Goal: Task Accomplishment & Management: Use online tool/utility

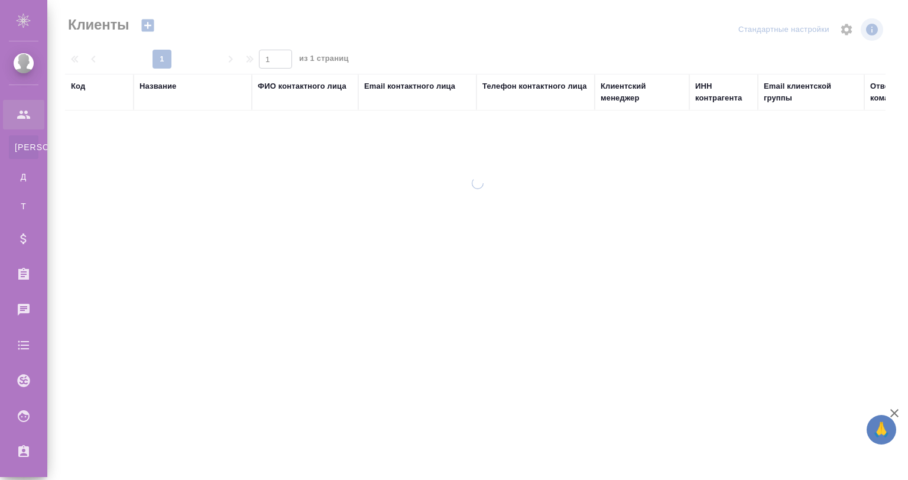
select select "RU"
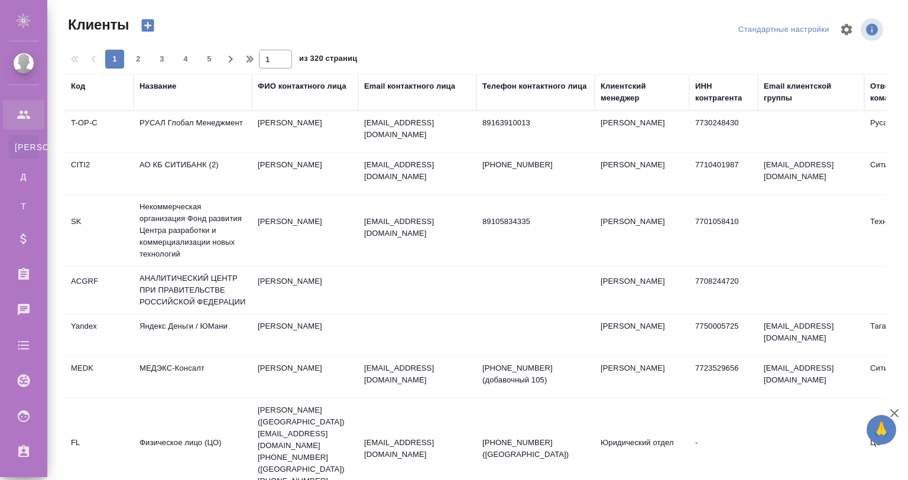
click at [78, 87] on div "Код" at bounding box center [78, 86] width 14 height 12
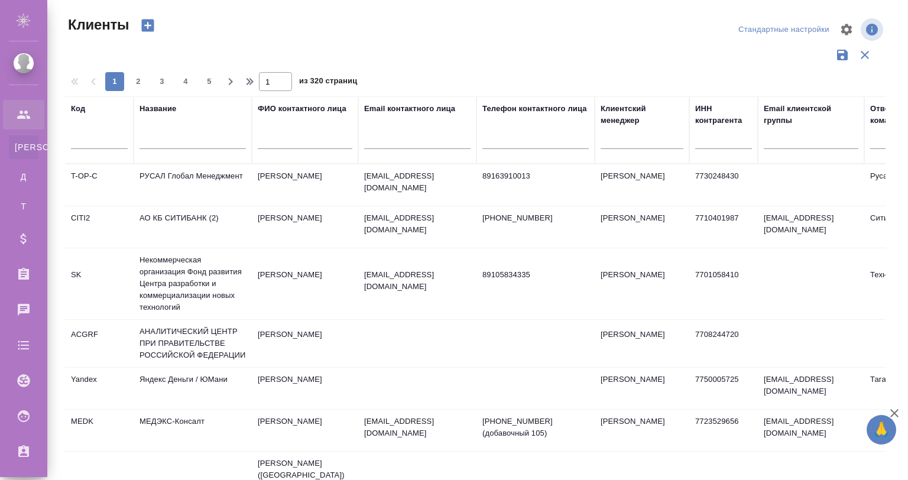
click at [151, 138] on input "text" at bounding box center [193, 141] width 106 height 15
type input "е"
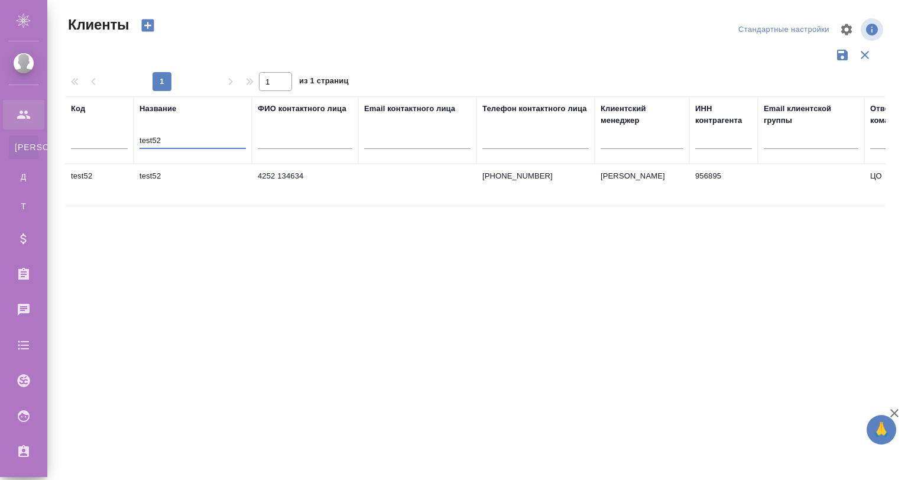
type input "test52"
click at [173, 179] on td "test52" at bounding box center [193, 184] width 118 height 41
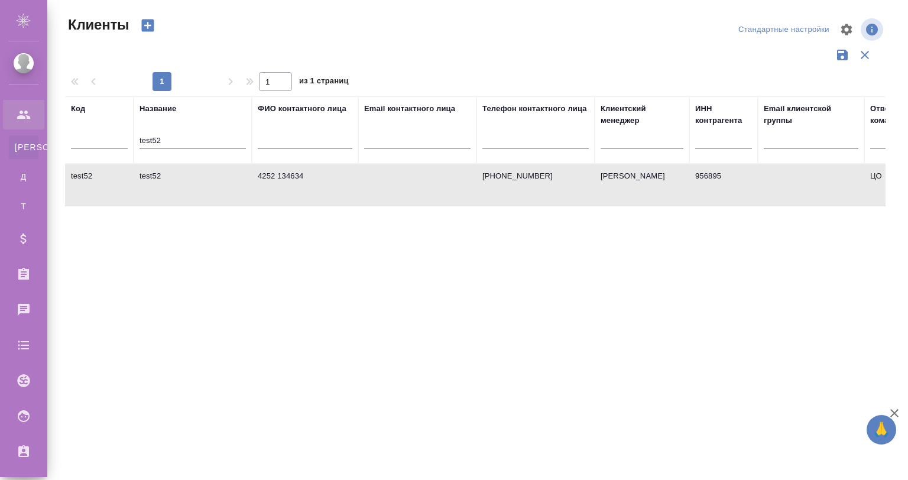
click at [173, 179] on td "test52" at bounding box center [193, 184] width 118 height 41
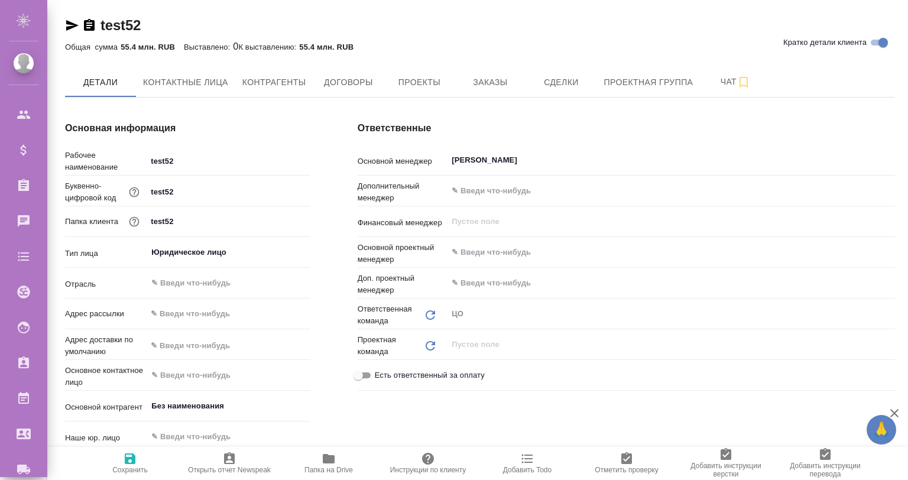
type textarea "x"
click at [491, 76] on span "Заказы" at bounding box center [490, 82] width 57 height 15
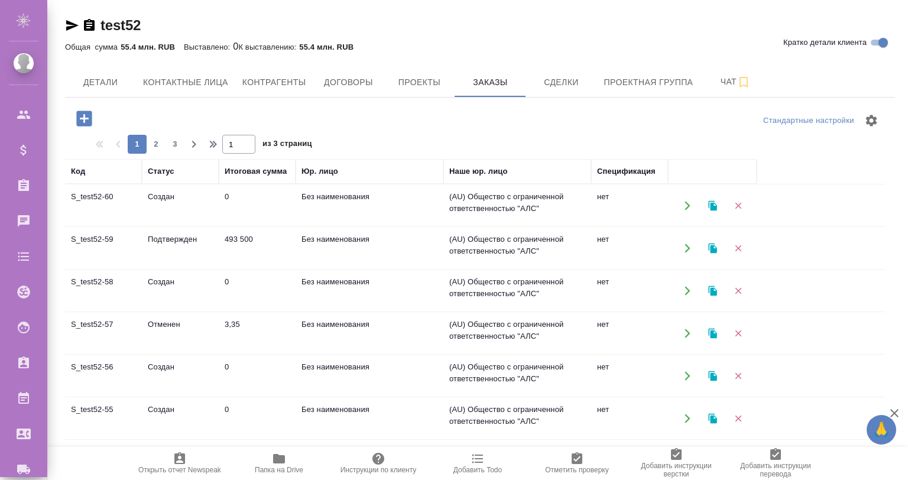
click at [95, 237] on td "S_test52-59" at bounding box center [103, 248] width 77 height 41
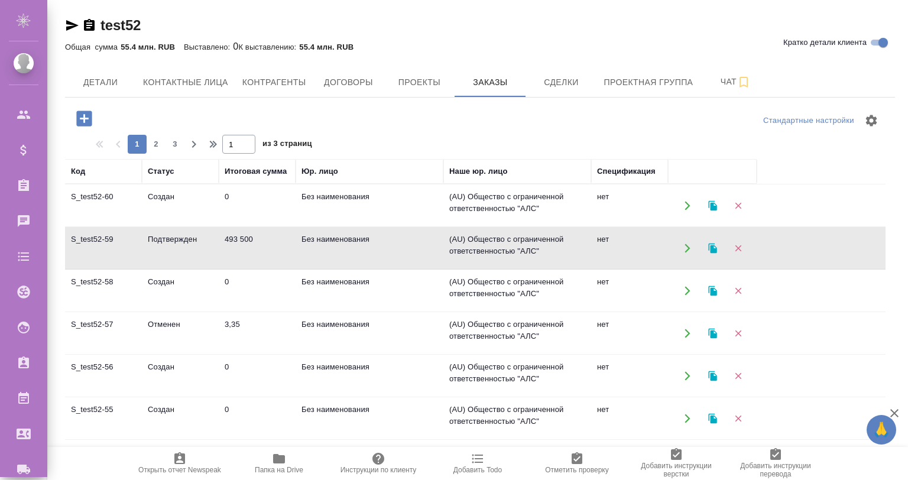
click at [116, 200] on td "S_test52-60" at bounding box center [103, 205] width 77 height 41
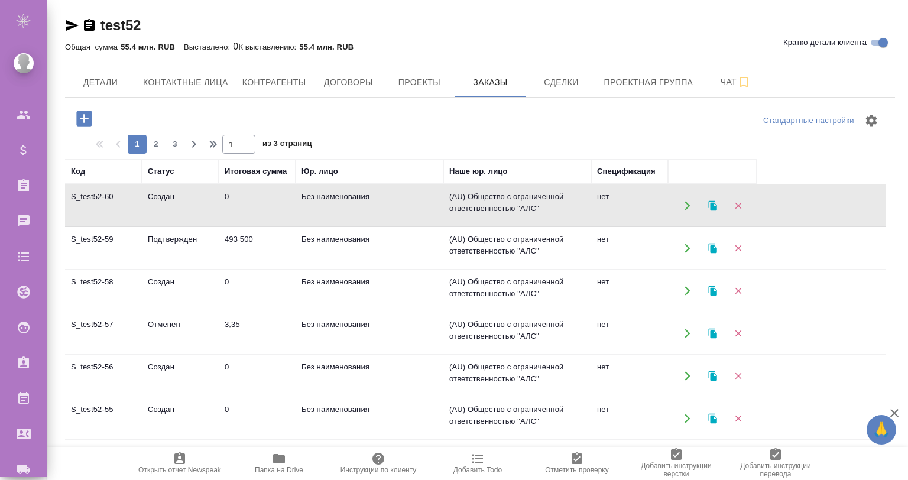
click at [115, 200] on td "S_test52-60" at bounding box center [103, 205] width 77 height 41
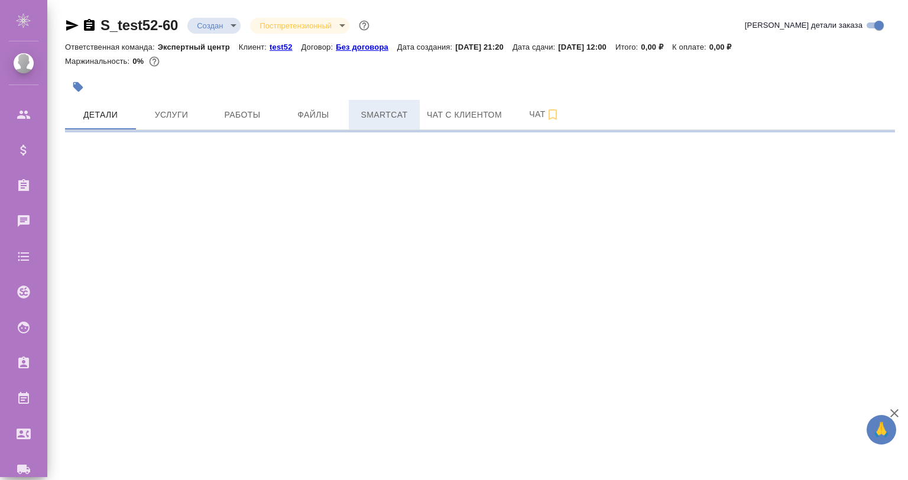
click at [395, 109] on span "Smartcat" at bounding box center [384, 115] width 57 height 15
select select "RU"
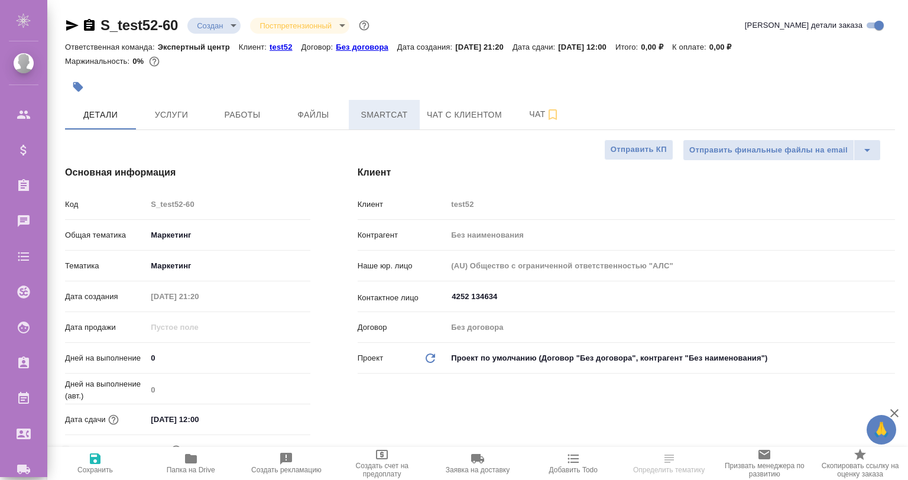
type textarea "x"
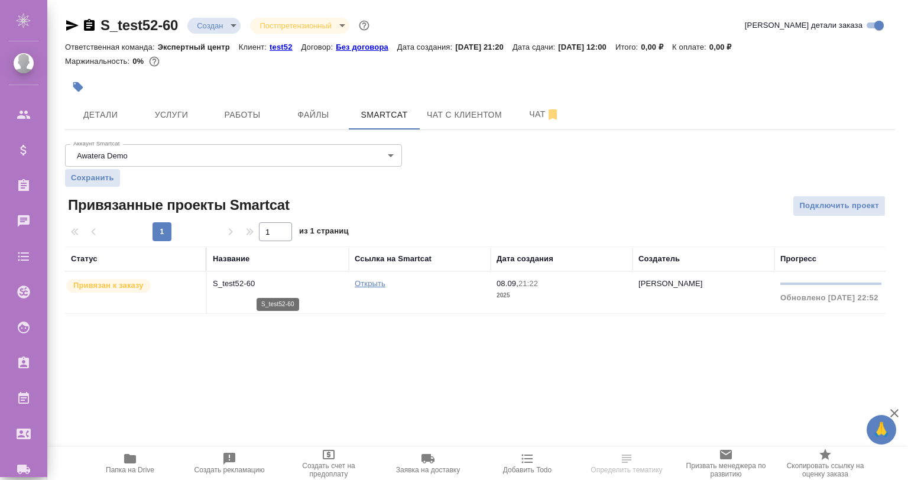
click at [262, 287] on p "S_test52-60" at bounding box center [278, 284] width 130 height 12
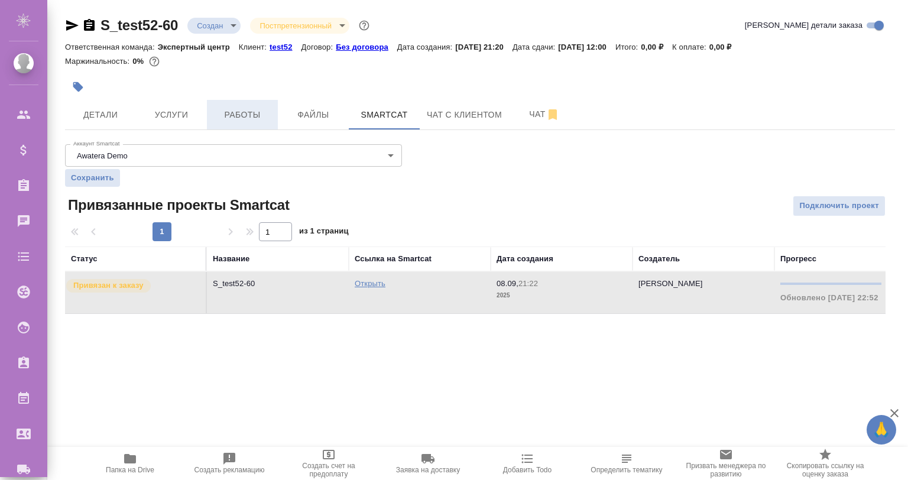
click at [247, 118] on span "Работы" at bounding box center [242, 115] width 57 height 15
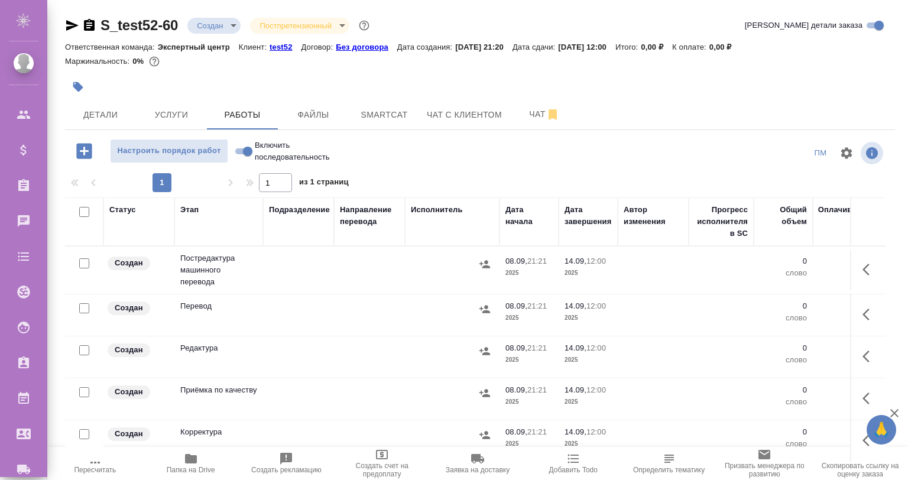
drag, startPoint x: 90, startPoint y: 206, endPoint x: 81, endPoint y: 208, distance: 9.0
click at [83, 208] on div at bounding box center [81, 212] width 20 height 17
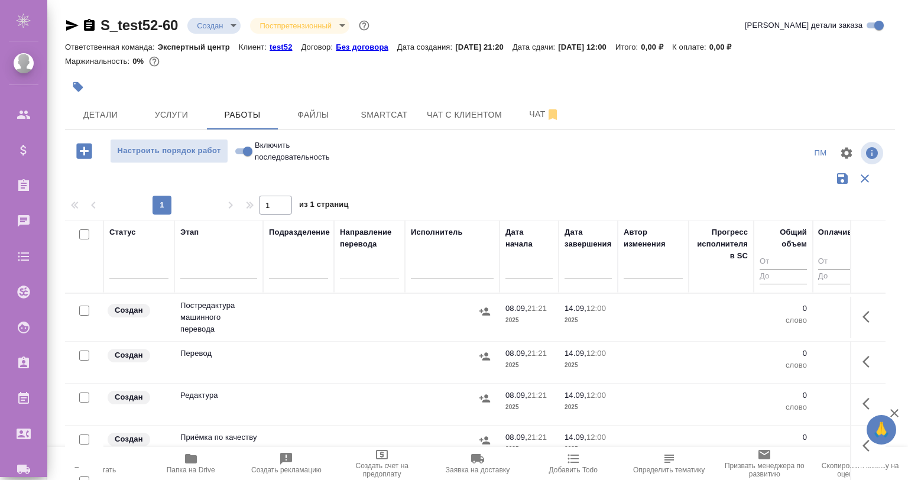
click at [81, 232] on input "checkbox" at bounding box center [84, 234] width 10 height 10
checkbox input "true"
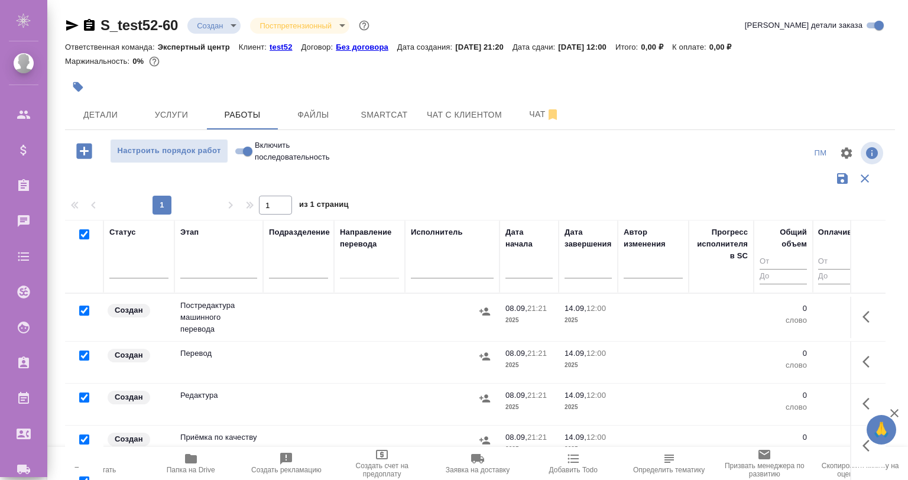
checkbox input "true"
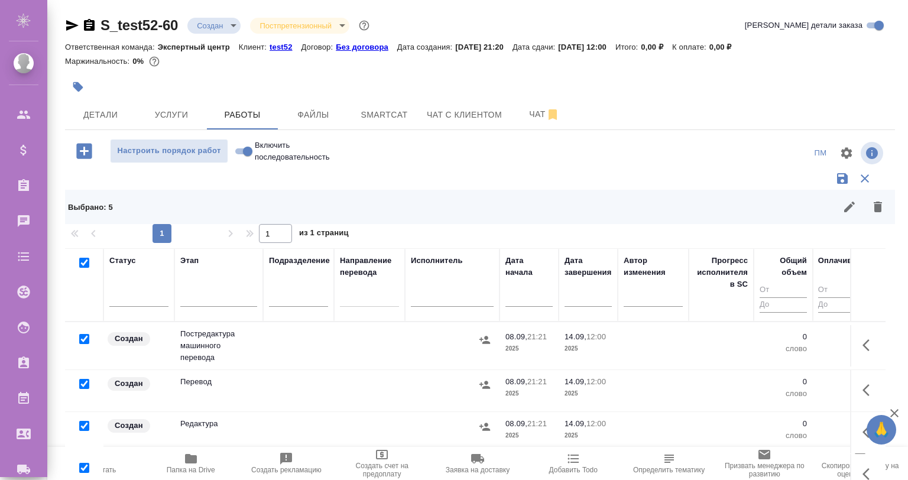
drag, startPoint x: 82, startPoint y: 330, endPoint x: 80, endPoint y: 362, distance: 32.6
click at [80, 333] on td at bounding box center [84, 345] width 38 height 41
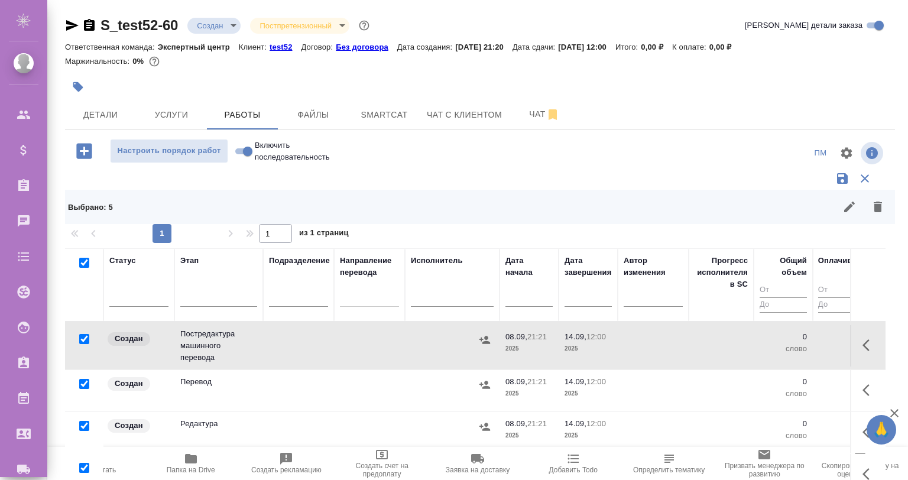
click at [82, 380] on input "checkbox" at bounding box center [84, 384] width 10 height 10
checkbox input "false"
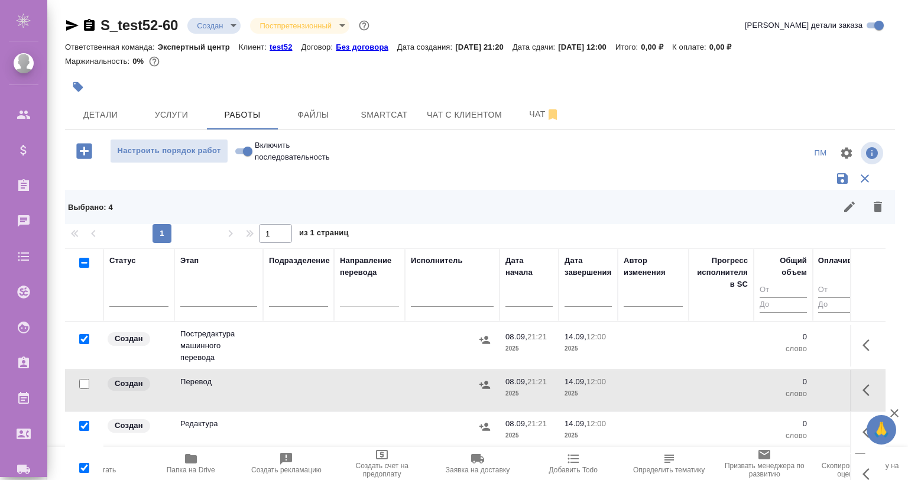
click at [81, 338] on input "checkbox" at bounding box center [84, 339] width 10 height 10
checkbox input "false"
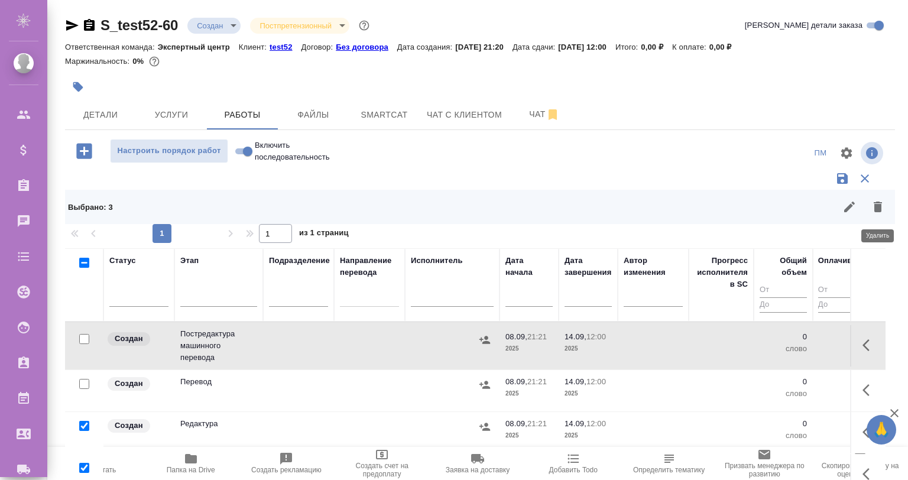
click at [875, 203] on icon "button" at bounding box center [878, 207] width 8 height 11
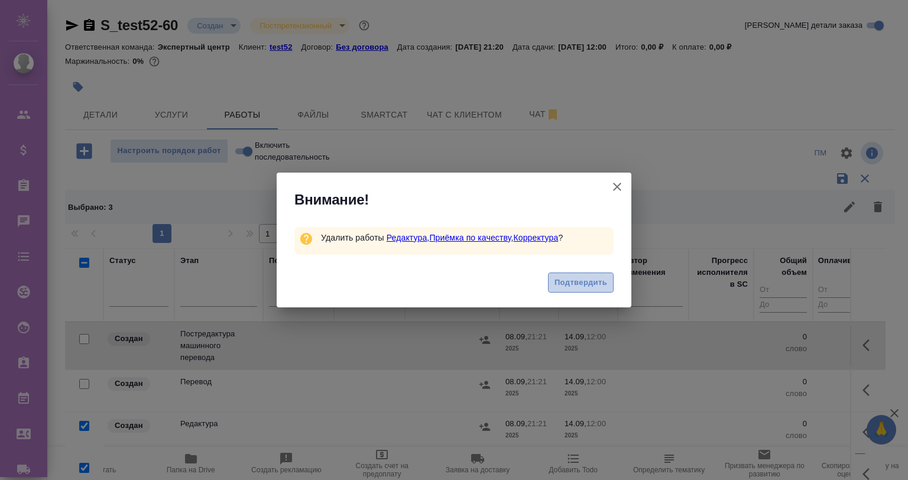
click at [581, 276] on span "Подтвердить" at bounding box center [581, 283] width 53 height 14
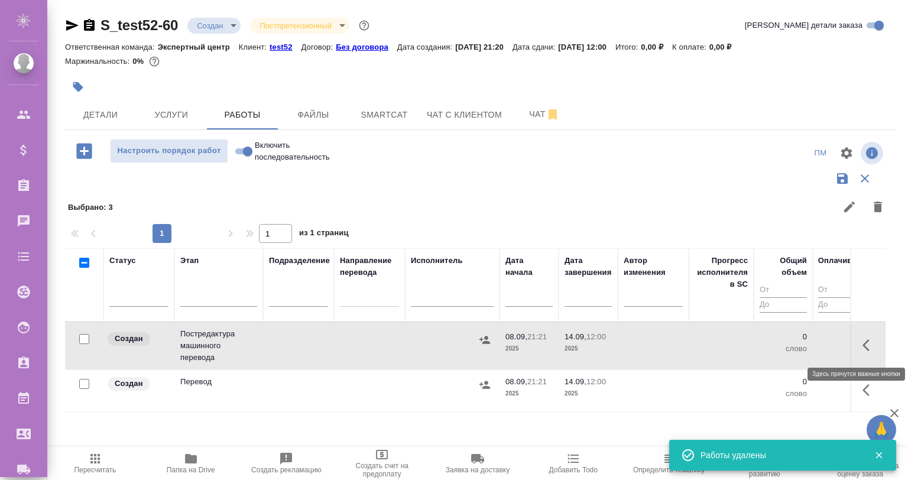
click at [859, 339] on button "button" at bounding box center [870, 345] width 28 height 28
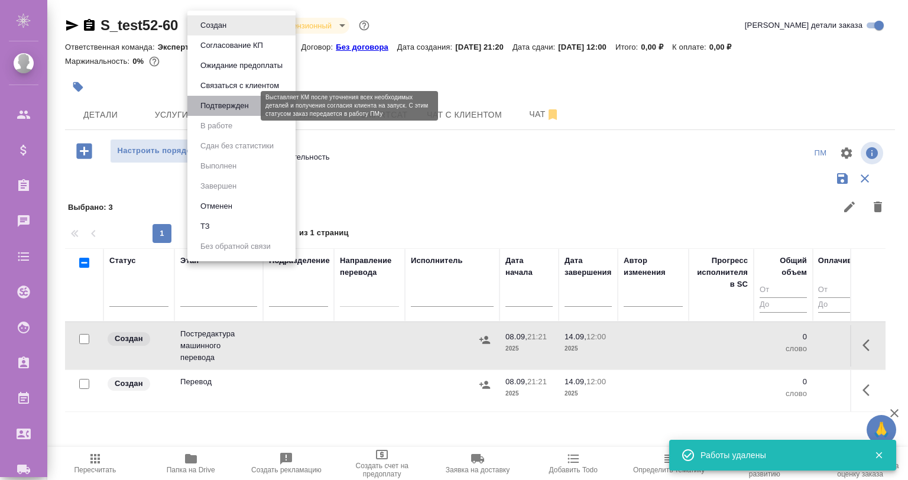
click at [217, 106] on button "Подтвержден" at bounding box center [225, 105] width 56 height 13
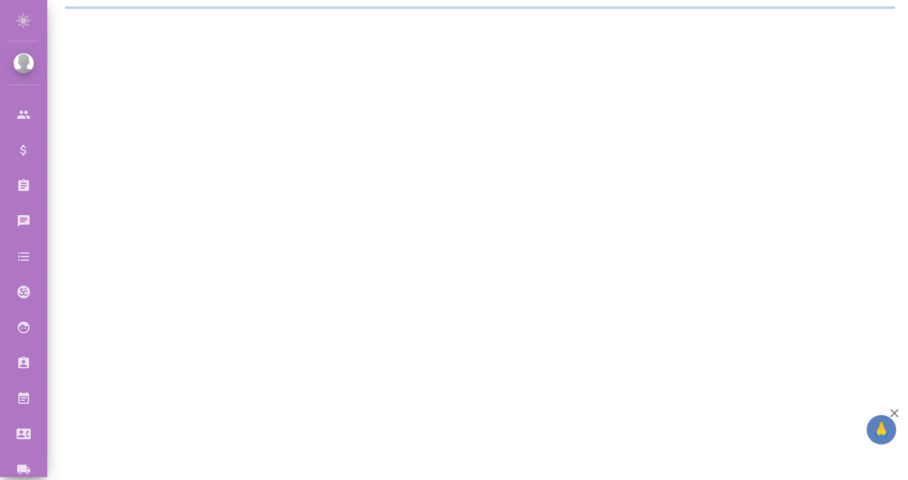
click at [213, 23] on div ".cls-1 fill:#fff; AWATERA Gvozdikov Andrey Клиенты Спецификации Заказы 0 Чаты T…" at bounding box center [454, 240] width 908 height 480
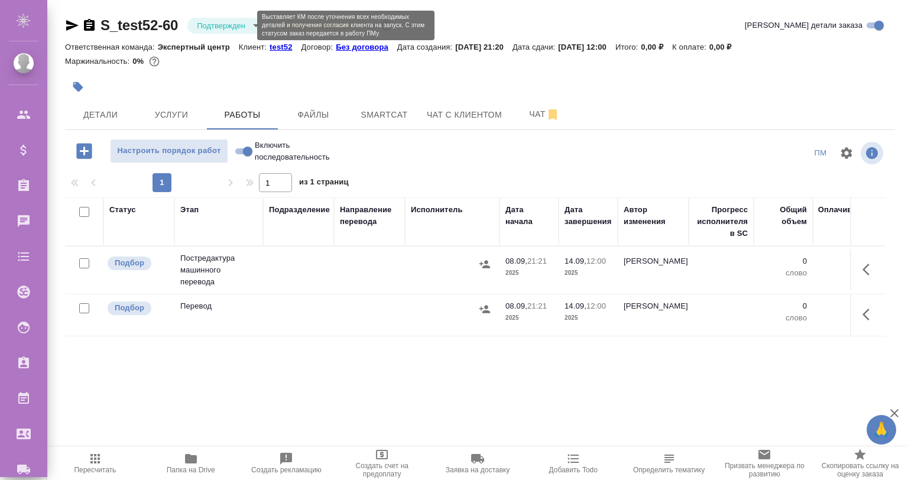
click at [213, 23] on body "🙏 .cls-1 fill:#fff; AWATERA Gvozdikov Andrey Клиенты Спецификации Заказы 0 Чаты…" at bounding box center [454, 287] width 908 height 575
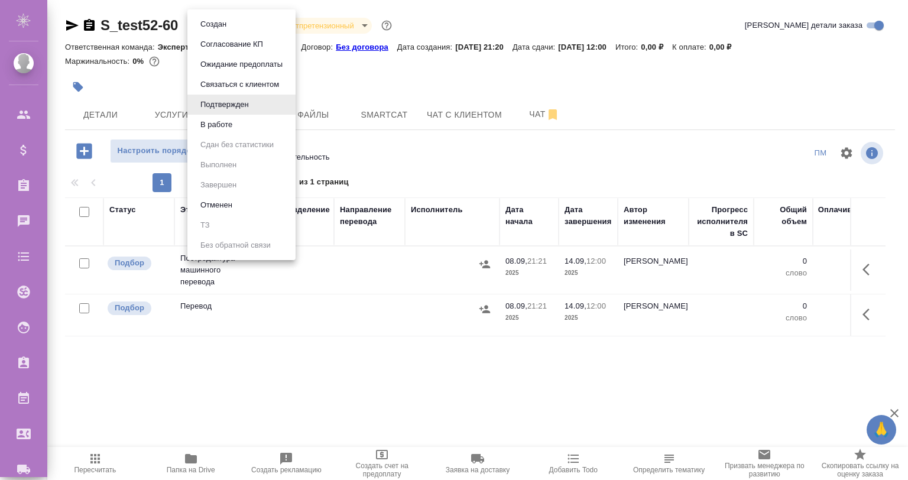
click at [226, 116] on li "В работе" at bounding box center [241, 125] width 108 height 20
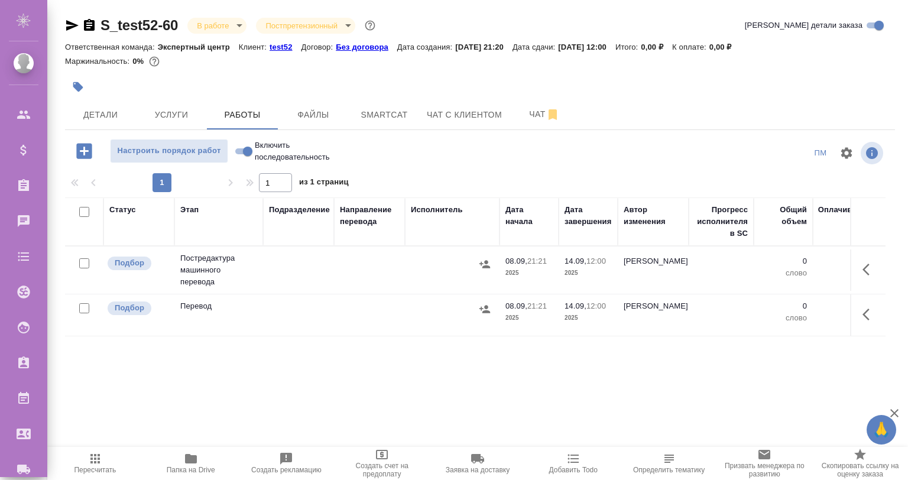
click at [866, 274] on icon "button" at bounding box center [870, 270] width 14 height 14
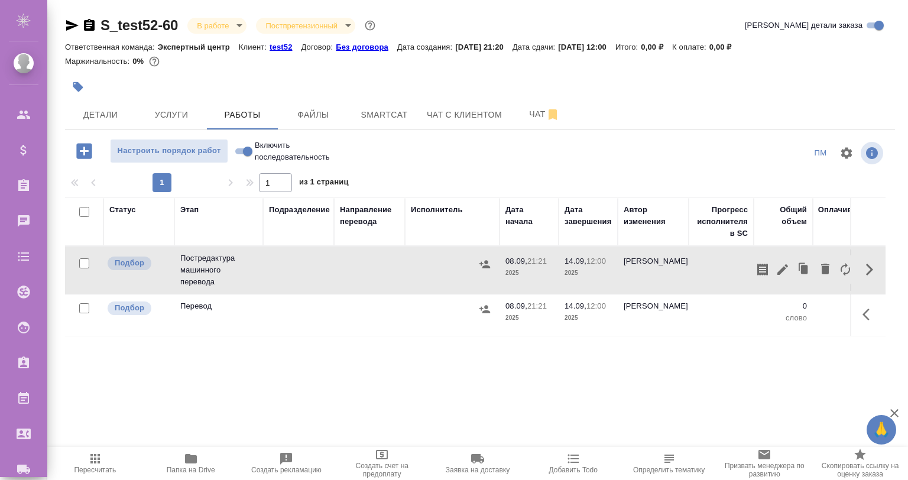
click at [773, 276] on div at bounding box center [804, 269] width 103 height 28
click at [778, 271] on icon "button" at bounding box center [783, 270] width 14 height 14
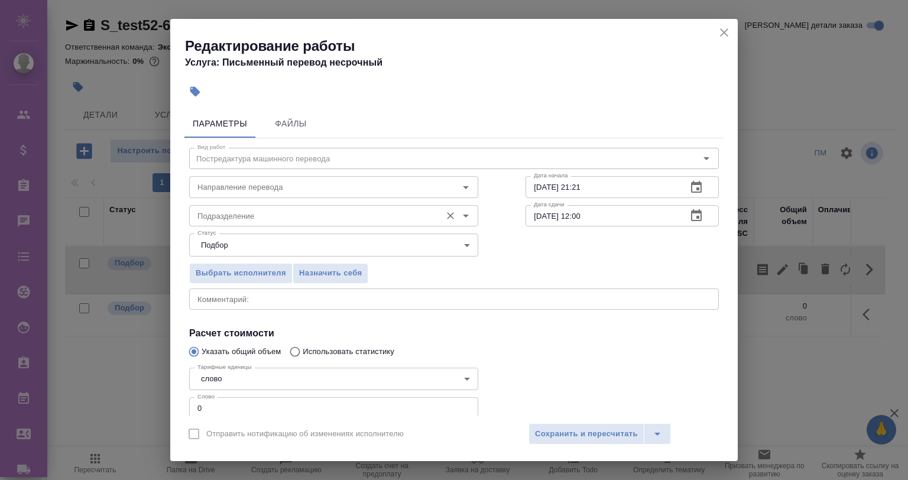
click at [239, 215] on input "Подразделение" at bounding box center [314, 216] width 242 height 14
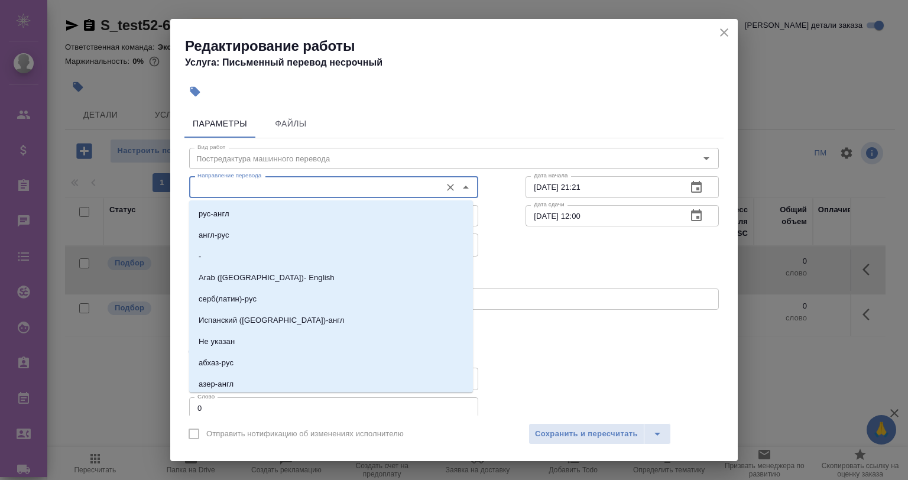
click at [243, 190] on input "Направление перевода" at bounding box center [314, 187] width 242 height 14
click at [252, 237] on li "англ-рус" at bounding box center [331, 235] width 284 height 21
type input "англ-рус"
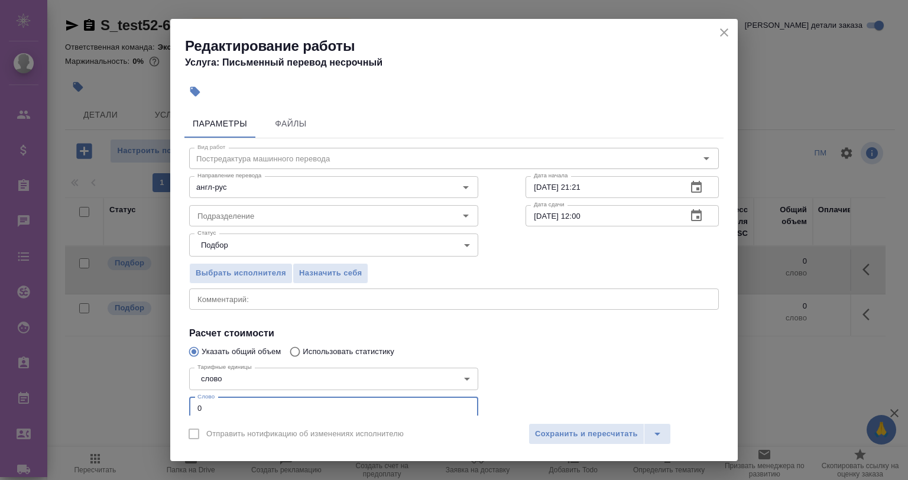
drag, startPoint x: 216, startPoint y: 405, endPoint x: 180, endPoint y: 404, distance: 36.1
click at [180, 404] on div "Параметры Файлы Вид работ Постредактура машинного перевода Вид работ Направлени…" at bounding box center [454, 260] width 568 height 311
type input "123"
click at [540, 431] on span "Сохранить и пересчитать" at bounding box center [586, 434] width 103 height 14
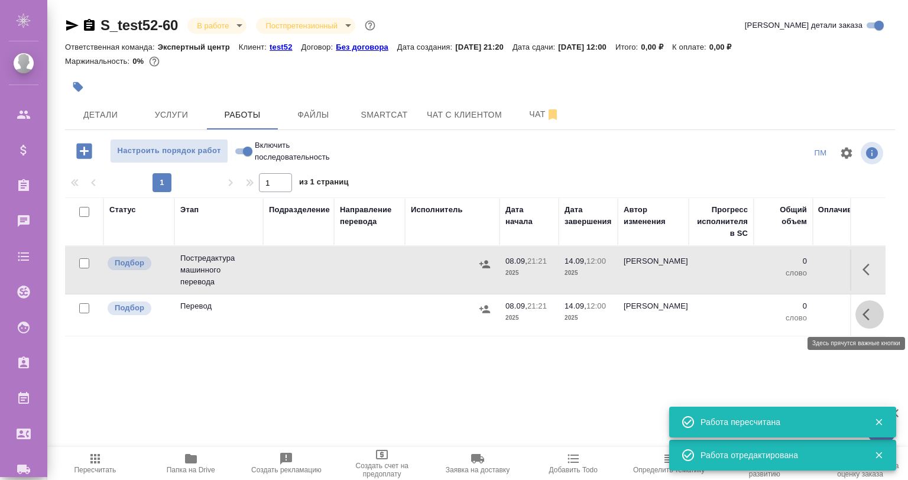
drag, startPoint x: 868, startPoint y: 315, endPoint x: 859, endPoint y: 315, distance: 9.5
click at [867, 315] on icon "button" at bounding box center [870, 314] width 14 height 14
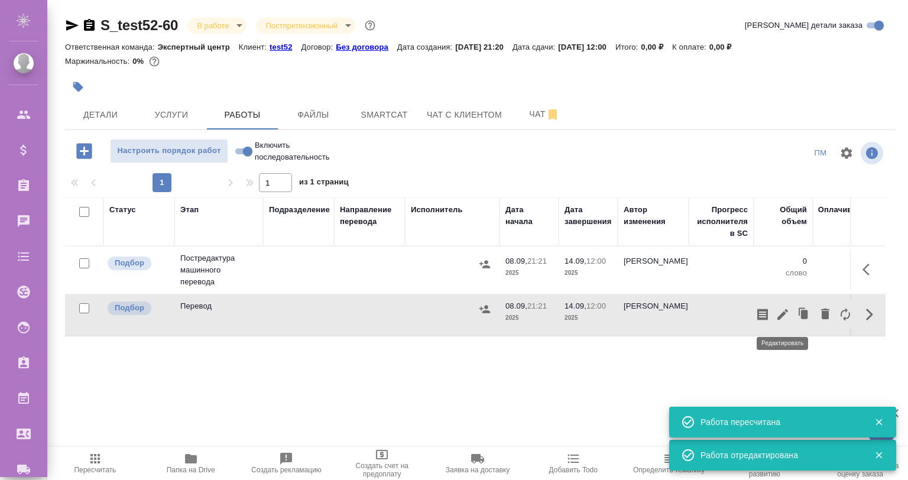
click at [775, 312] on button "button" at bounding box center [783, 314] width 20 height 28
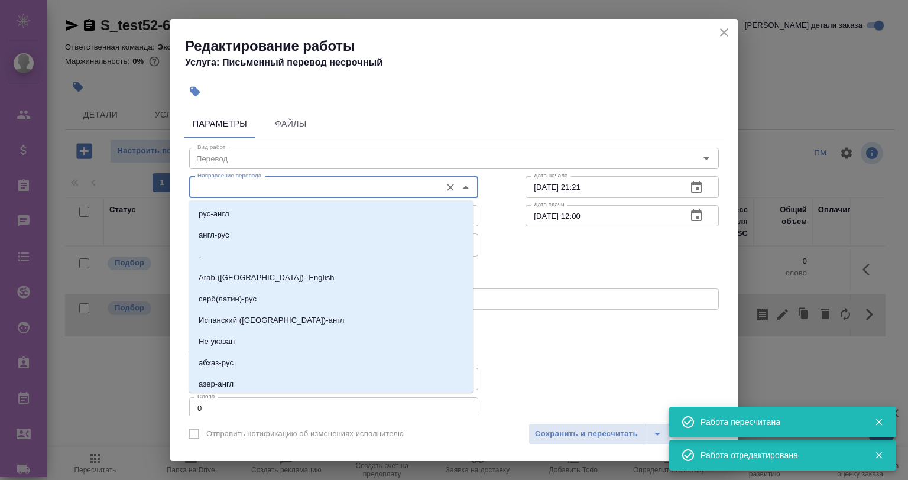
click at [229, 187] on input "Направление перевода" at bounding box center [314, 187] width 242 height 14
drag, startPoint x: 234, startPoint y: 227, endPoint x: 470, endPoint y: 225, distance: 236.5
click at [235, 227] on li "англ-рус" at bounding box center [331, 235] width 284 height 21
type input "англ-рус"
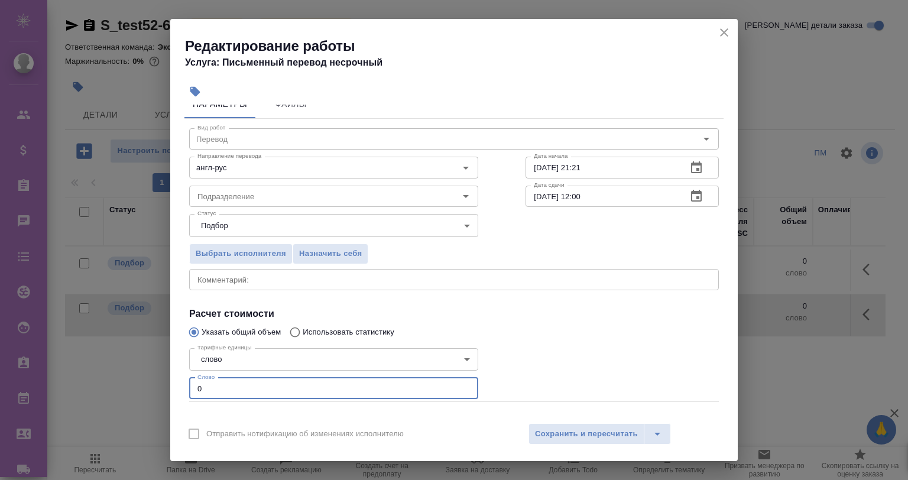
drag, startPoint x: 206, startPoint y: 404, endPoint x: 147, endPoint y: 408, distance: 59.2
click at [147, 408] on div "Редактирование работы Услуга: Письменный перевод несрочный Параметры Файлы Вид …" at bounding box center [454, 240] width 908 height 480
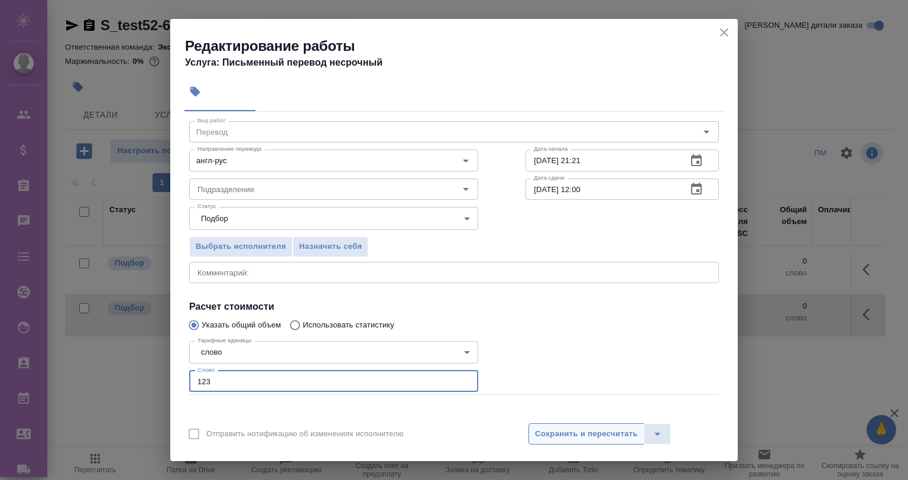
type input "123"
click at [559, 430] on span "Сохранить и пересчитать" at bounding box center [586, 434] width 103 height 14
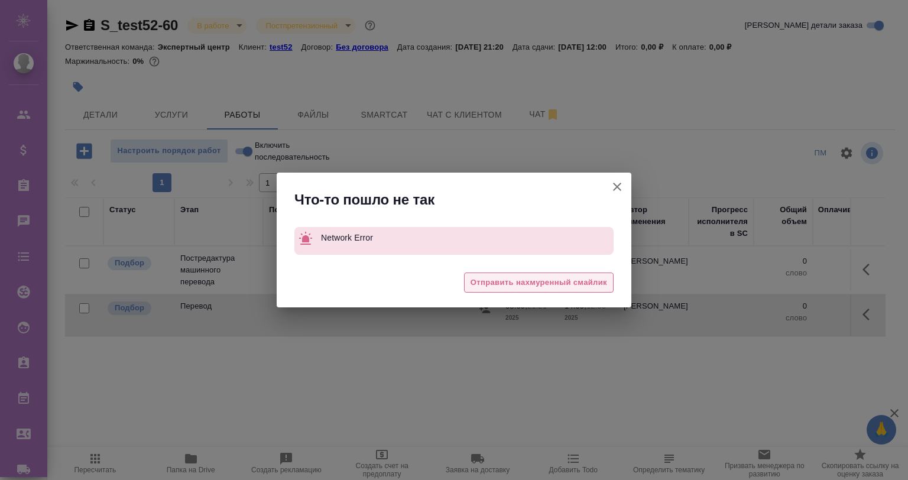
click at [478, 277] on span "Отправить нахмуренный смайлик" at bounding box center [539, 283] width 137 height 14
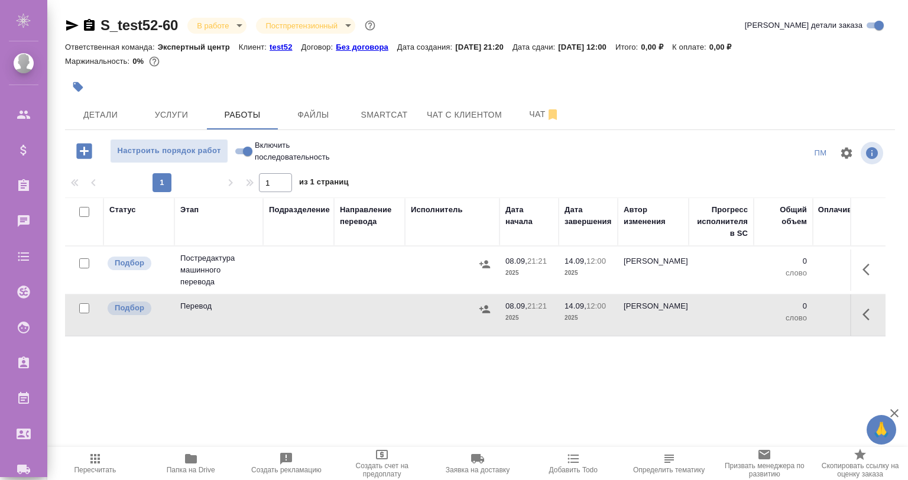
click at [92, 458] on div at bounding box center [454, 240] width 908 height 480
click at [97, 462] on icon "button" at bounding box center [95, 459] width 14 height 14
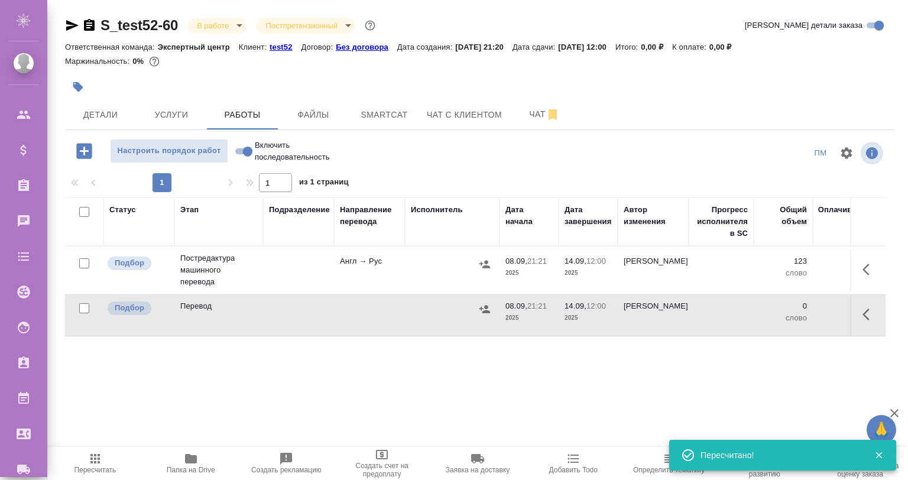
drag, startPoint x: 871, startPoint y: 317, endPoint x: 861, endPoint y: 319, distance: 9.8
click at [870, 317] on icon "button" at bounding box center [870, 314] width 14 height 14
click at [778, 313] on icon "button" at bounding box center [783, 314] width 14 height 14
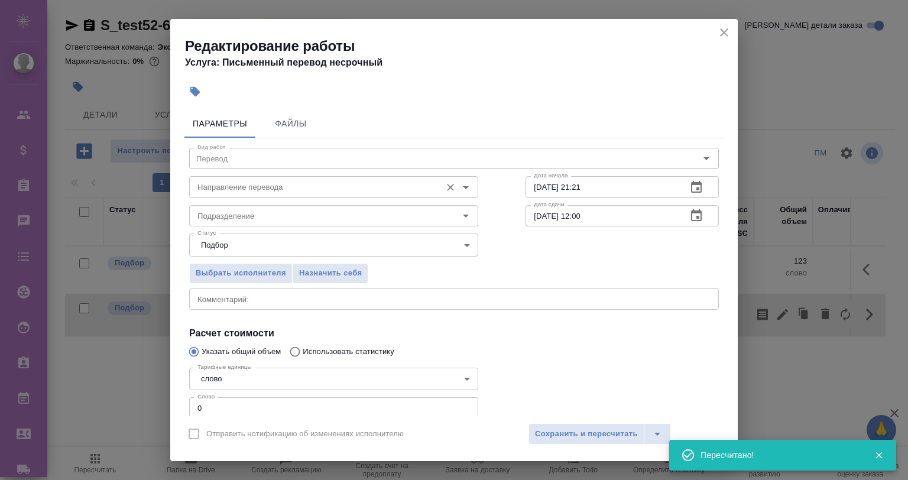
click at [237, 187] on input "Направление перевода" at bounding box center [314, 187] width 242 height 14
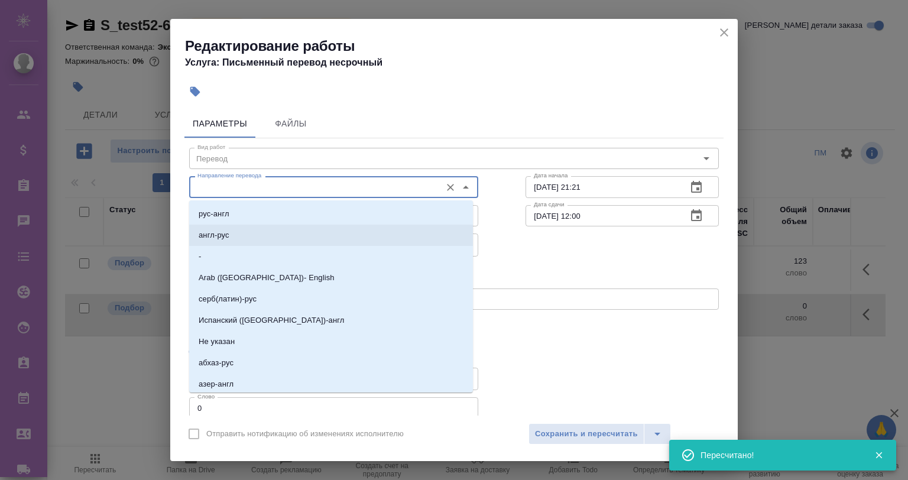
click at [230, 231] on li "англ-рус" at bounding box center [331, 235] width 284 height 21
type input "англ-рус"
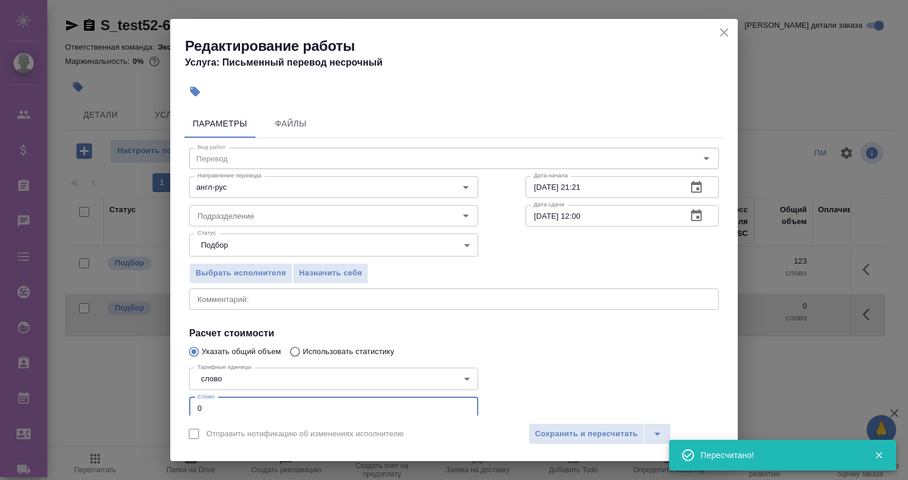
drag, startPoint x: 231, startPoint y: 404, endPoint x: 114, endPoint y: 405, distance: 117.7
click at [114, 405] on div "Редактирование работы Услуга: Письменный перевод несрочный Параметры Файлы Вид …" at bounding box center [454, 240] width 908 height 480
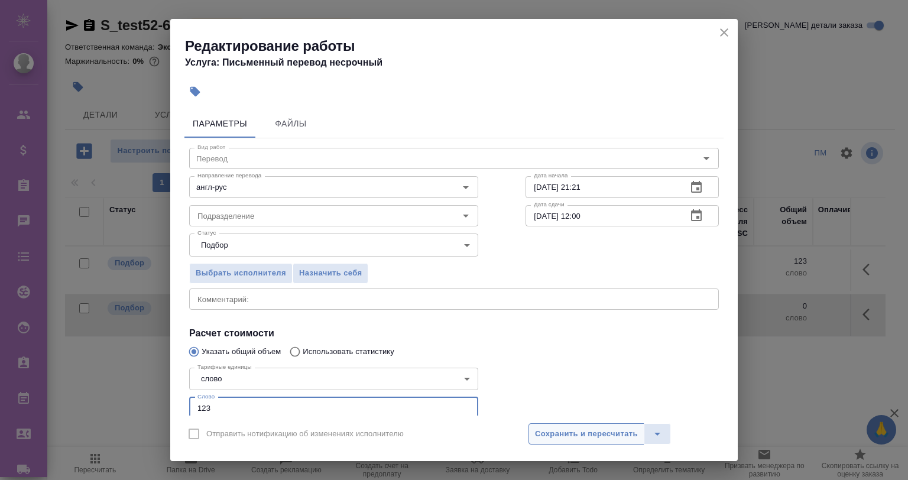
type input "123"
click at [585, 440] on span "Сохранить и пересчитать" at bounding box center [586, 434] width 103 height 14
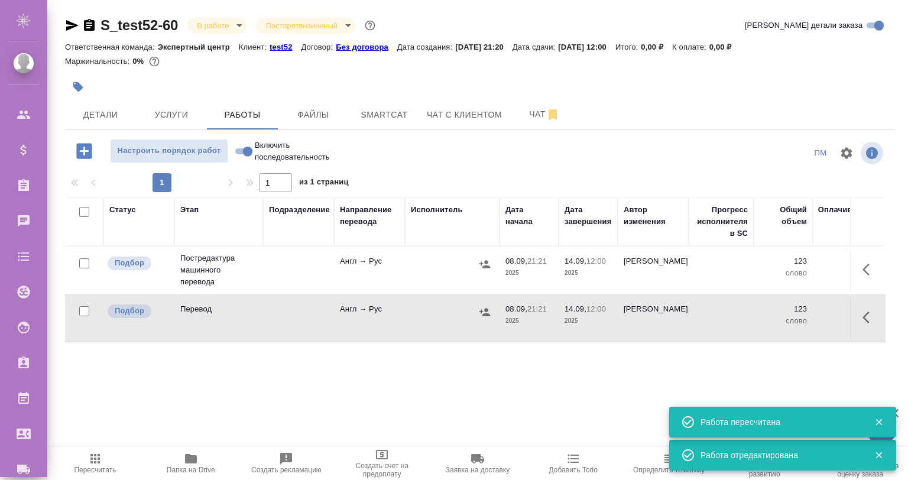
click at [101, 465] on icon "button" at bounding box center [95, 459] width 14 height 14
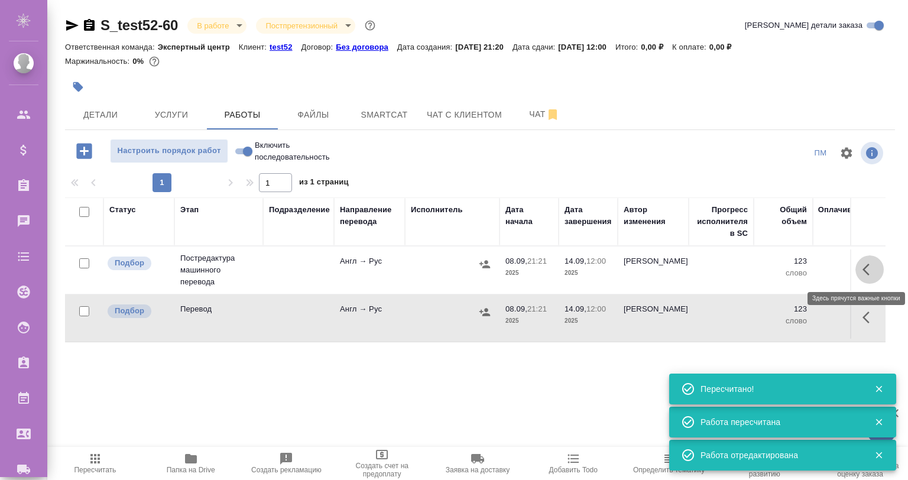
click at [864, 260] on button "button" at bounding box center [870, 269] width 28 height 28
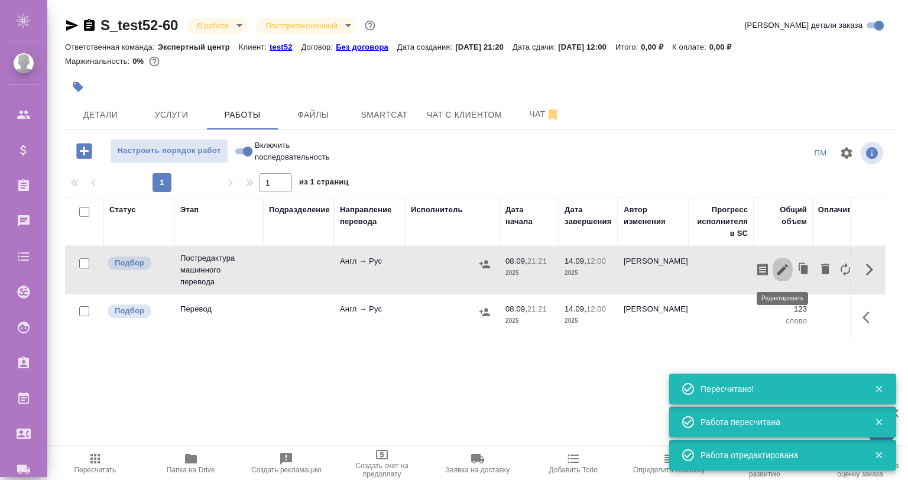
click at [783, 268] on icon "button" at bounding box center [783, 270] width 14 height 14
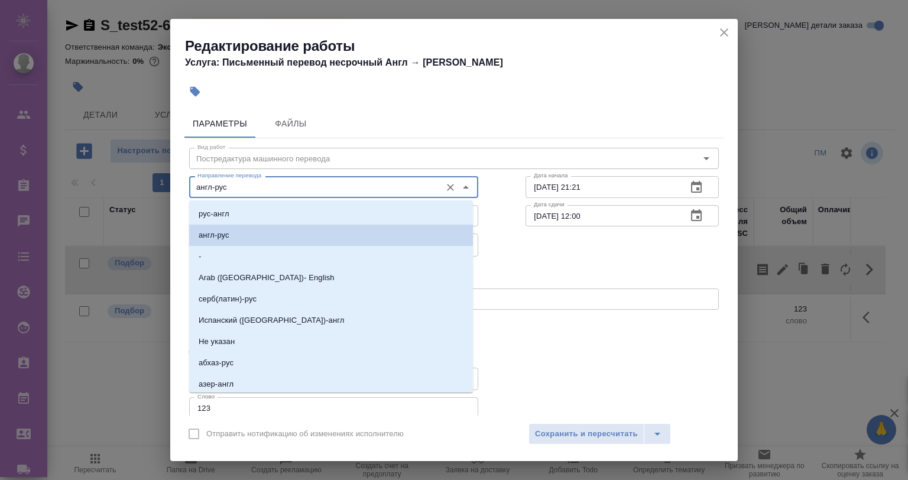
click at [224, 190] on input "англ-рус" at bounding box center [314, 187] width 242 height 14
click at [246, 218] on li "рус-англ" at bounding box center [331, 213] width 284 height 21
type input "рус-англ"
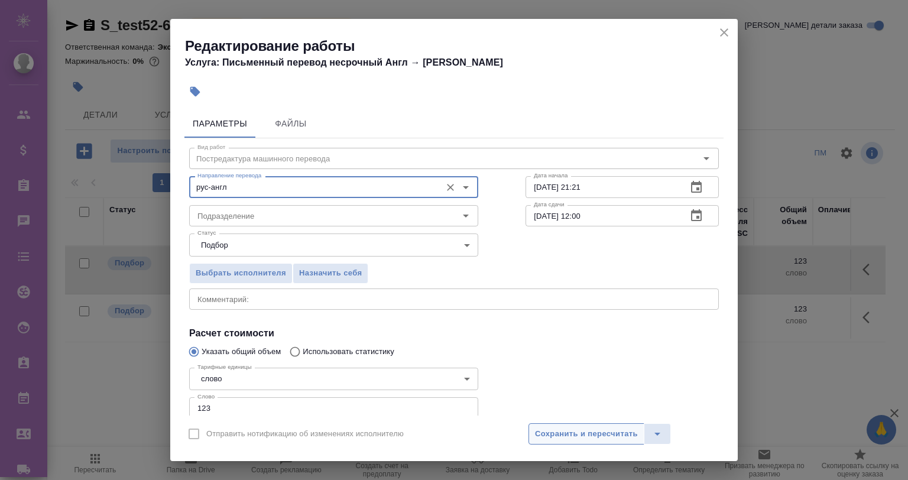
drag, startPoint x: 549, startPoint y: 432, endPoint x: 638, endPoint y: 414, distance: 91.1
click at [549, 432] on span "Сохранить и пересчитать" at bounding box center [586, 434] width 103 height 14
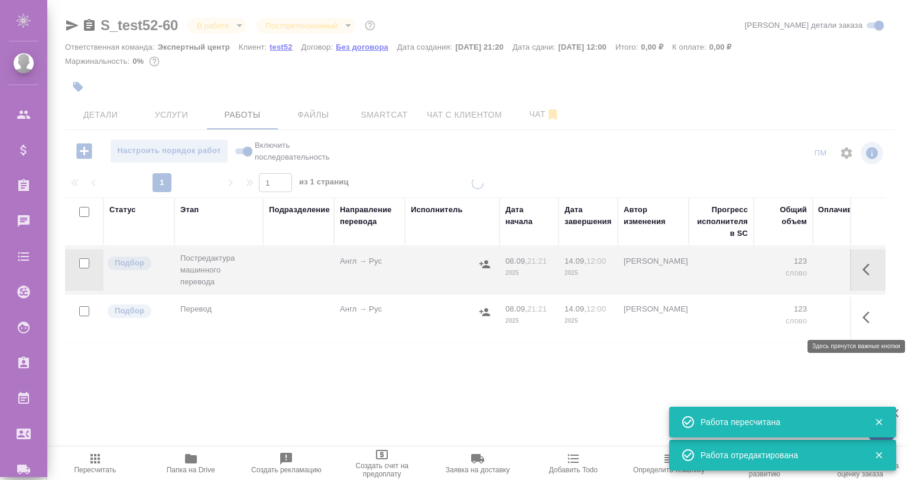
click at [865, 317] on icon "button" at bounding box center [870, 317] width 14 height 14
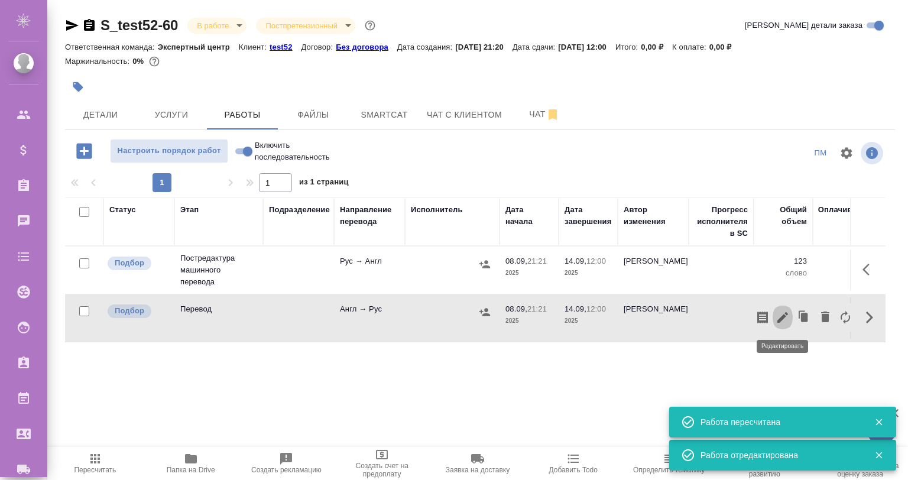
click at [780, 313] on icon "button" at bounding box center [783, 317] width 14 height 14
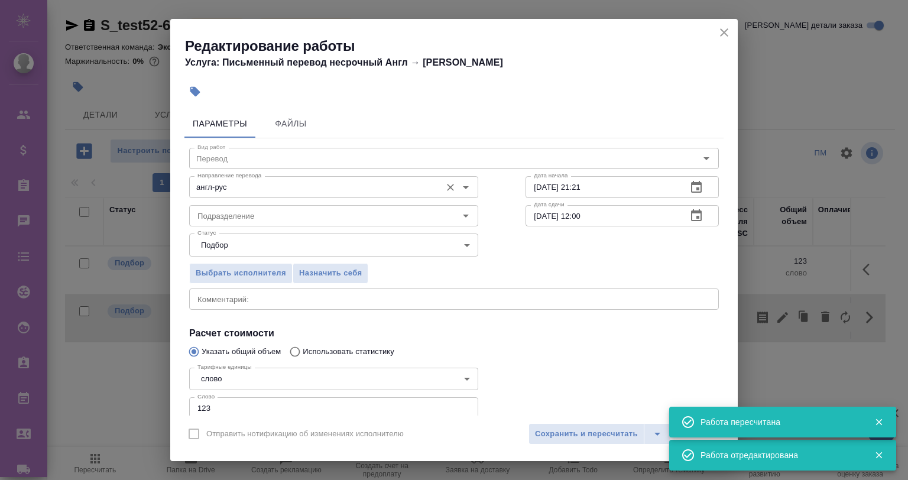
click at [265, 195] on div "англ-рус Направление перевода" at bounding box center [333, 186] width 289 height 21
click at [254, 187] on input "англ-рус" at bounding box center [314, 187] width 242 height 14
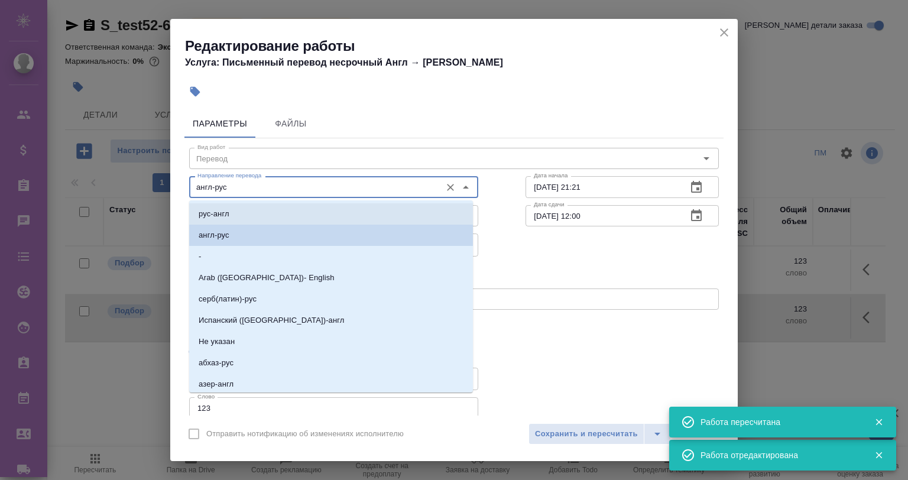
click at [267, 212] on li "рус-англ" at bounding box center [331, 213] width 284 height 21
type input "рус-англ"
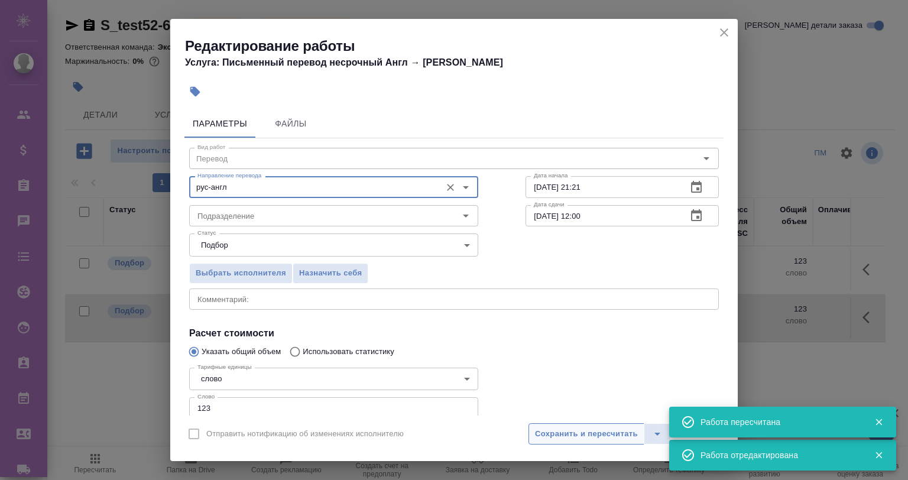
click at [587, 425] on button "Сохранить и пересчитать" at bounding box center [587, 433] width 116 height 21
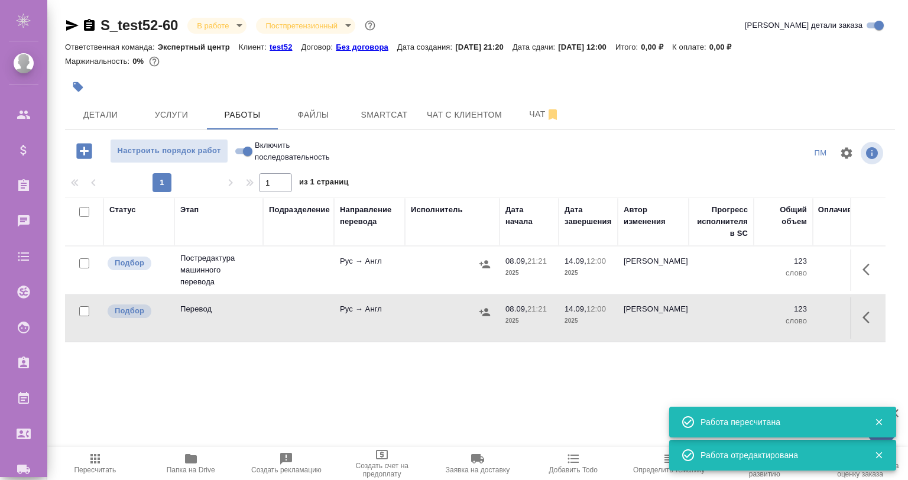
click at [91, 459] on icon "button" at bounding box center [94, 458] width 9 height 9
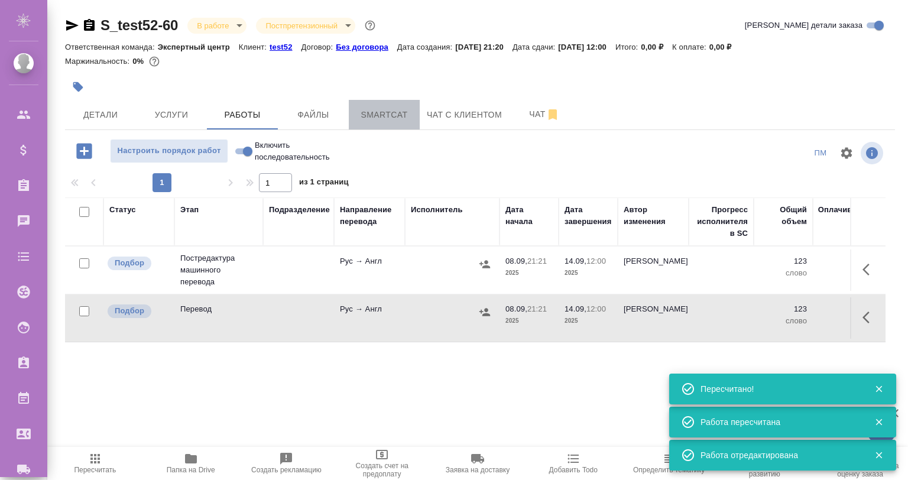
click at [390, 111] on span "Smartcat" at bounding box center [384, 115] width 57 height 15
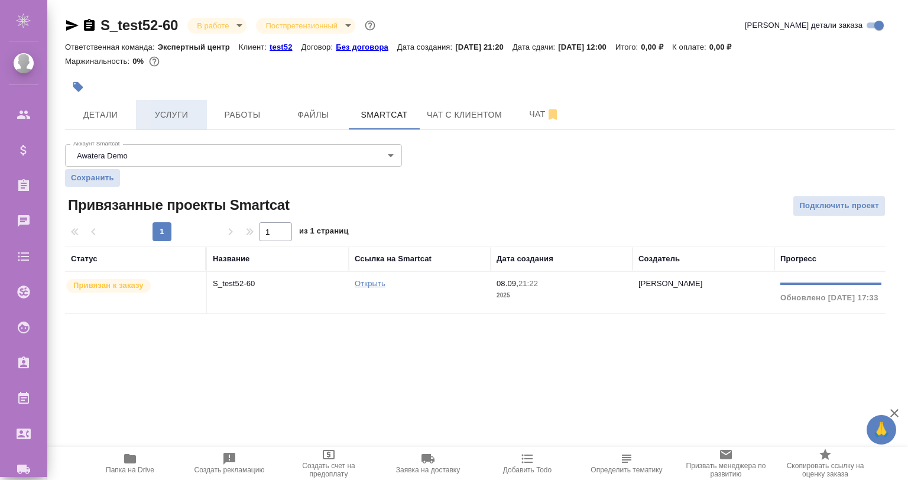
click at [156, 111] on span "Услуги" at bounding box center [171, 115] width 57 height 15
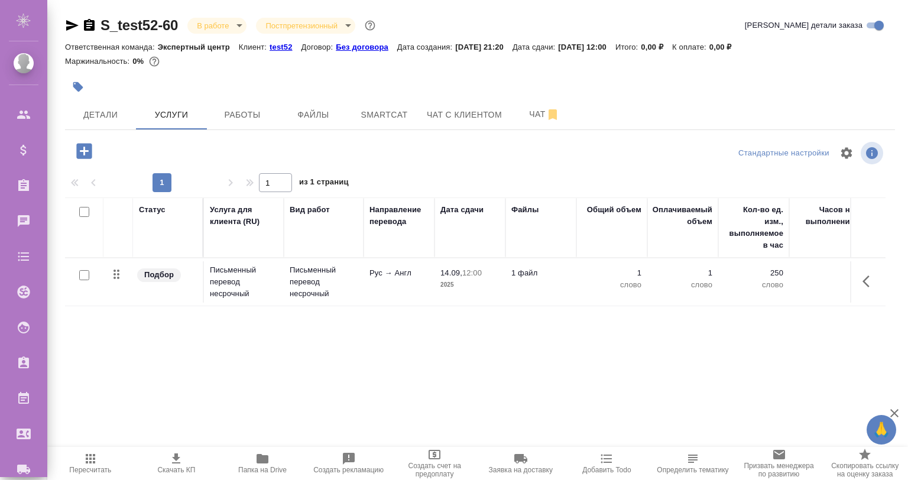
click at [81, 269] on div at bounding box center [84, 275] width 27 height 17
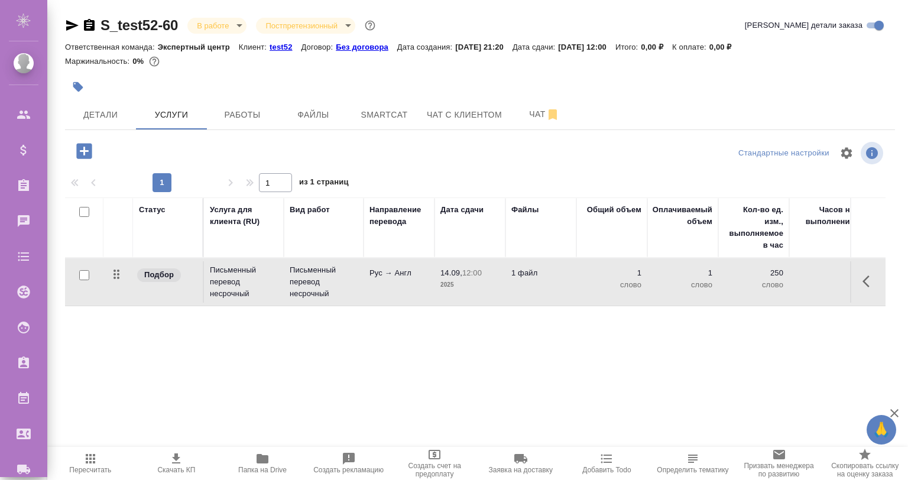
click at [79, 274] on input "checkbox" at bounding box center [84, 275] width 10 height 10
checkbox input "true"
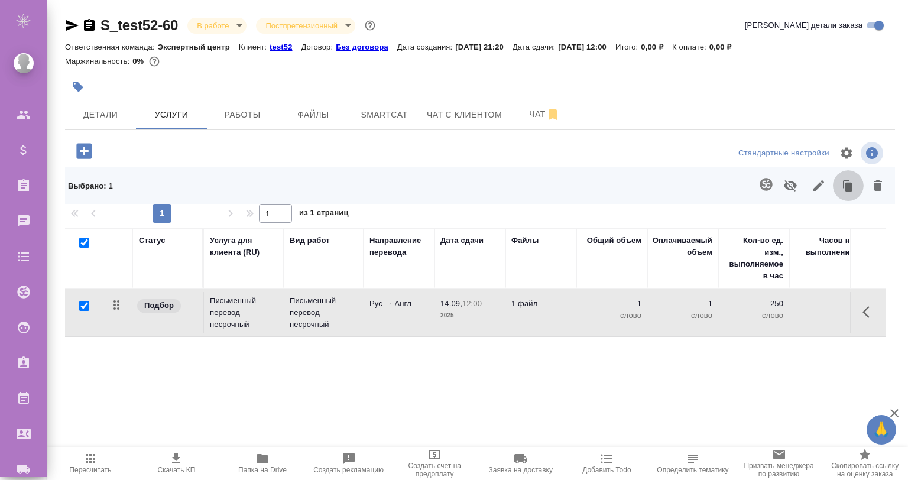
click at [842, 188] on icon "button" at bounding box center [848, 185] width 17 height 17
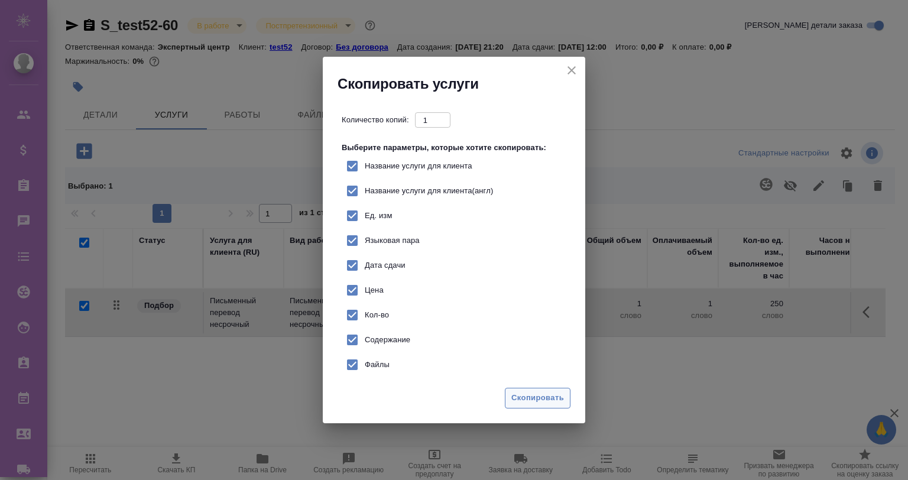
click at [543, 399] on span "Скопировать" at bounding box center [537, 398] width 53 height 14
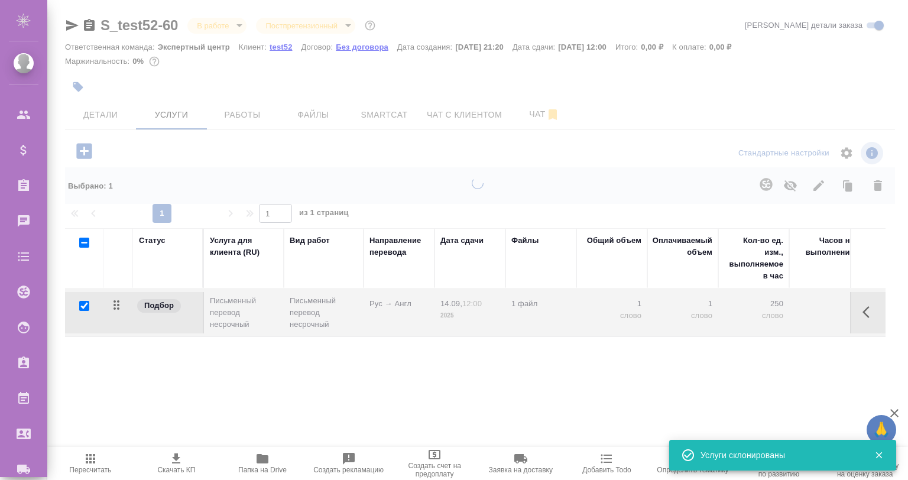
checkbox input "false"
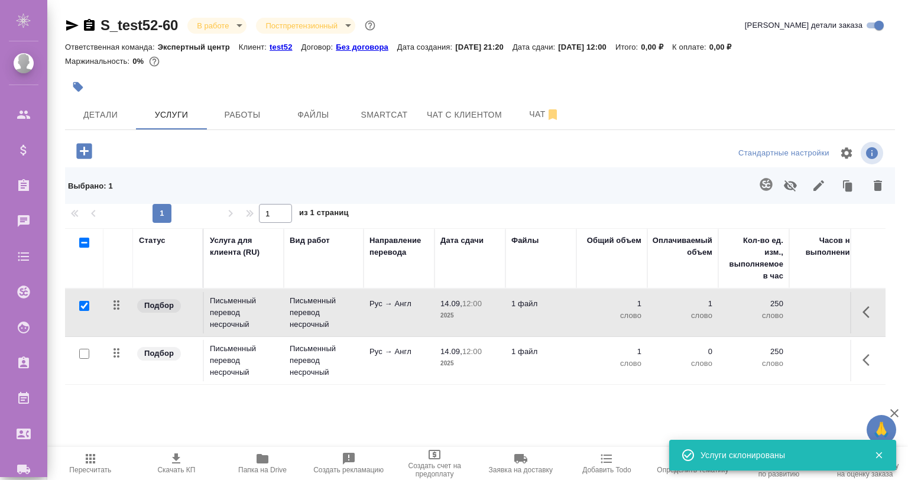
scroll to position [33, 0]
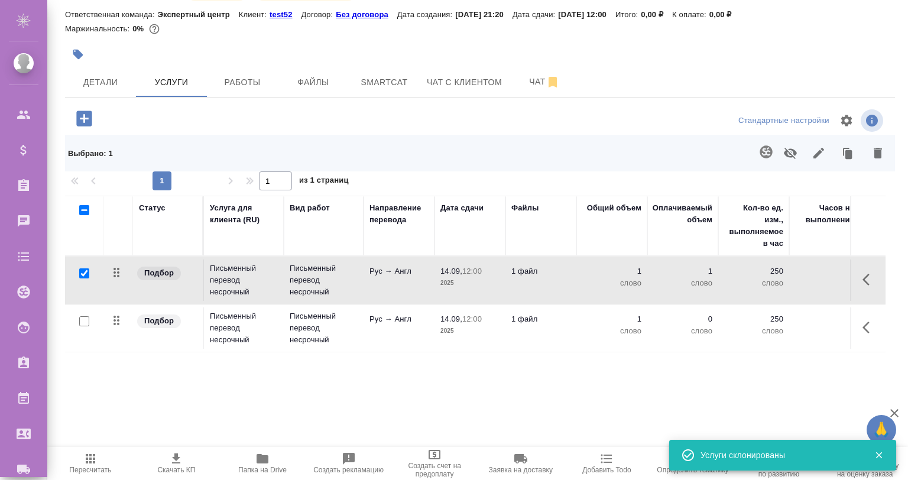
click at [82, 272] on input "checkbox" at bounding box center [84, 273] width 10 height 10
checkbox input "false"
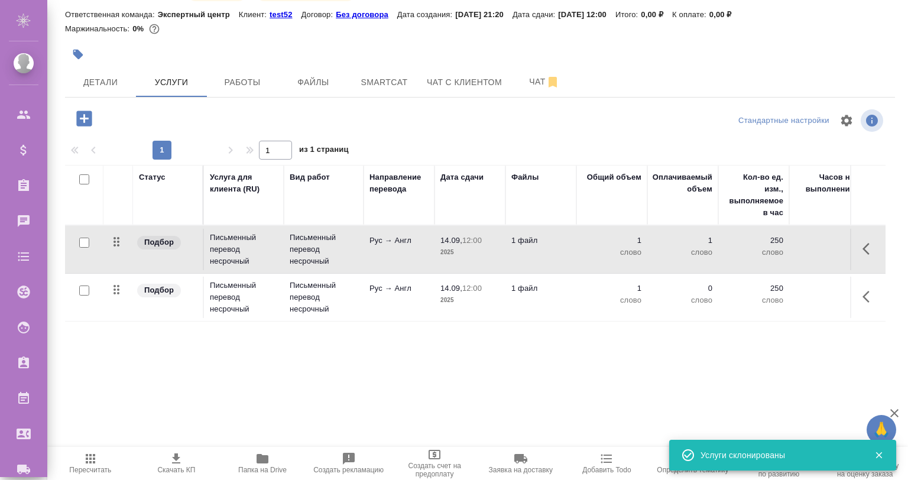
click at [82, 290] on input "checkbox" at bounding box center [84, 291] width 10 height 10
checkbox input "true"
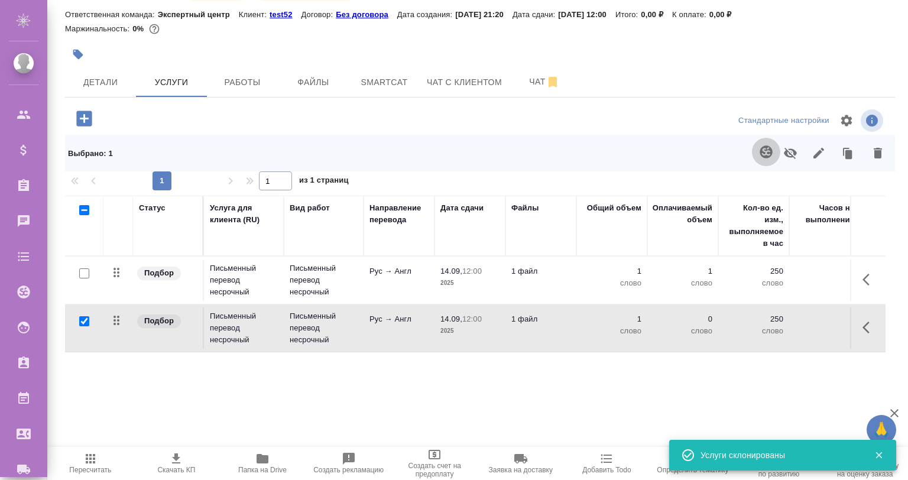
click at [764, 151] on icon "button" at bounding box center [766, 152] width 14 height 14
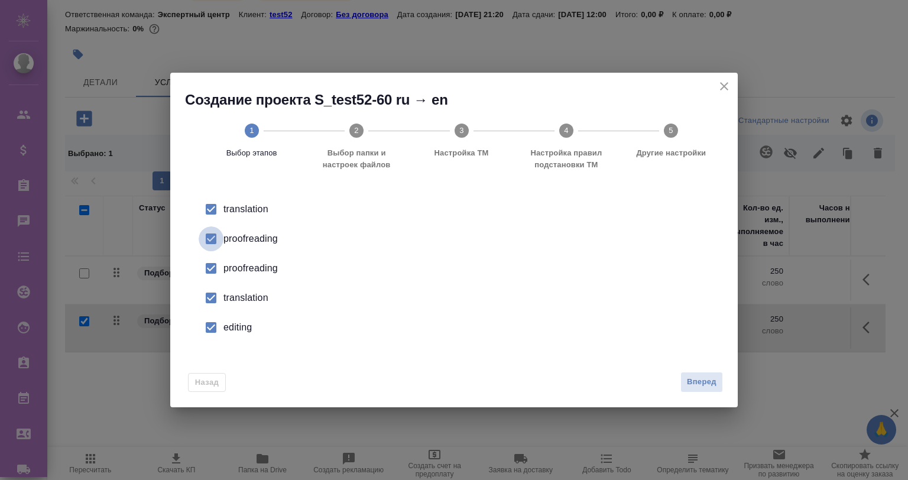
click at [213, 237] on input "checkbox" at bounding box center [211, 238] width 25 height 25
click at [212, 296] on input "checkbox" at bounding box center [211, 298] width 25 height 25
click at [207, 267] on input "checkbox" at bounding box center [211, 268] width 25 height 25
click at [210, 320] on input "checkbox" at bounding box center [211, 327] width 25 height 25
click at [682, 377] on button "Вперед" at bounding box center [702, 382] width 43 height 21
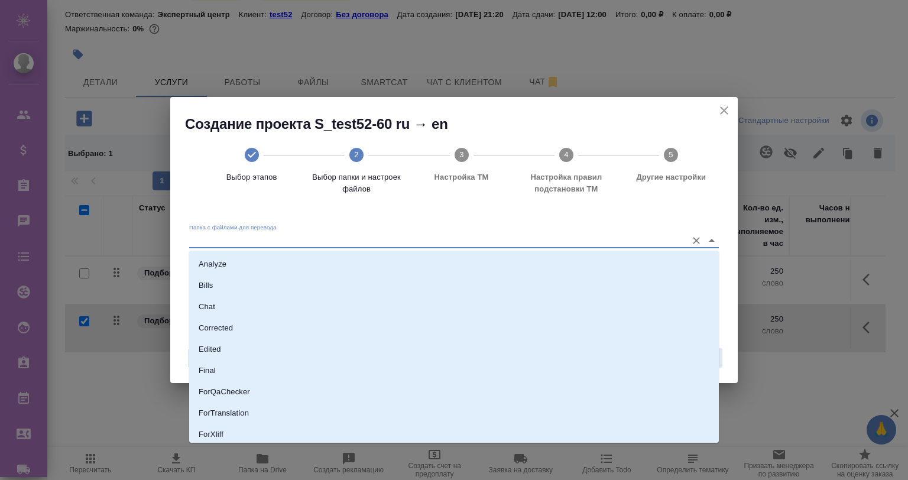
drag, startPoint x: 276, startPoint y: 232, endPoint x: 280, endPoint y: 251, distance: 19.5
click at [274, 240] on input "Папка с файлами для перевода" at bounding box center [435, 240] width 492 height 14
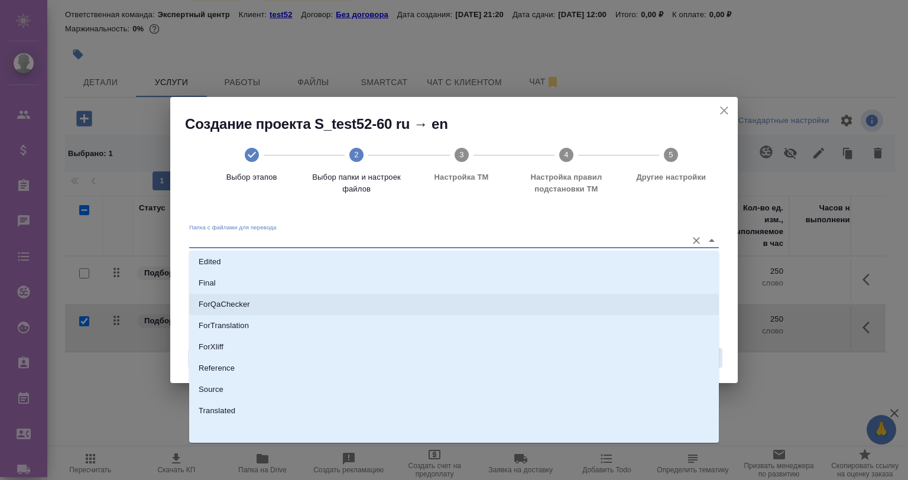
scroll to position [88, 0]
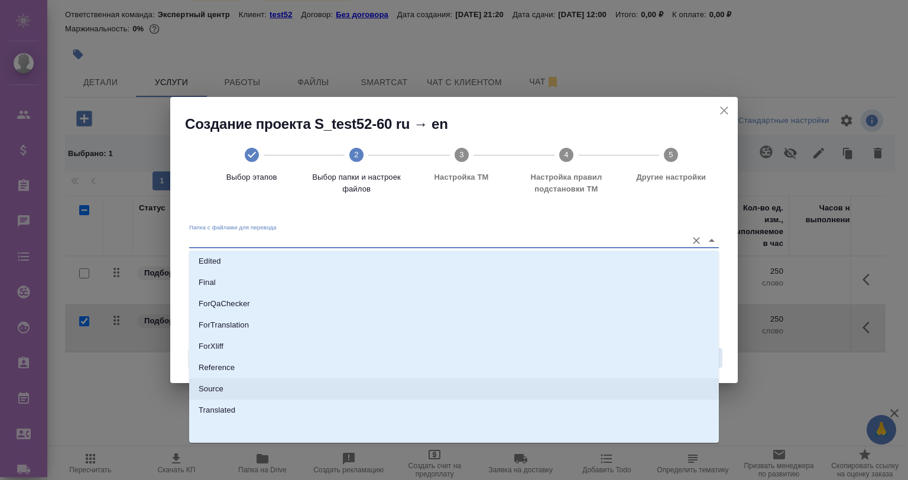
click at [222, 384] on p "Source" at bounding box center [211, 389] width 25 height 12
type input "Source"
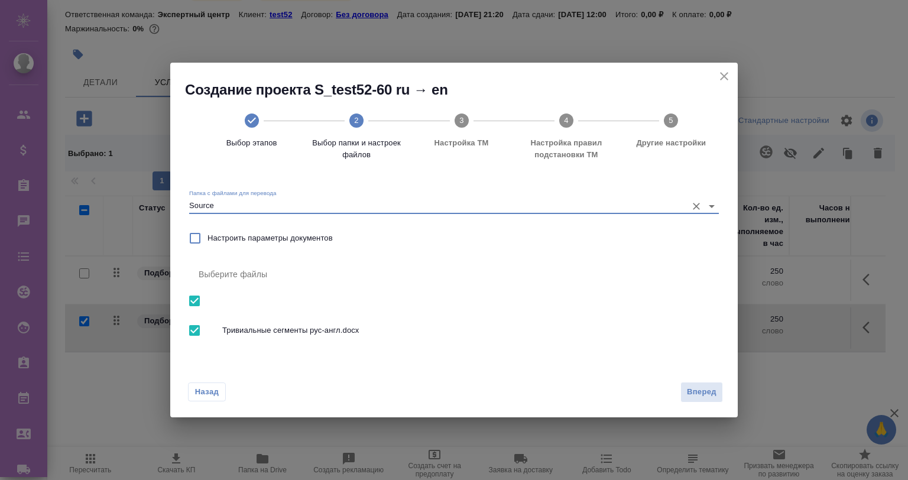
click at [691, 377] on div "Назад Вперед" at bounding box center [454, 390] width 568 height 56
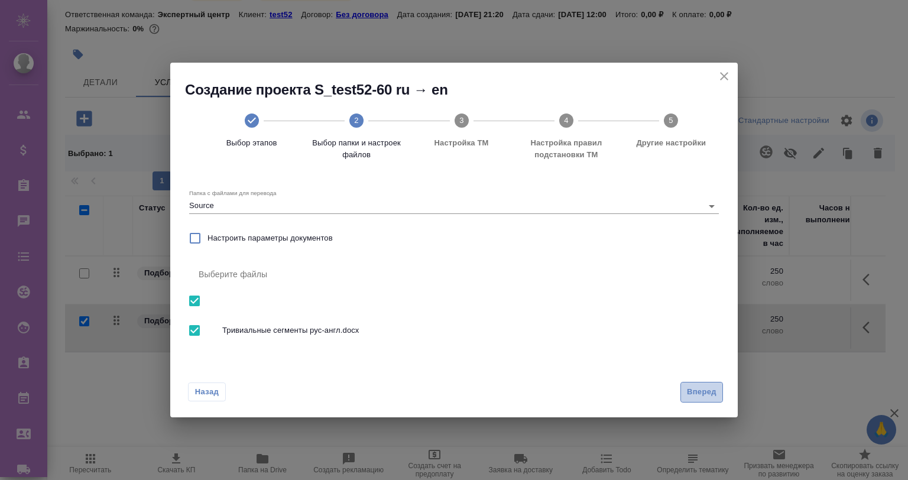
click at [695, 393] on span "Вперед" at bounding box center [702, 393] width 30 height 14
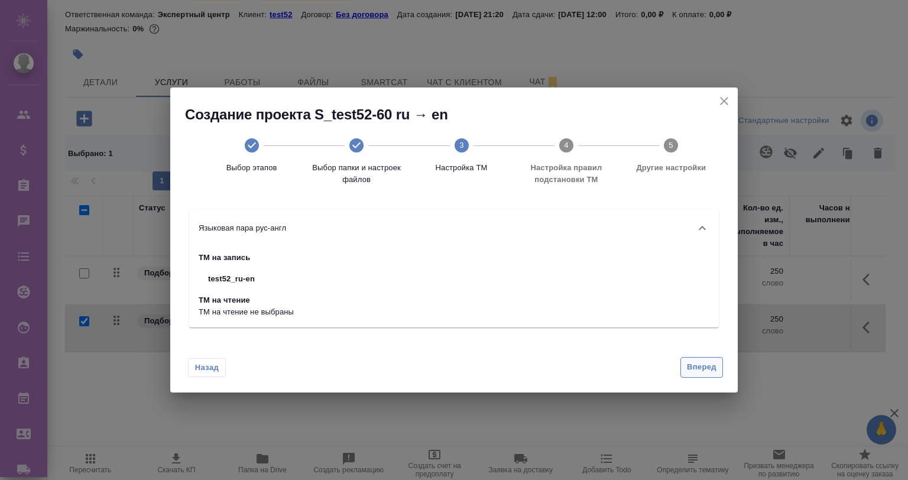
click at [708, 361] on span "Вперед" at bounding box center [702, 368] width 30 height 14
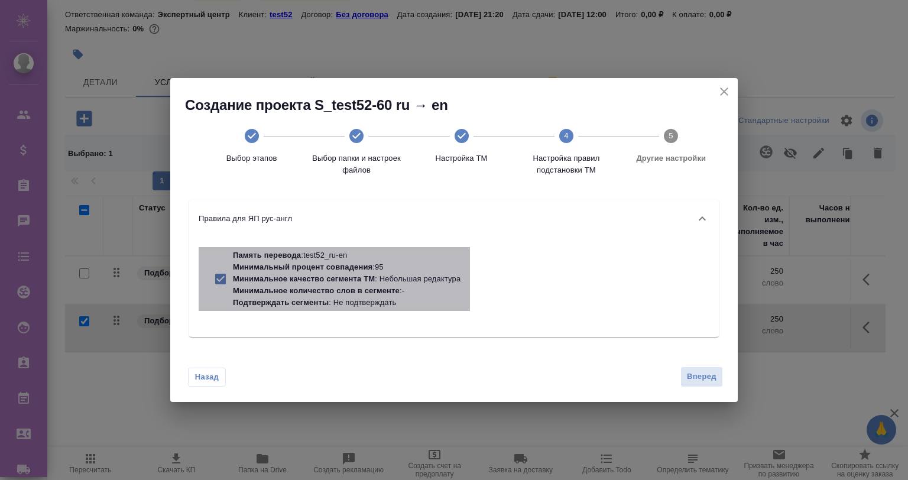
click at [305, 265] on p "Минимальный процент совпадения" at bounding box center [303, 267] width 140 height 9
checkbox input "false"
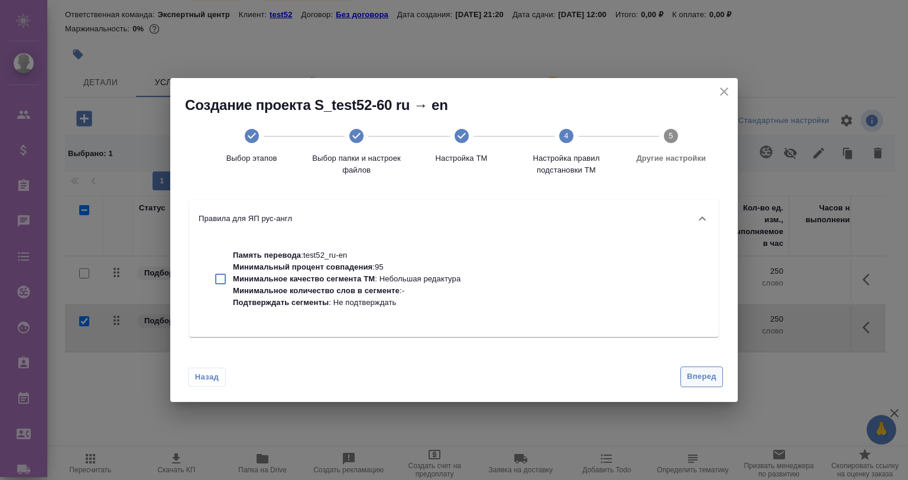
click at [686, 378] on button "Вперед" at bounding box center [702, 377] width 43 height 21
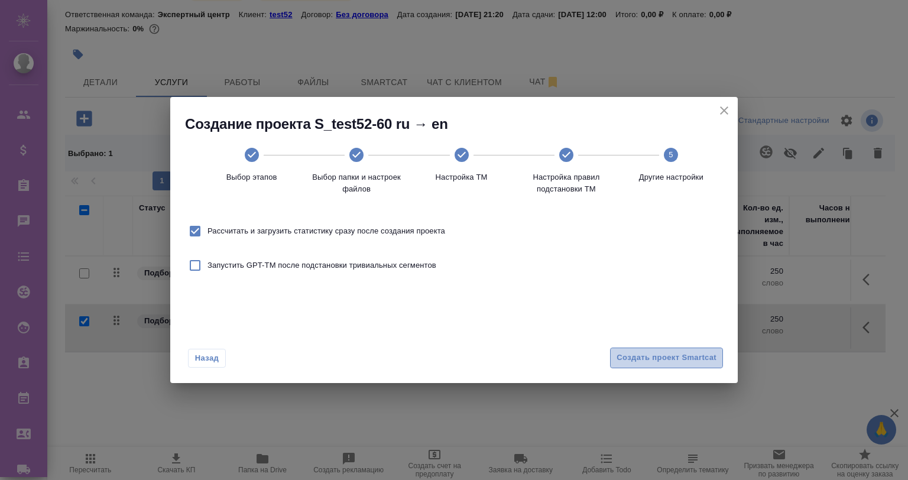
click at [636, 356] on span "Создать проект Smartcat" at bounding box center [667, 358] width 100 height 14
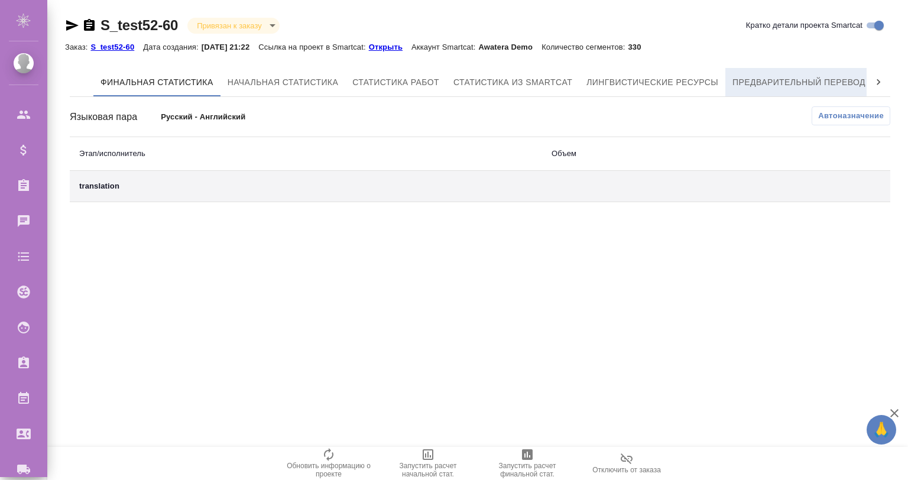
click at [782, 80] on span "Предварительный перевод" at bounding box center [799, 82] width 133 height 15
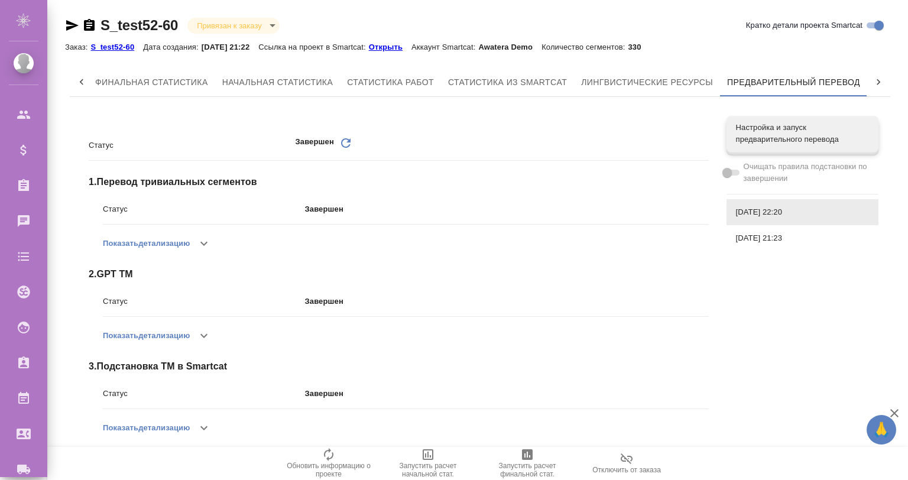
click at [409, 43] on link "Открыть" at bounding box center [390, 46] width 43 height 10
click at [117, 79] on span "Финальная статистика" at bounding box center [151, 82] width 113 height 15
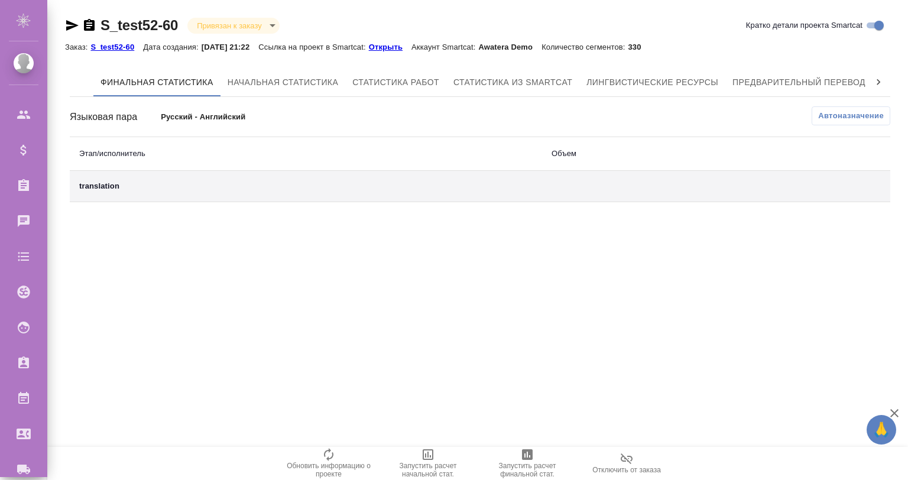
click at [831, 107] on button "Автоназначение" at bounding box center [851, 115] width 79 height 19
click at [114, 182] on div "translation" at bounding box center [306, 186] width 454 height 12
click at [326, 457] on icon "button" at bounding box center [329, 455] width 14 height 14
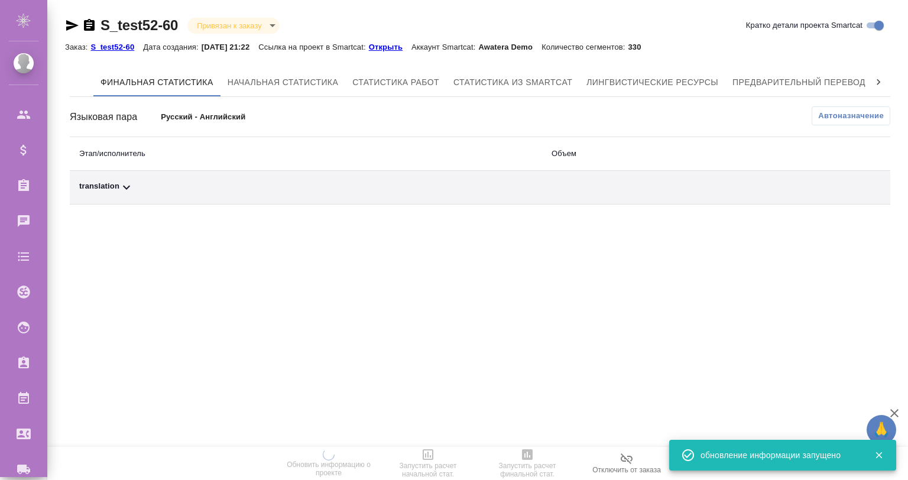
click at [119, 182] on icon at bounding box center [126, 187] width 14 height 14
click at [840, 111] on span "Автоназначение" at bounding box center [851, 116] width 66 height 12
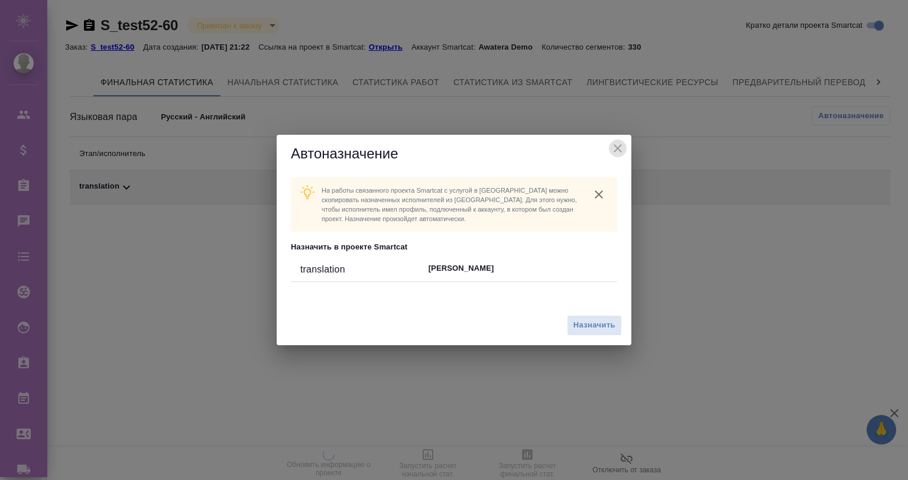
click at [617, 150] on icon "close" at bounding box center [618, 148] width 14 height 14
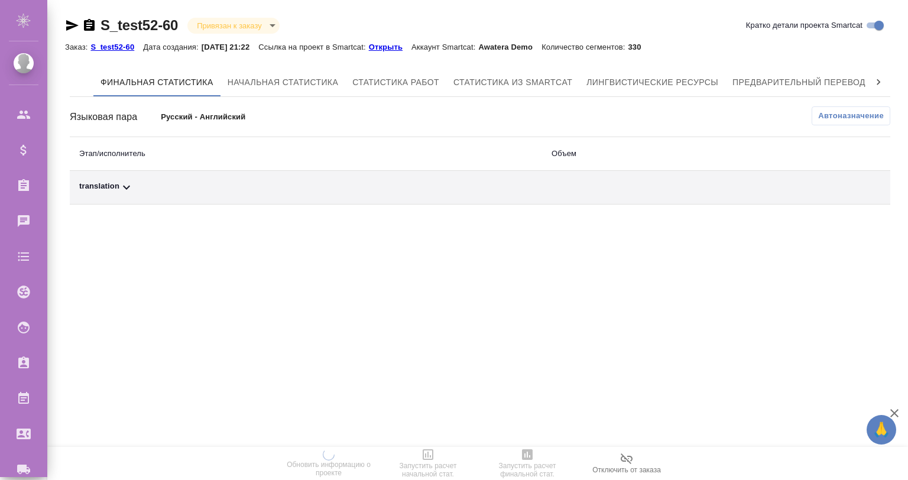
click at [406, 46] on p "Открыть" at bounding box center [390, 47] width 43 height 9
click at [806, 91] on button "Предварительный перевод" at bounding box center [798, 82] width 147 height 28
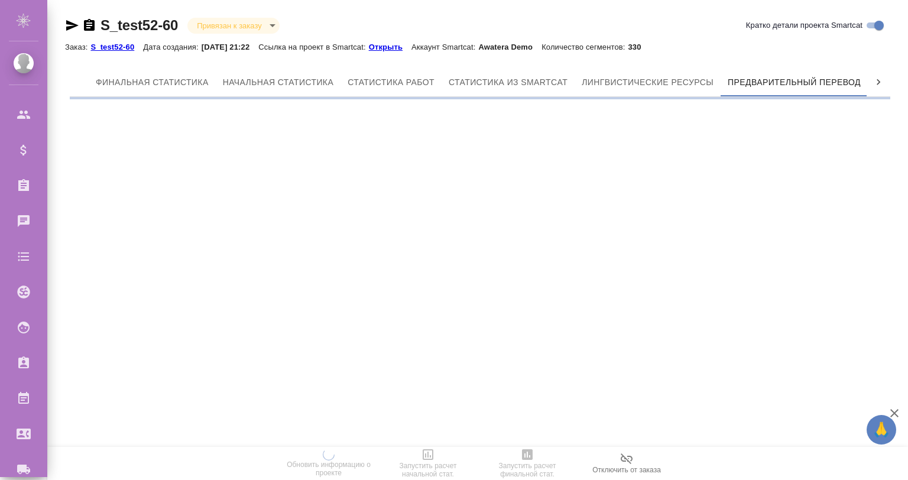
scroll to position [0, 5]
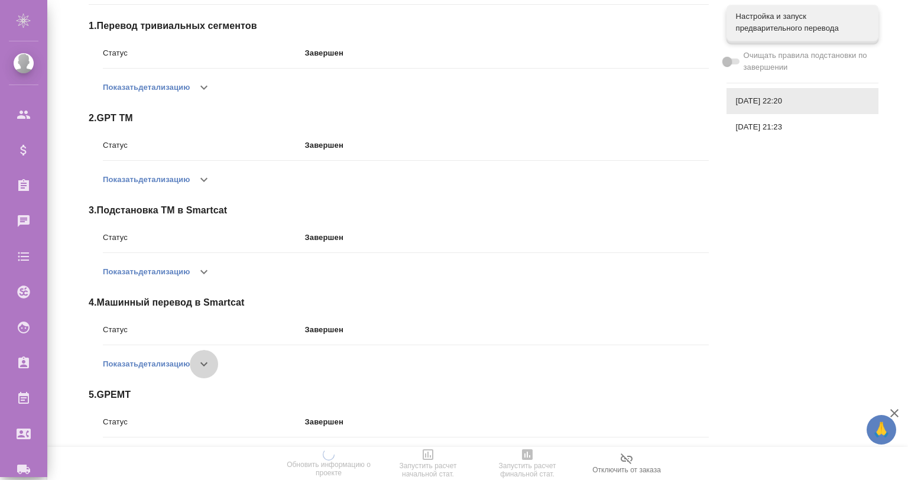
click at [205, 365] on icon "button" at bounding box center [204, 364] width 14 height 14
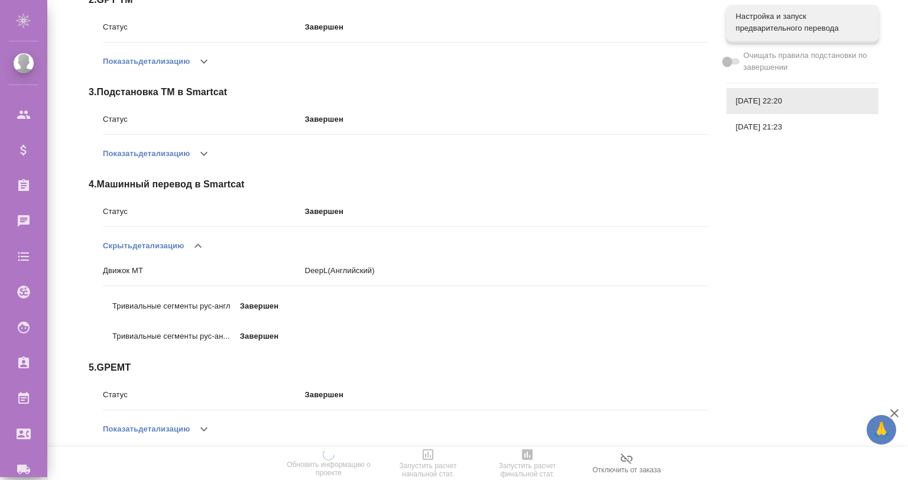
scroll to position [286, 0]
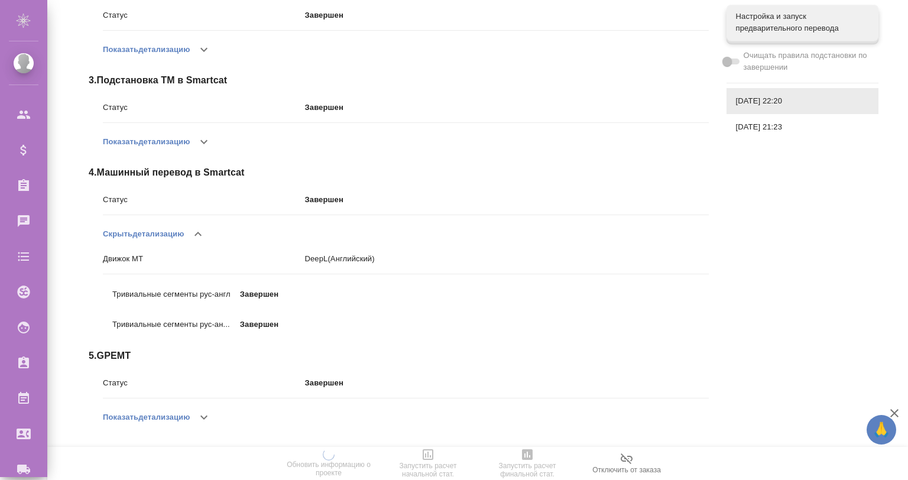
click at [208, 417] on icon "button" at bounding box center [203, 418] width 7 height 4
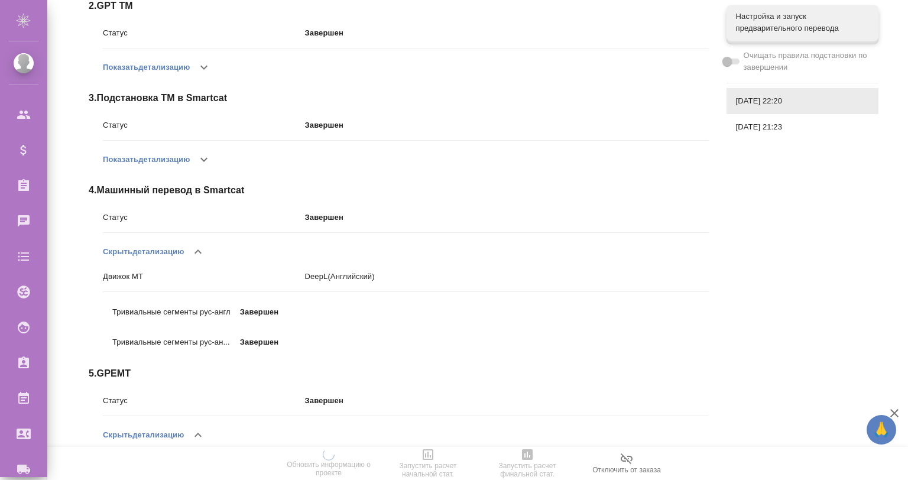
scroll to position [0, 0]
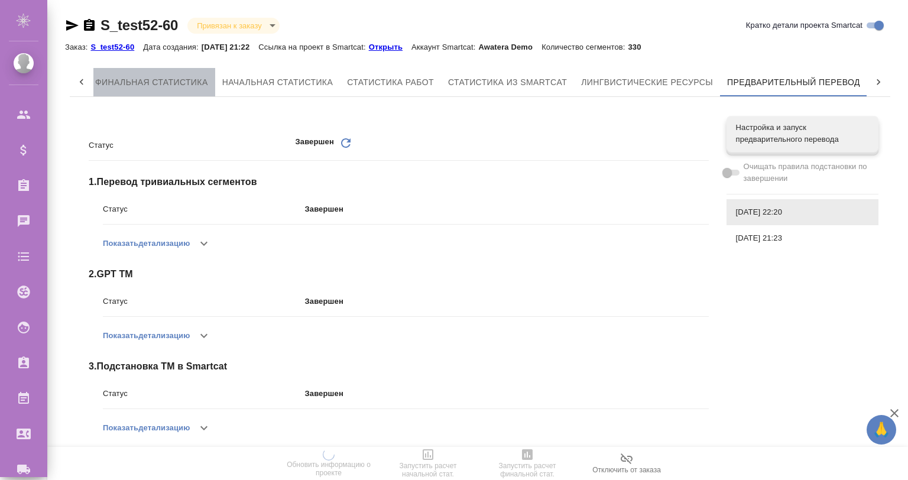
click at [152, 79] on span "Финальная статистика" at bounding box center [151, 82] width 113 height 15
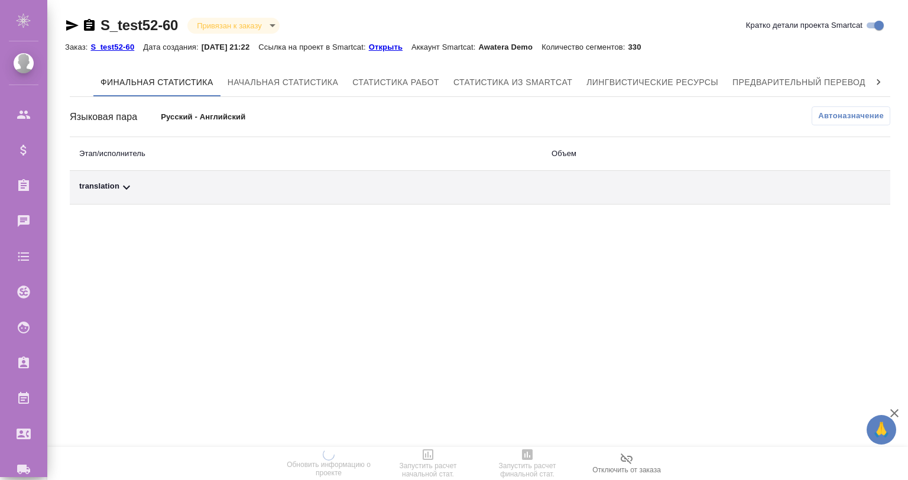
click at [837, 111] on span "Автоназначение" at bounding box center [851, 116] width 66 height 12
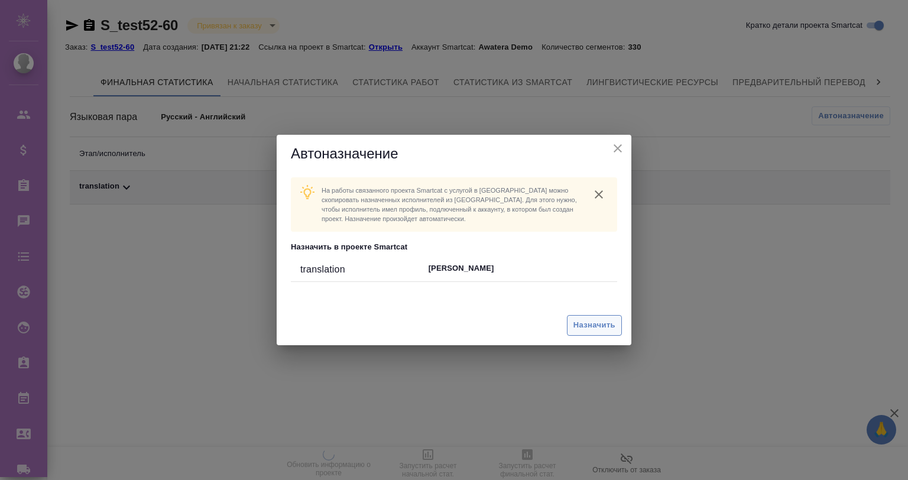
click at [594, 317] on button "Назначить" at bounding box center [594, 325] width 55 height 21
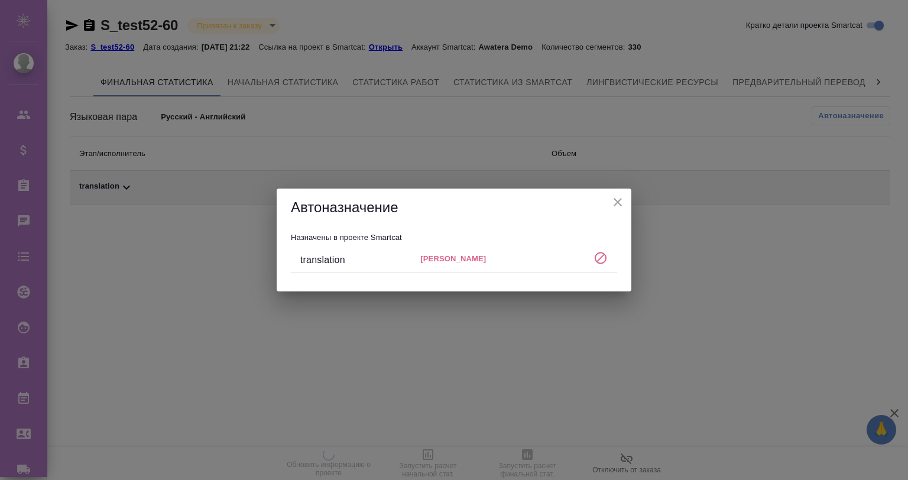
click at [616, 201] on icon "close" at bounding box center [618, 202] width 8 height 8
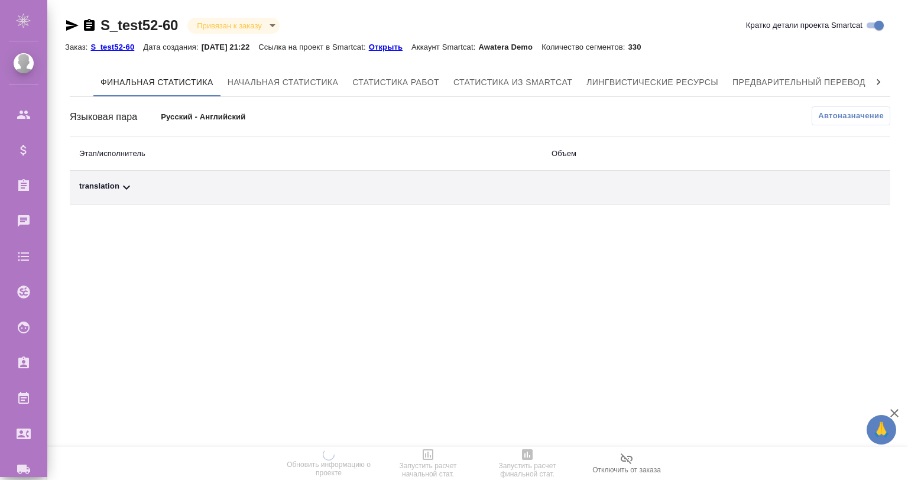
click at [130, 182] on div "translation" at bounding box center [306, 187] width 454 height 14
click at [837, 115] on span "Автоназначение" at bounding box center [851, 116] width 66 height 12
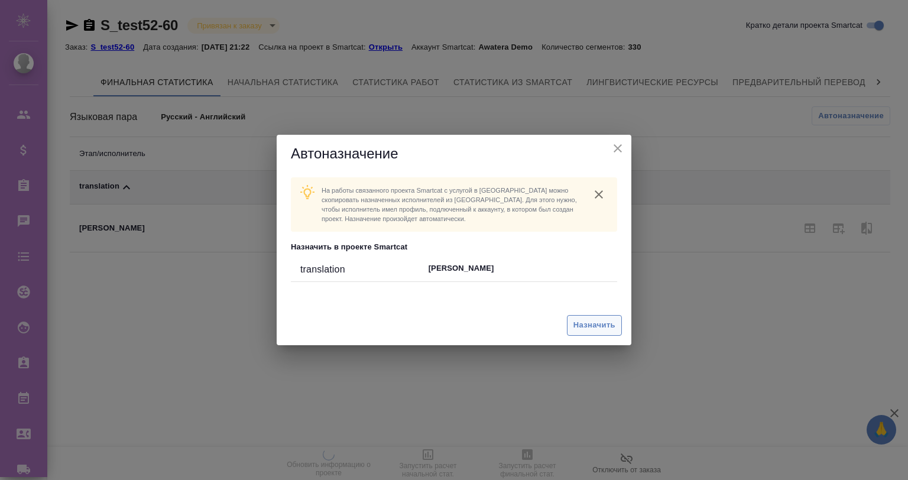
click at [601, 328] on span "Назначить" at bounding box center [595, 326] width 42 height 14
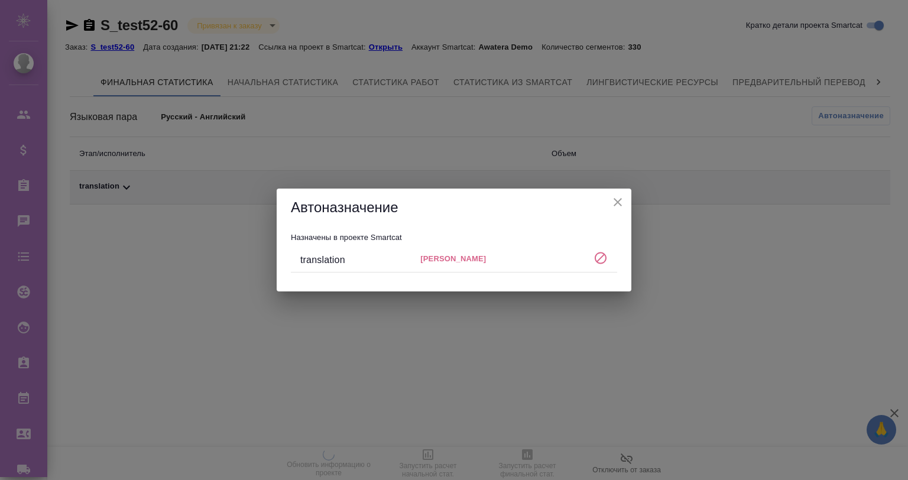
click at [622, 197] on icon "close" at bounding box center [618, 202] width 14 height 14
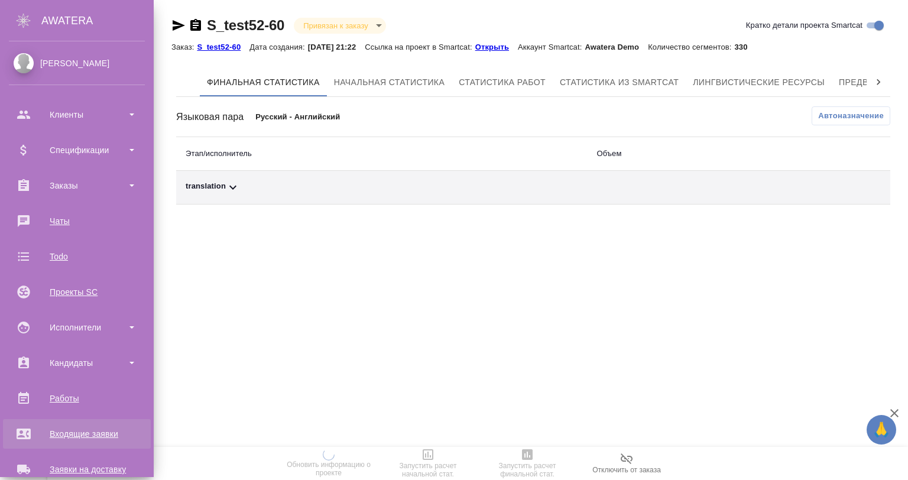
scroll to position [78, 0]
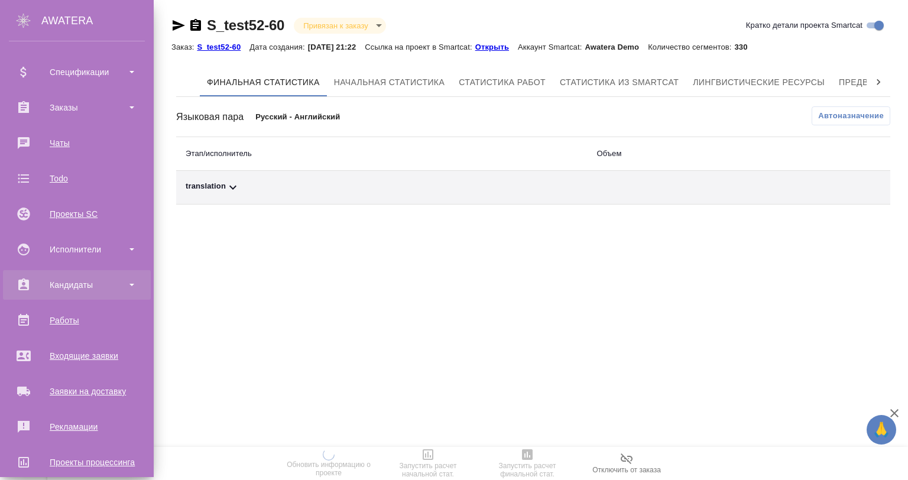
click at [111, 284] on div "Кандидаты" at bounding box center [77, 285] width 136 height 18
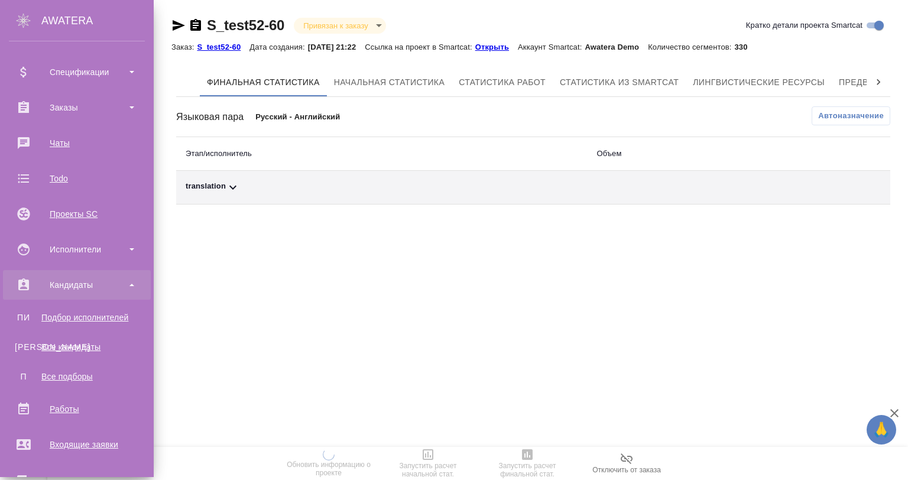
click at [111, 289] on div "Кандидаты" at bounding box center [77, 285] width 136 height 18
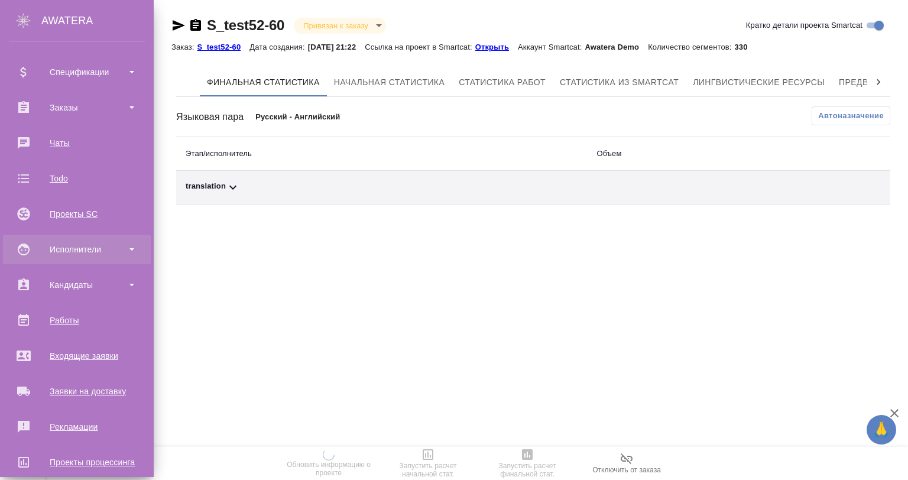
click at [94, 251] on div "Исполнители" at bounding box center [77, 250] width 136 height 18
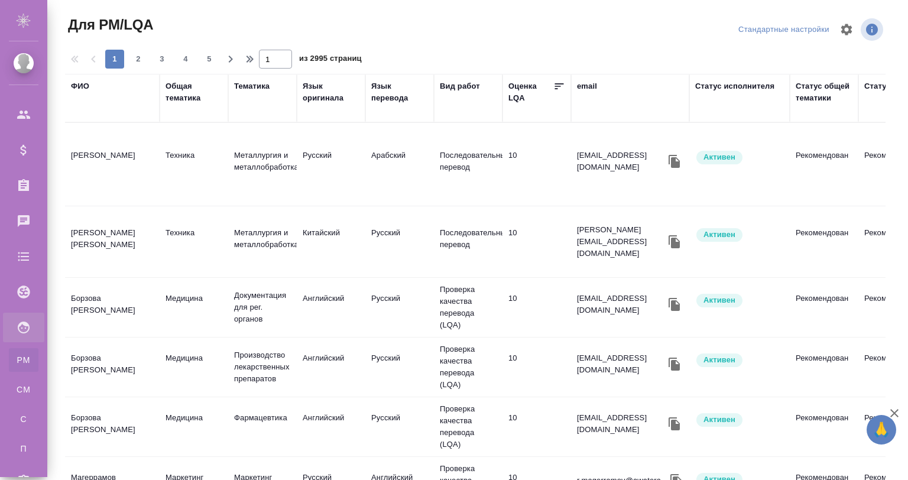
click at [74, 80] on div "ФИО" at bounding box center [80, 86] width 18 height 12
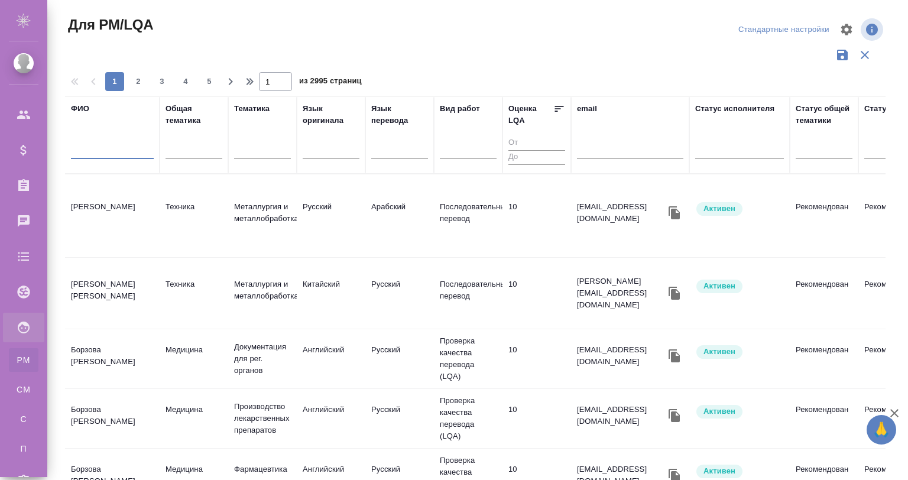
click at [105, 155] on input "text" at bounding box center [112, 151] width 83 height 15
type input "[PERSON_NAME]"
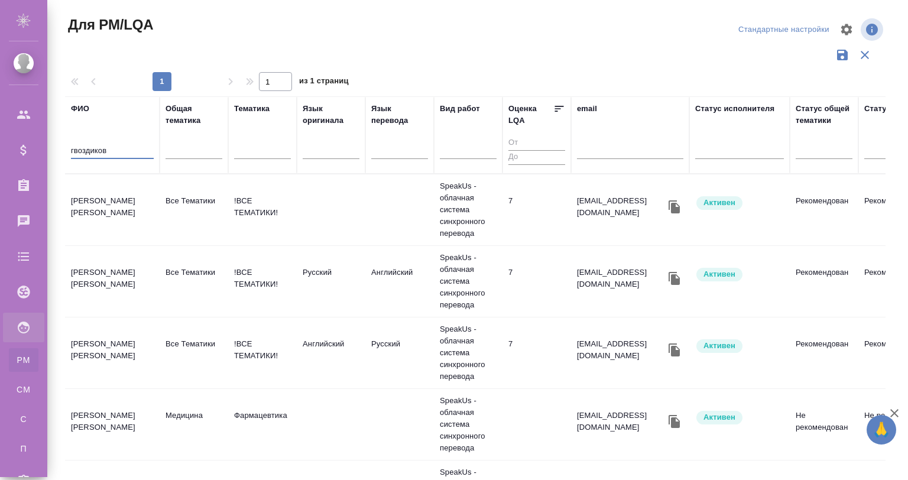
type input "гвоздиков"
click at [128, 209] on td "[PERSON_NAME] [PERSON_NAME]" at bounding box center [112, 209] width 95 height 41
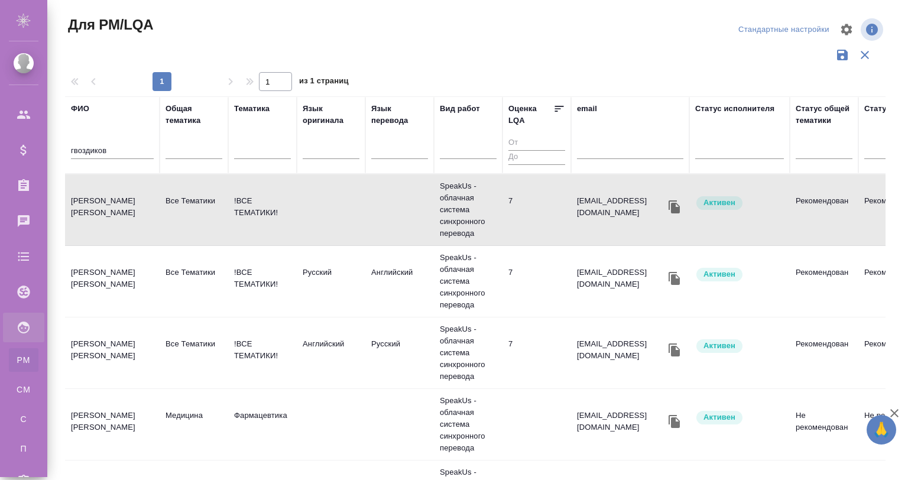
click at [128, 209] on td "[PERSON_NAME] [PERSON_NAME]" at bounding box center [112, 209] width 95 height 41
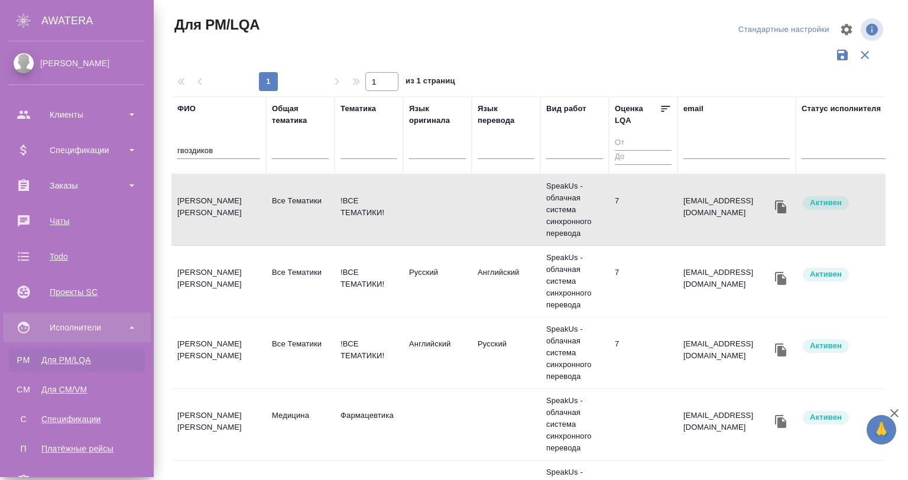
click at [26, 376] on ul "PM Для PM/LQA CM Для CM/VM С Спецификации П Платёжные рейсы" at bounding box center [77, 401] width 154 height 118
click at [57, 384] on div "Для CM/VM" at bounding box center [77, 390] width 124 height 12
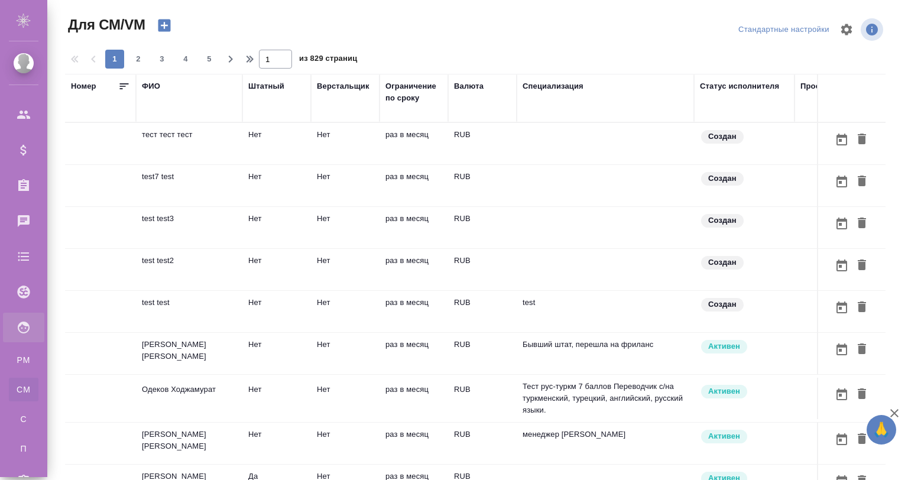
click at [149, 81] on div "ФИО" at bounding box center [151, 86] width 18 height 12
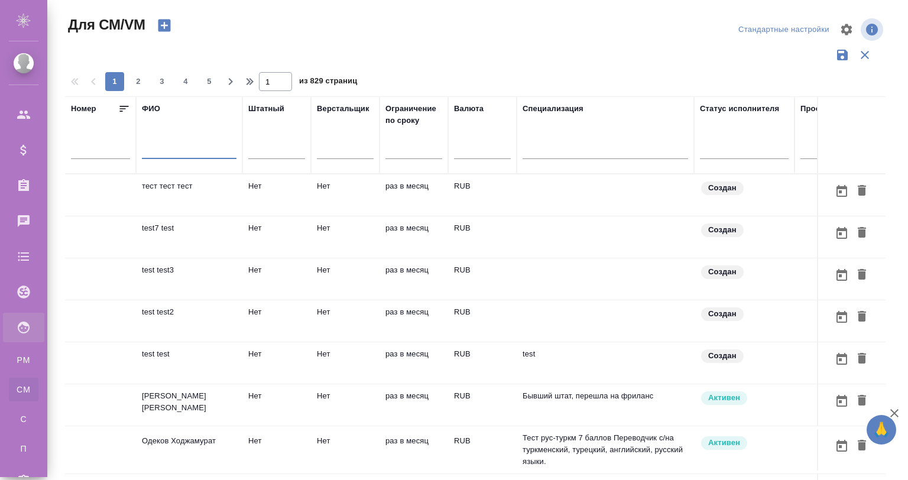
click at [179, 145] on input "text" at bounding box center [189, 151] width 95 height 15
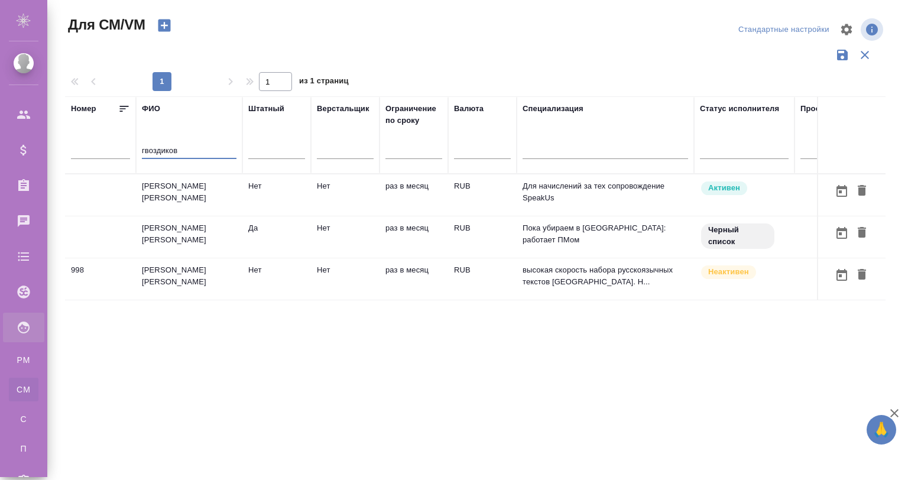
type input "гвоздиков"
click at [183, 231] on td "[PERSON_NAME]" at bounding box center [189, 236] width 106 height 41
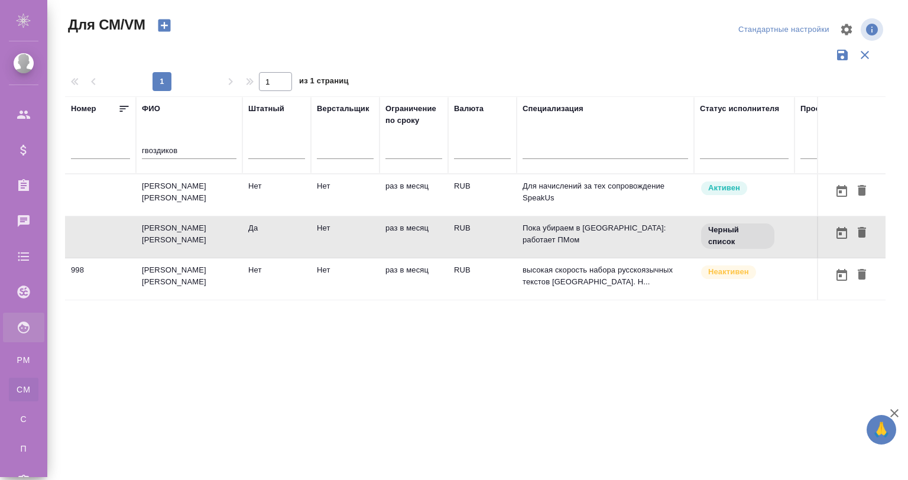
click at [183, 231] on td "[PERSON_NAME]" at bounding box center [189, 236] width 106 height 41
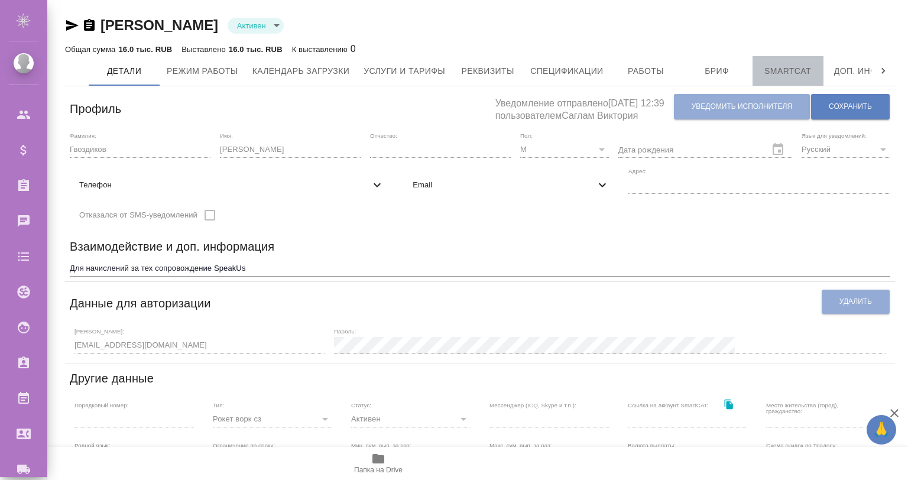
click at [786, 76] on span "Smartcat" at bounding box center [788, 71] width 57 height 15
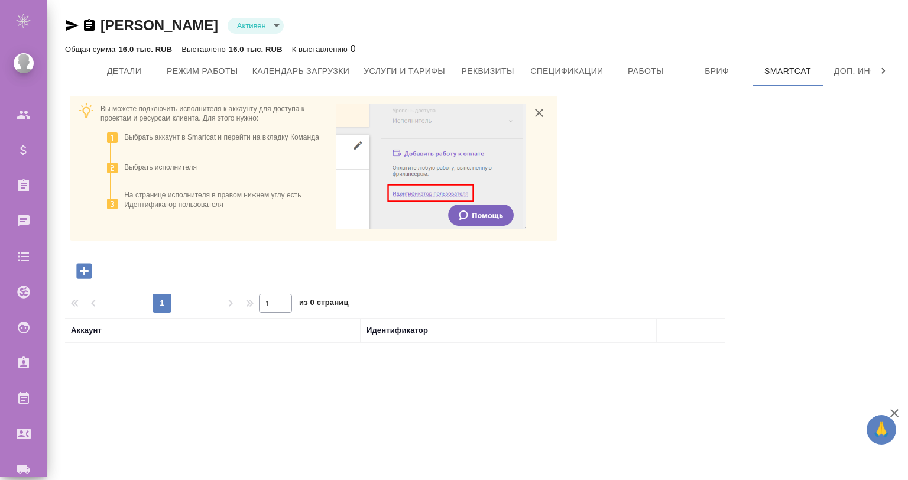
click at [88, 272] on icon "button" at bounding box center [83, 270] width 15 height 15
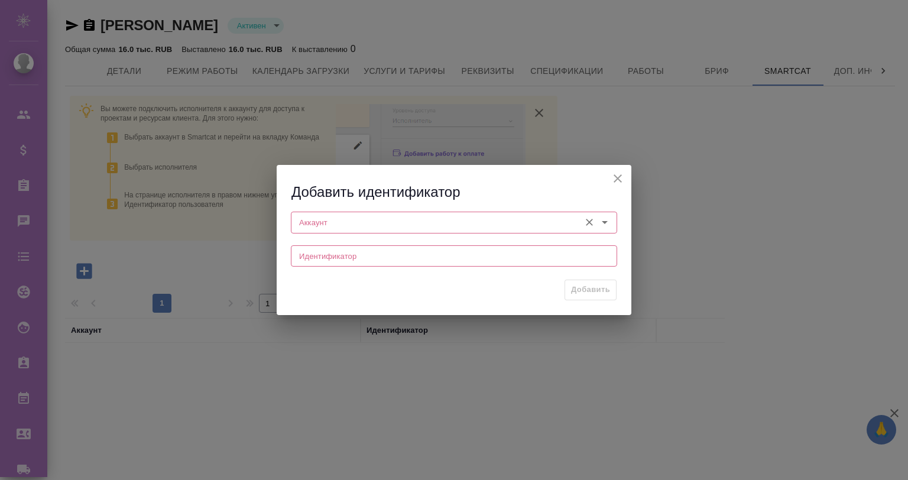
click at [324, 221] on input "Аккаунт" at bounding box center [434, 222] width 280 height 14
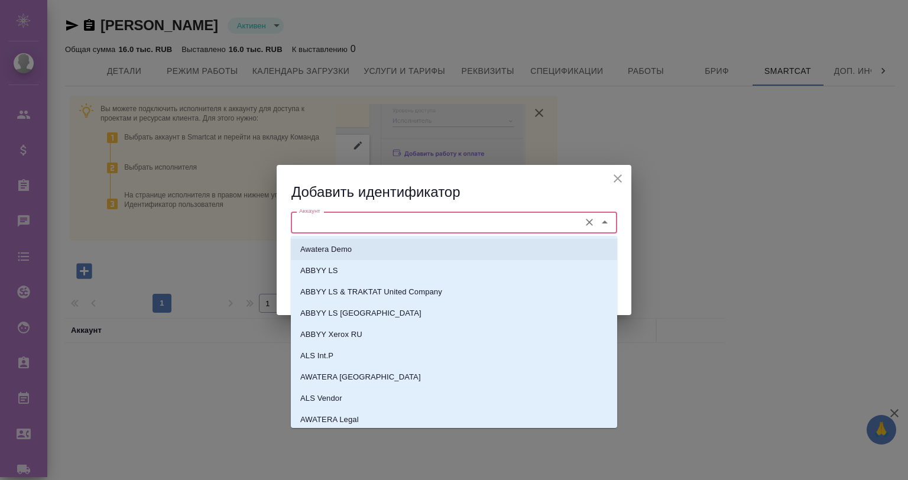
click at [340, 250] on p "Awatera Demo" at bounding box center [325, 250] width 51 height 12
type input "Awatera Demo"
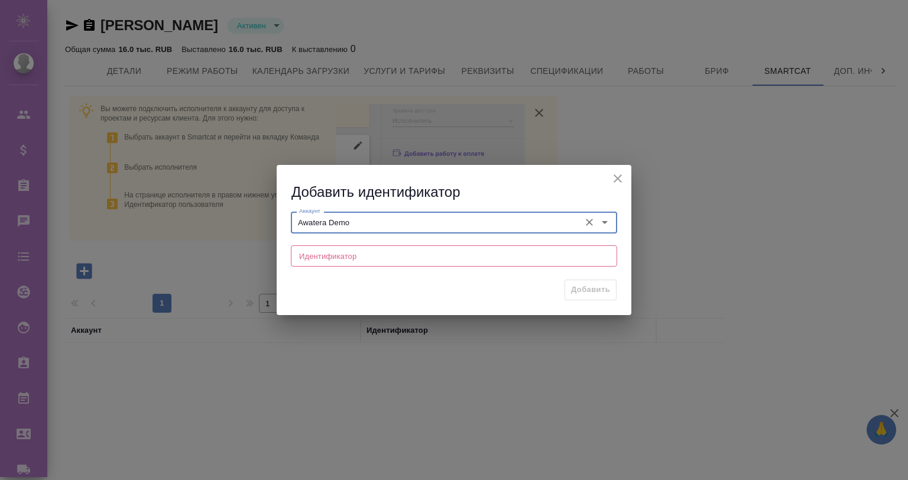
drag, startPoint x: 328, startPoint y: 264, endPoint x: 327, endPoint y: 258, distance: 6.6
click at [328, 263] on input "text" at bounding box center [454, 255] width 326 height 21
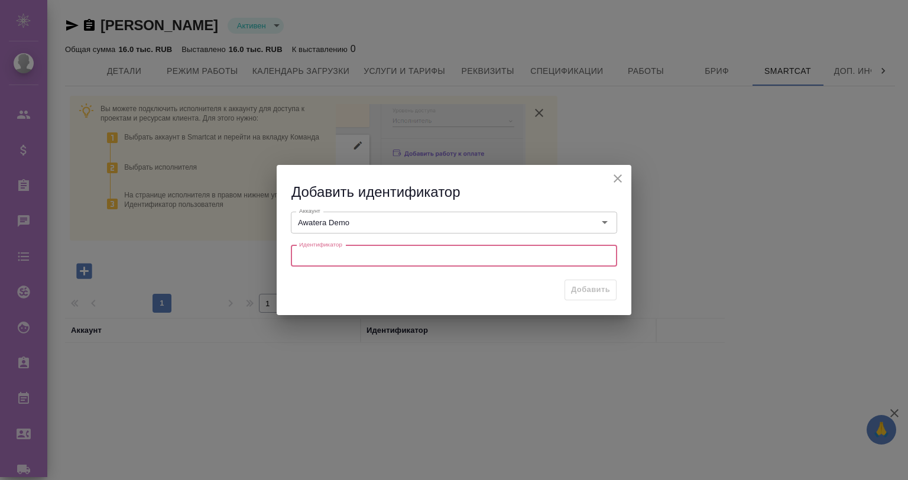
paste input "ee3bd54a-972e-4d35-8e41-baf4307f6c1f"
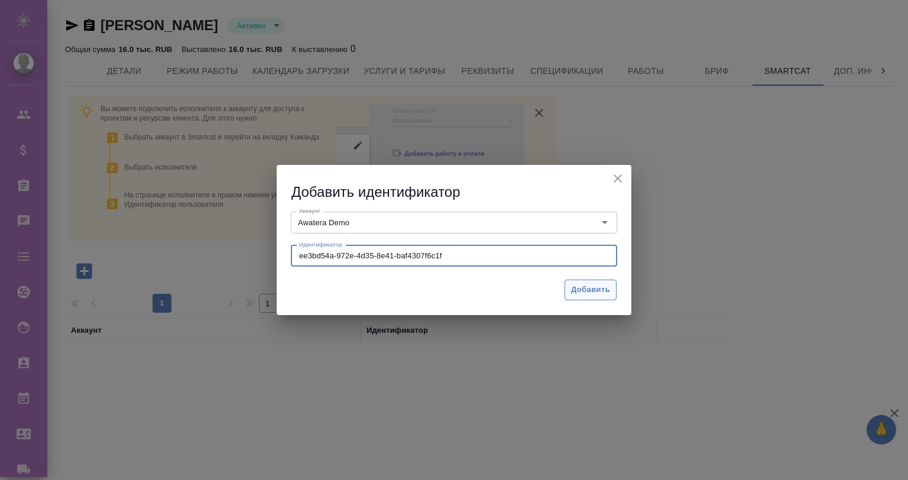
type input "ee3bd54a-972e-4d35-8e41-baf4307f6c1f"
click at [585, 286] on span "Добавить" at bounding box center [590, 290] width 39 height 14
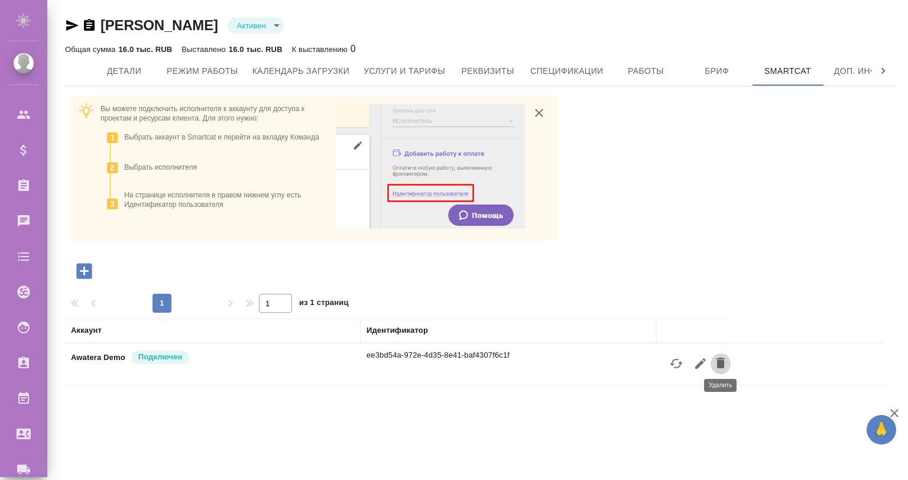
click at [722, 356] on icon "button" at bounding box center [721, 363] width 14 height 14
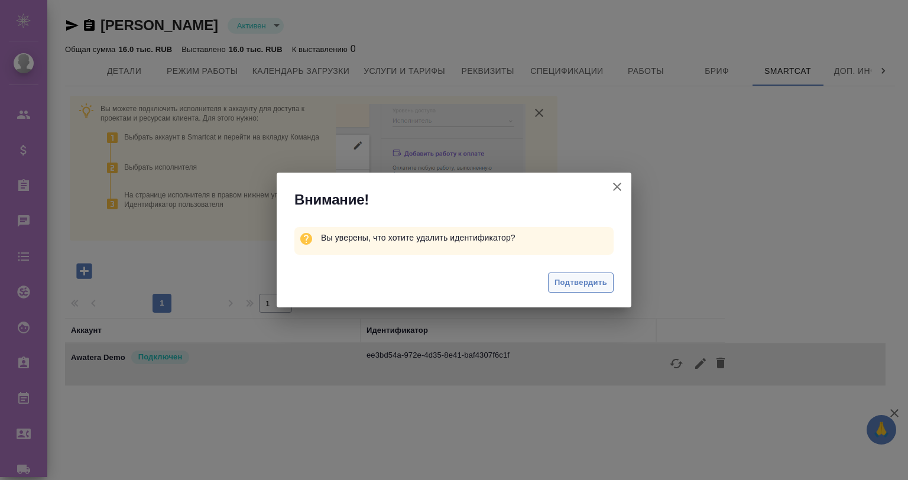
click at [574, 284] on span "Подтвердить" at bounding box center [581, 283] width 53 height 14
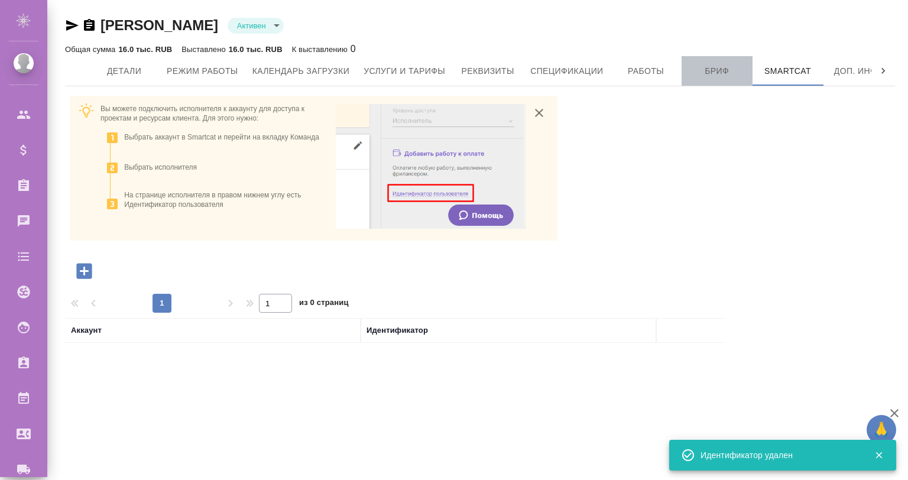
click at [692, 70] on span "Бриф" at bounding box center [717, 71] width 57 height 15
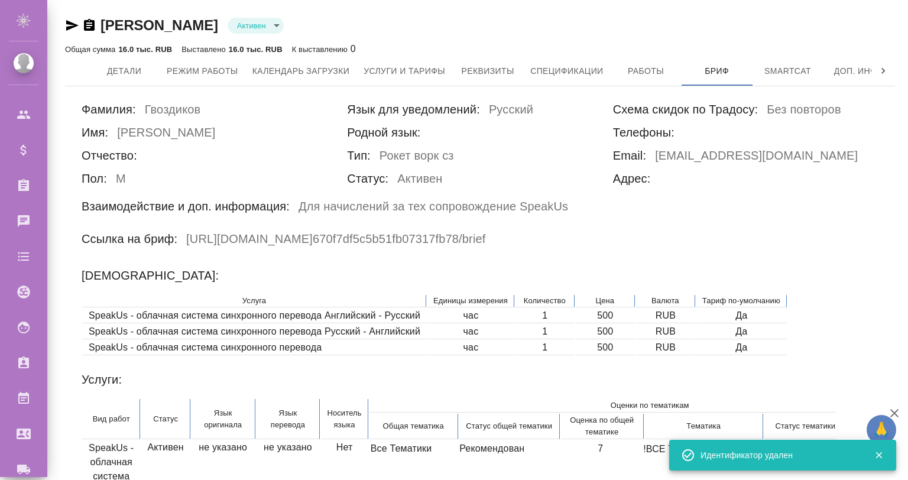
click at [690, 140] on div "Телефоны:" at bounding box center [745, 134] width 265 height 23
click at [695, 147] on h6 "gwozdikov112@gmail.com" at bounding box center [756, 157] width 203 height 23
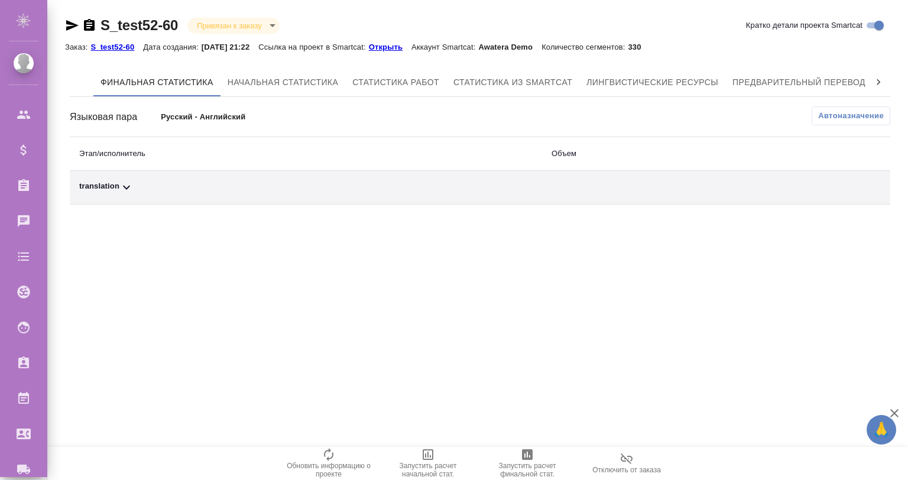
click at [842, 103] on div "Финальная статистика Начальная статистика Статистика работ Статистика из Smartc…" at bounding box center [480, 136] width 821 height 137
click at [844, 110] on span "Автоназначение" at bounding box center [851, 116] width 66 height 12
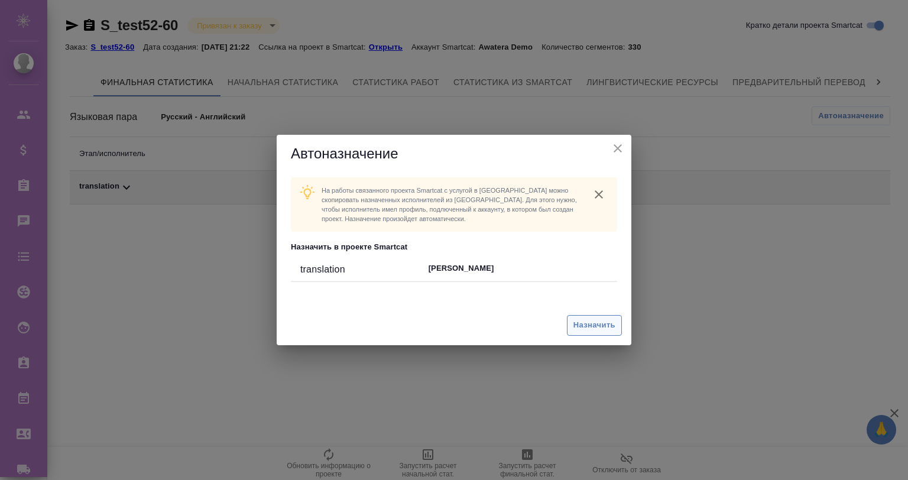
click at [590, 320] on span "Назначить" at bounding box center [595, 326] width 42 height 14
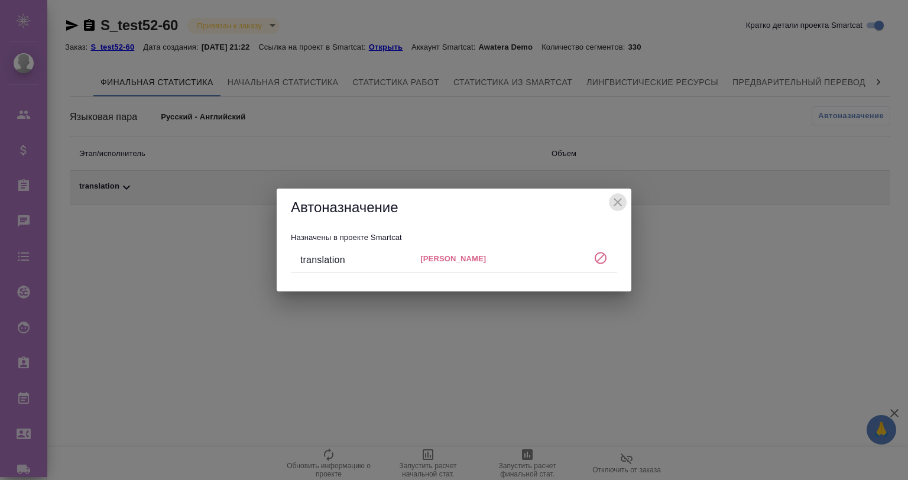
click at [618, 201] on icon "close" at bounding box center [618, 202] width 8 height 8
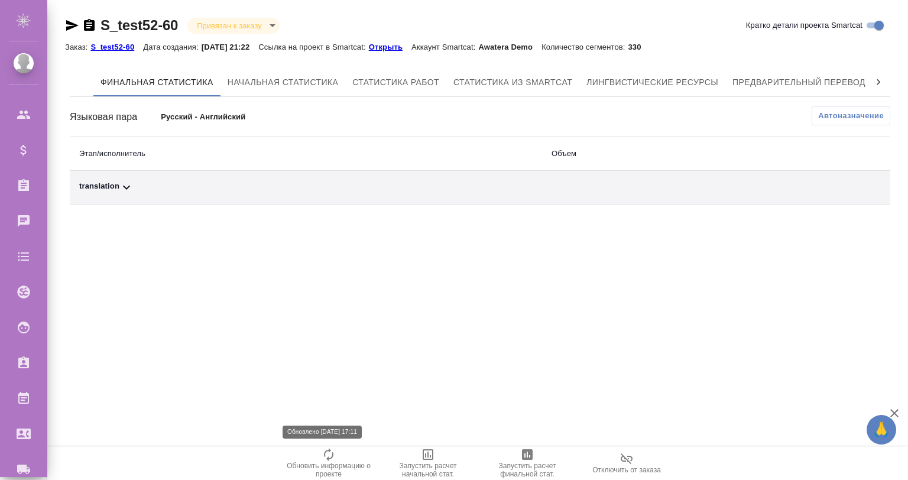
click at [325, 457] on icon "button" at bounding box center [329, 455] width 14 height 14
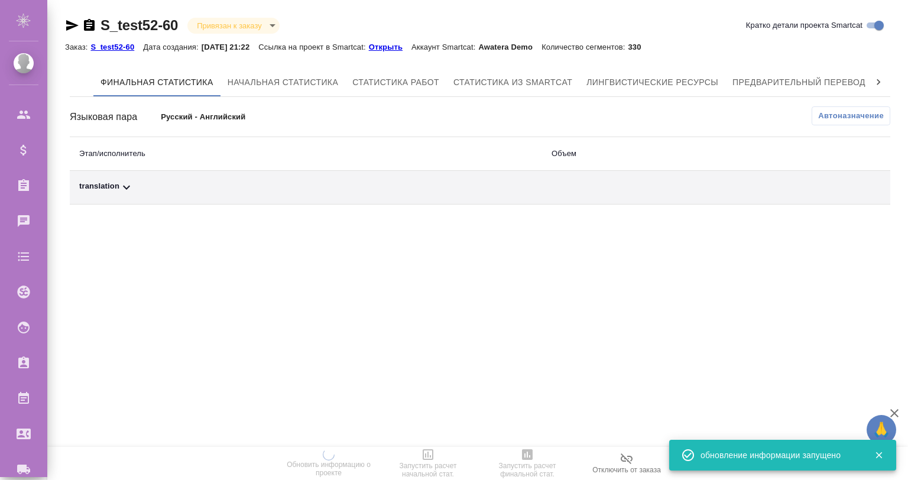
click at [835, 118] on span "Автоназначение" at bounding box center [851, 116] width 66 height 12
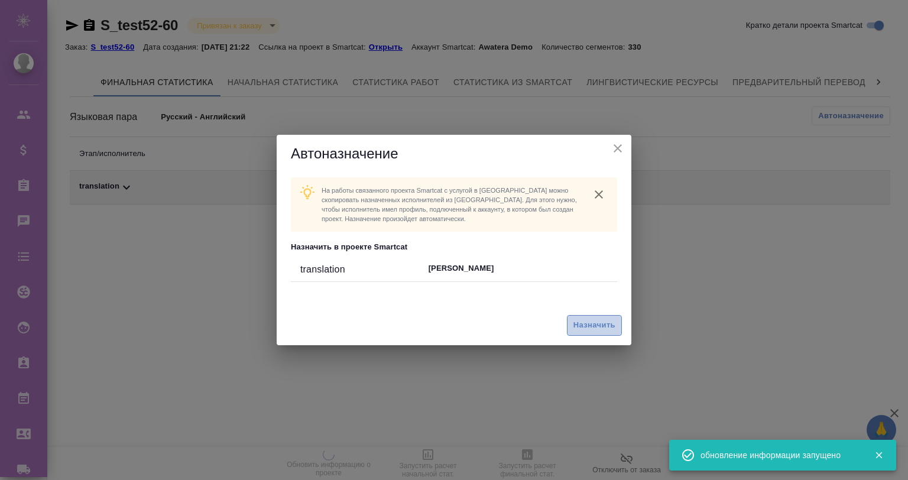
click at [591, 318] on button "Назначить" at bounding box center [594, 325] width 55 height 21
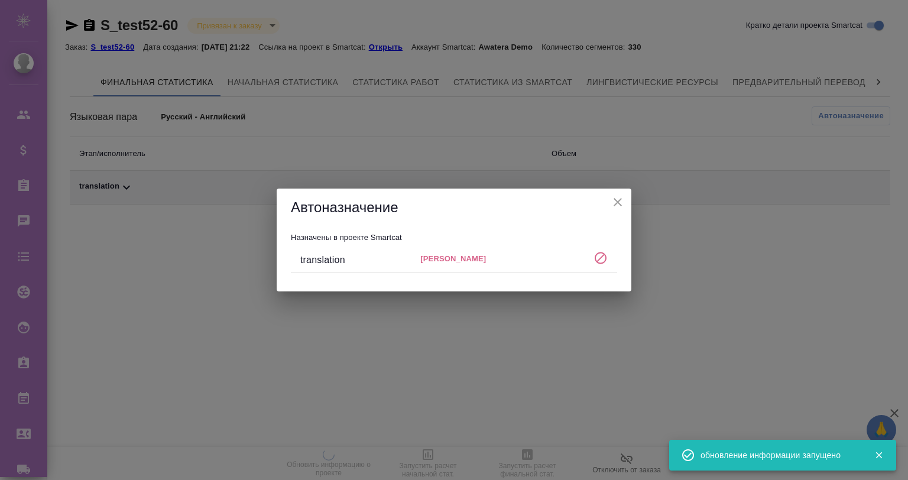
click at [616, 201] on icon "close" at bounding box center [618, 202] width 14 height 14
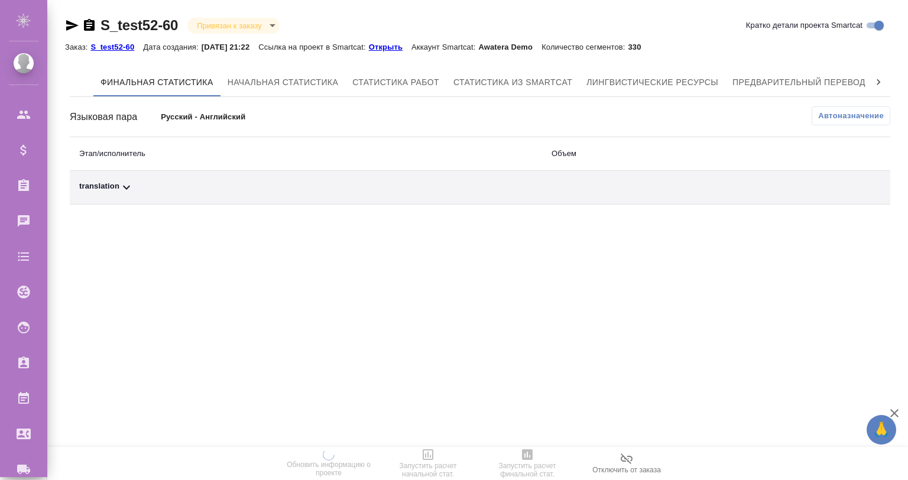
click at [128, 182] on icon at bounding box center [126, 187] width 14 height 14
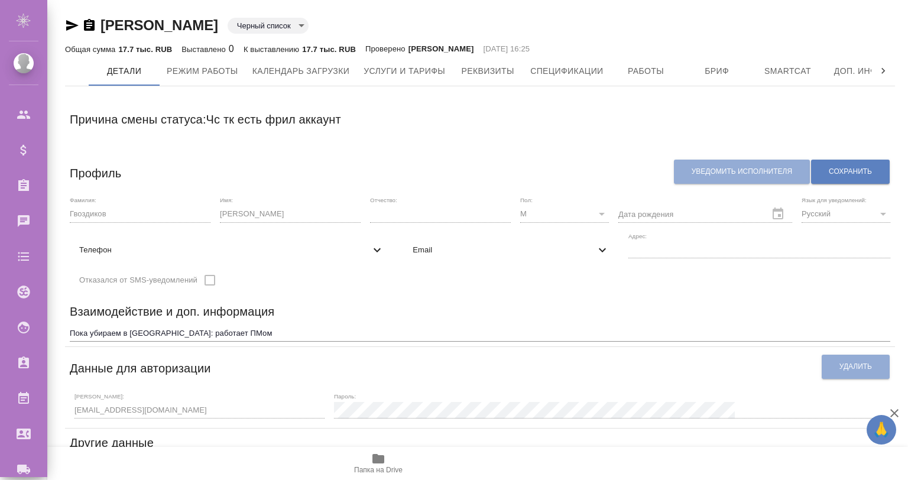
click at [292, 26] on body "🙏 .cls-1 fill:#fff; AWATERA [PERSON_NAME] Спецификации Заказы 0 Чаты Todo Проек…" at bounding box center [454, 287] width 908 height 575
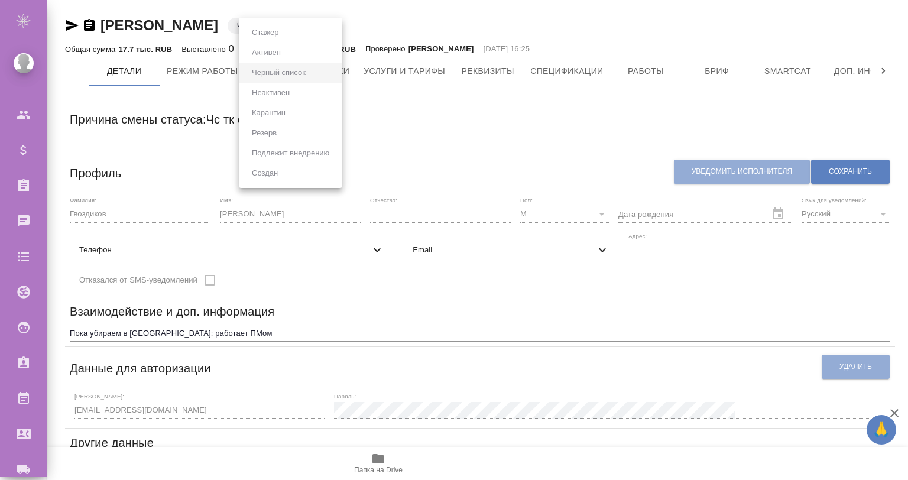
click at [292, 30] on ul "Стажер [PERSON_NAME] список Неактивен Карантин Резерв Подлежит внедрению Создан" at bounding box center [290, 103] width 103 height 170
click at [462, 47] on div at bounding box center [454, 240] width 908 height 480
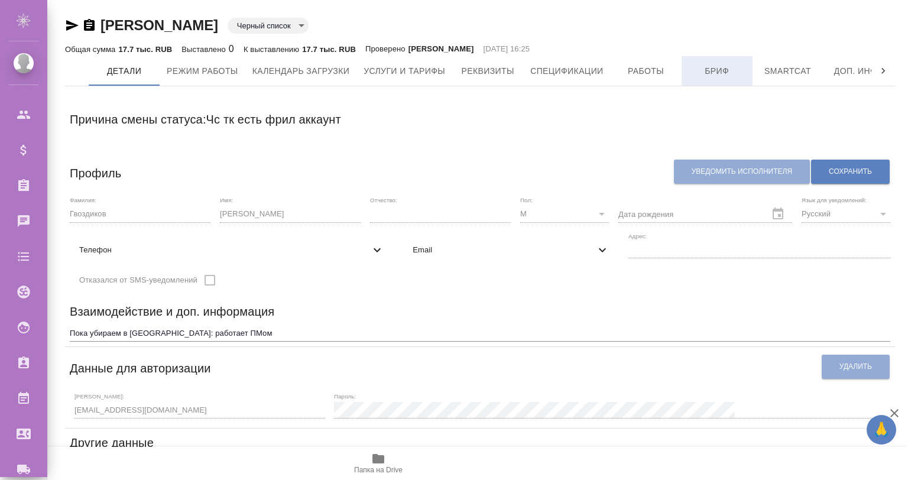
click at [730, 80] on button "Бриф" at bounding box center [717, 71] width 71 height 30
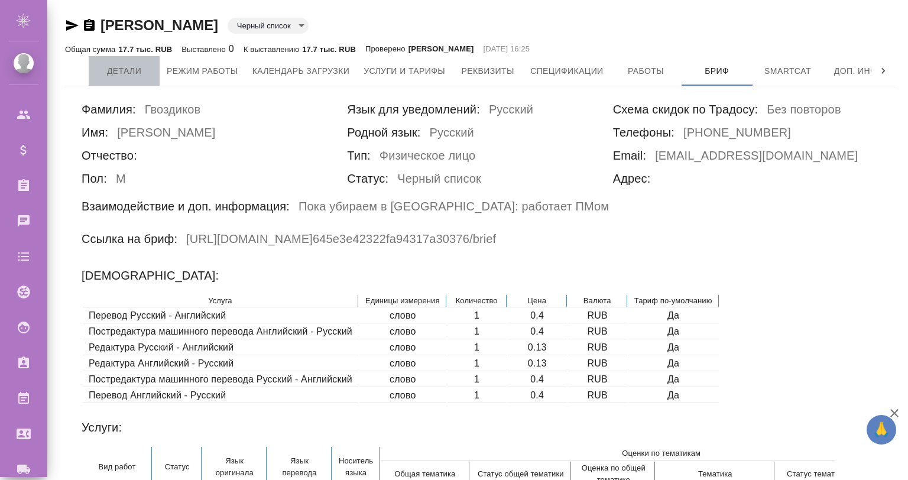
click at [117, 63] on button "Детали" at bounding box center [124, 71] width 71 height 30
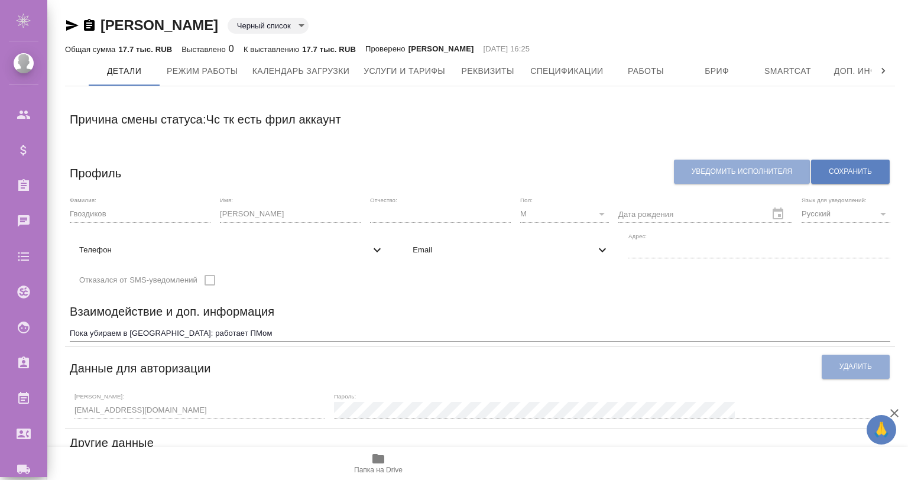
click at [286, 28] on body "🙏 .cls-1 fill:#fff; AWATERA Gvozdikov Andrey Клиенты Спецификации Заказы 0 Чаты…" at bounding box center [454, 287] width 908 height 575
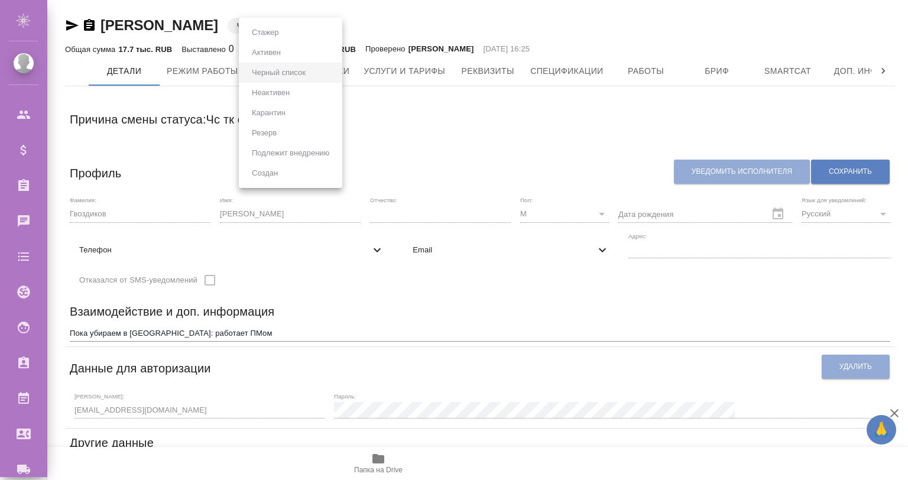
click at [292, 45] on ul "Стажер Активен Черный список Неактивен Карантин Резерв Подлежит внедрению Создан" at bounding box center [290, 103] width 103 height 170
drag, startPoint x: 668, startPoint y: 35, endPoint x: 680, endPoint y: 34, distance: 11.9
click at [673, 35] on div at bounding box center [454, 240] width 908 height 480
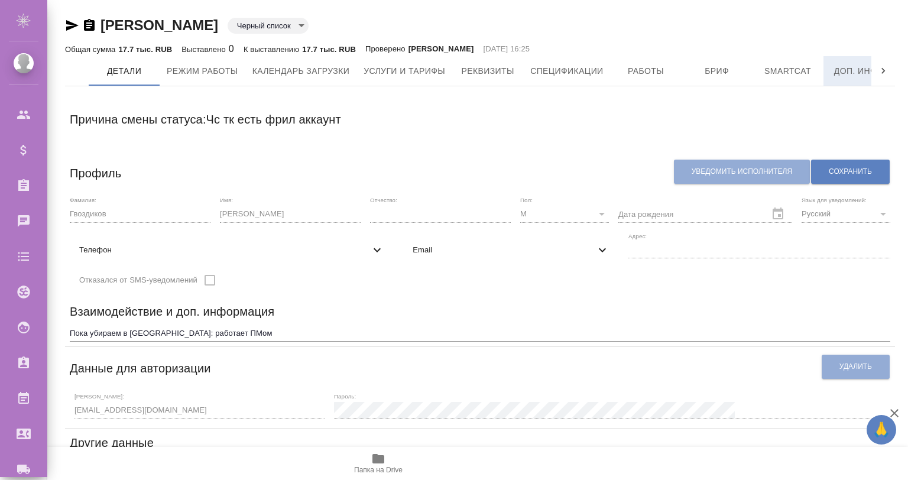
click at [848, 69] on span "Доп. инфо" at bounding box center [859, 71] width 57 height 15
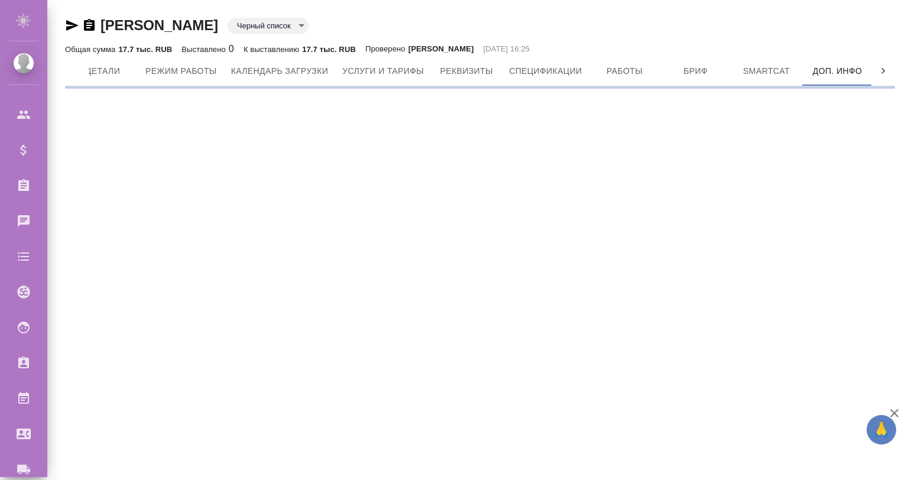
scroll to position [0, 22]
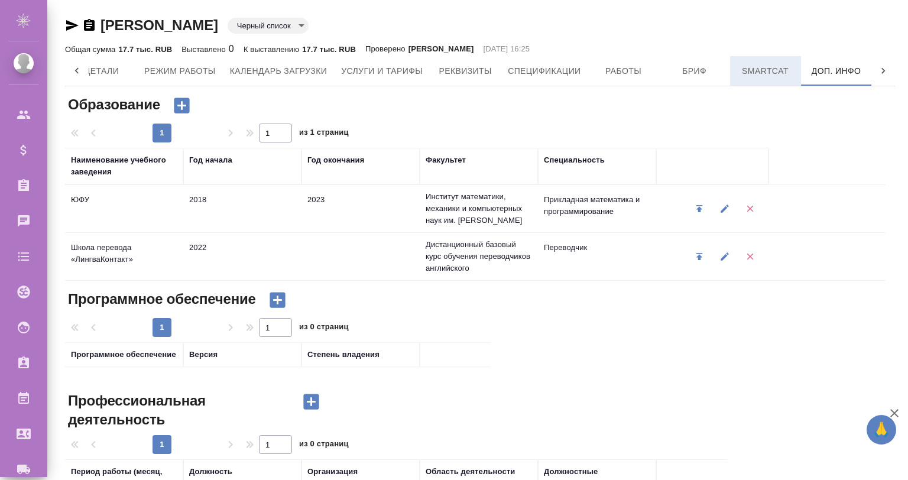
click at [750, 69] on span "Smartcat" at bounding box center [765, 71] width 57 height 15
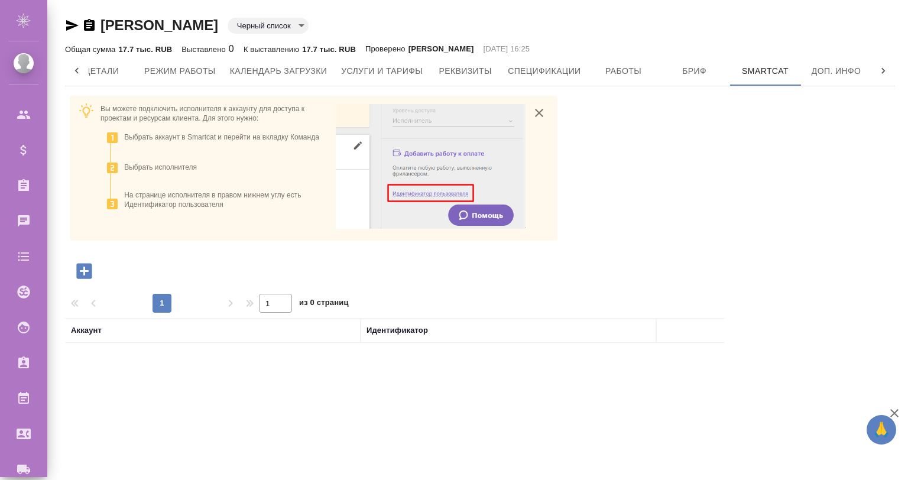
click at [82, 271] on icon "button" at bounding box center [83, 270] width 15 height 15
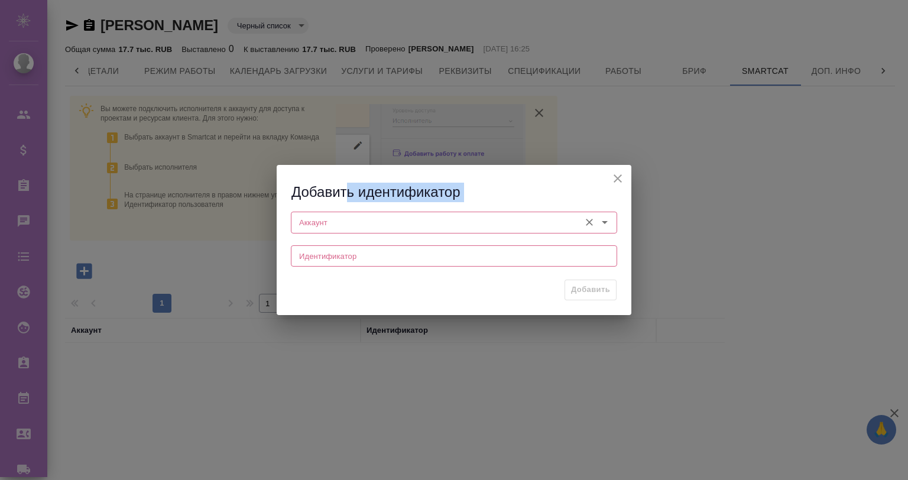
drag, startPoint x: 345, startPoint y: 200, endPoint x: 345, endPoint y: 221, distance: 20.7
click at [344, 210] on div "Добавить идентификатор Аккаунт Аккаунт Идентификатор Идентификатор Добавить" at bounding box center [454, 240] width 355 height 150
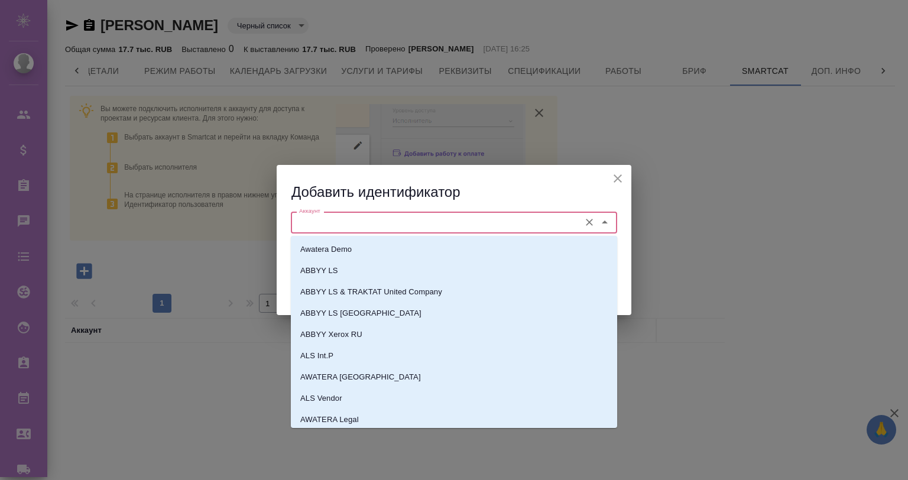
click at [345, 221] on input "Аккаунт" at bounding box center [434, 222] width 280 height 14
click at [347, 242] on li "Awatera Demo" at bounding box center [454, 249] width 326 height 21
type input "Awatera Demo"
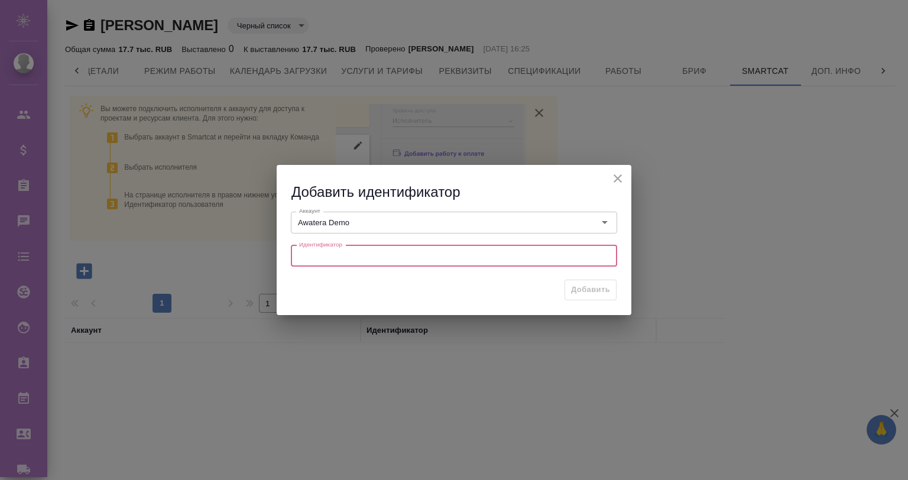
click at [352, 252] on input "text" at bounding box center [454, 255] width 326 height 21
paste input "ee3bd54a-972e-4d35-8e41-baf4307f6c1f"
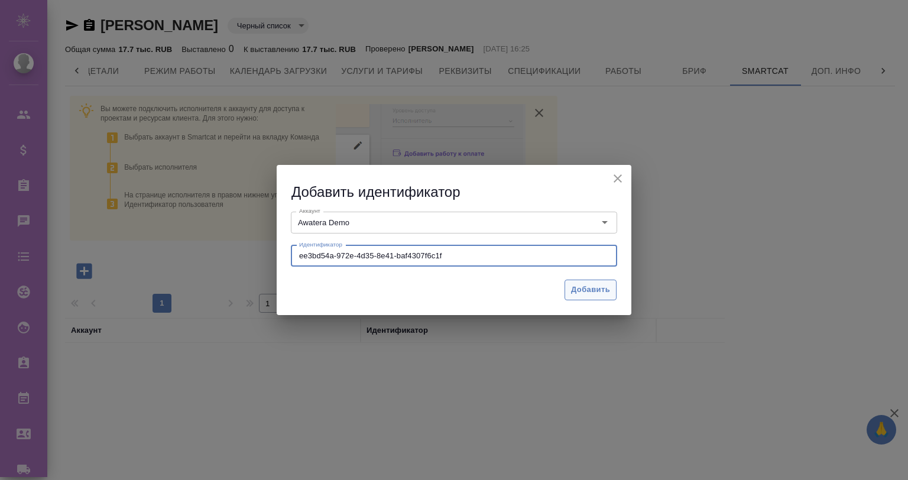
type input "ee3bd54a-972e-4d35-8e41-baf4307f6c1f"
click at [592, 284] on span "Добавить" at bounding box center [590, 290] width 39 height 14
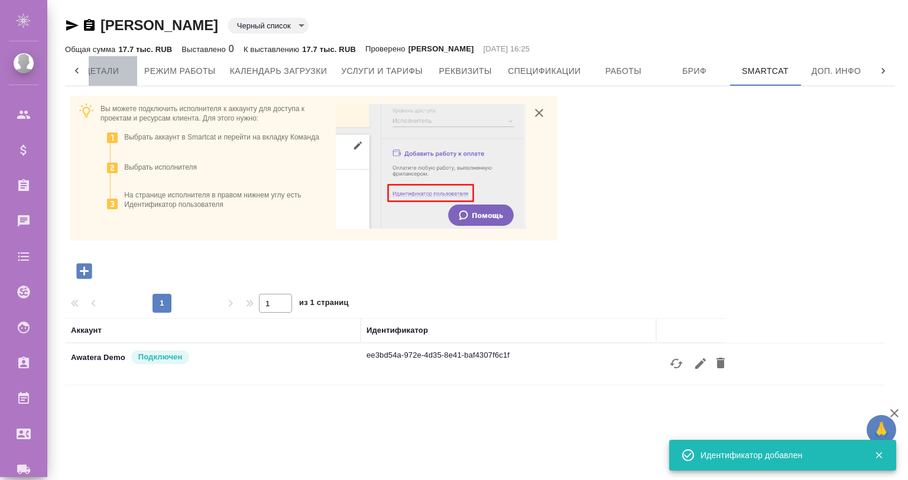
click at [99, 74] on span "Детали" at bounding box center [101, 71] width 57 height 15
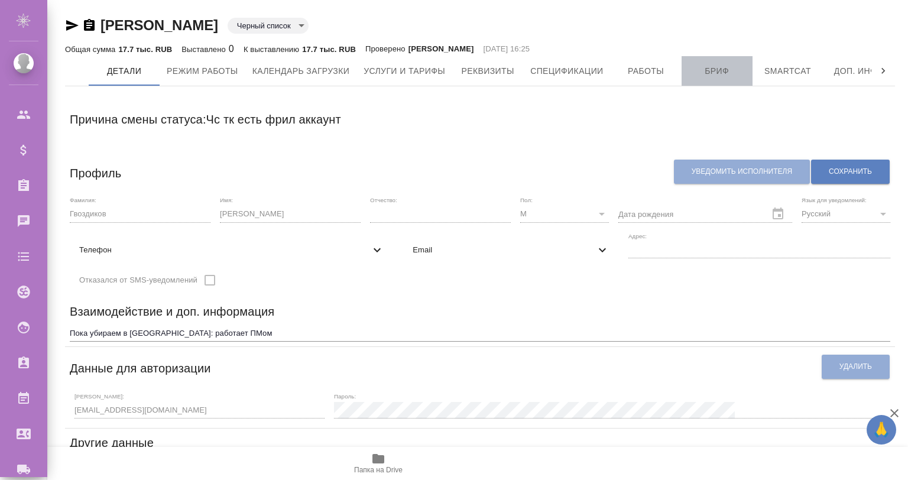
click at [718, 76] on span "Бриф" at bounding box center [717, 71] width 57 height 15
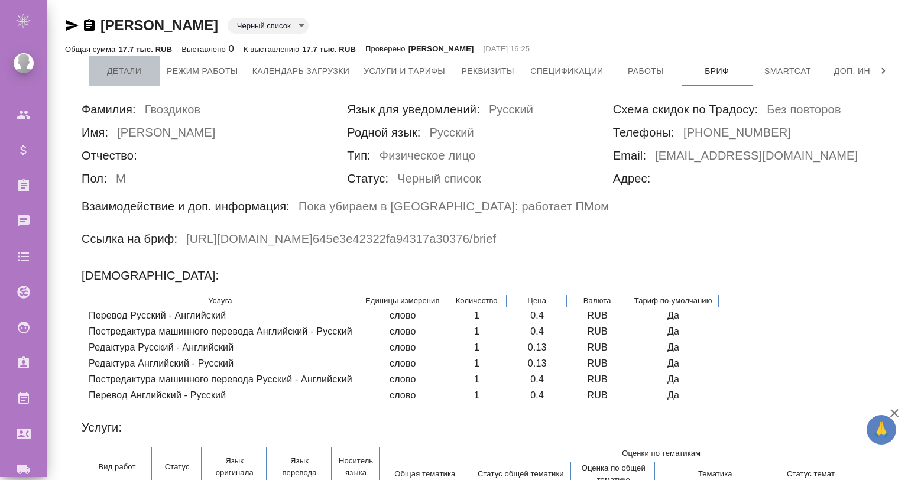
click at [116, 66] on span "Детали" at bounding box center [124, 71] width 57 height 15
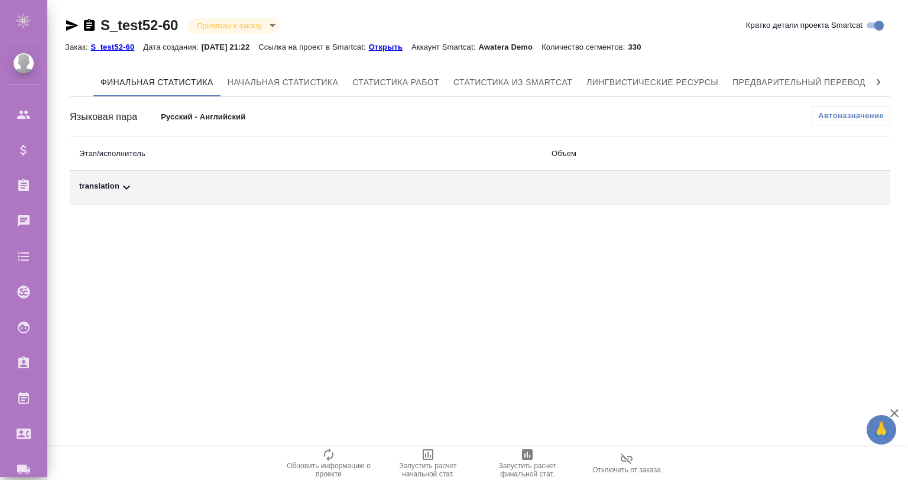
click at [829, 108] on div "Финальная статистика Начальная статистика Статистика работ Статистика из Smartc…" at bounding box center [480, 136] width 821 height 137
click at [837, 115] on span "Автоназначение" at bounding box center [851, 116] width 66 height 12
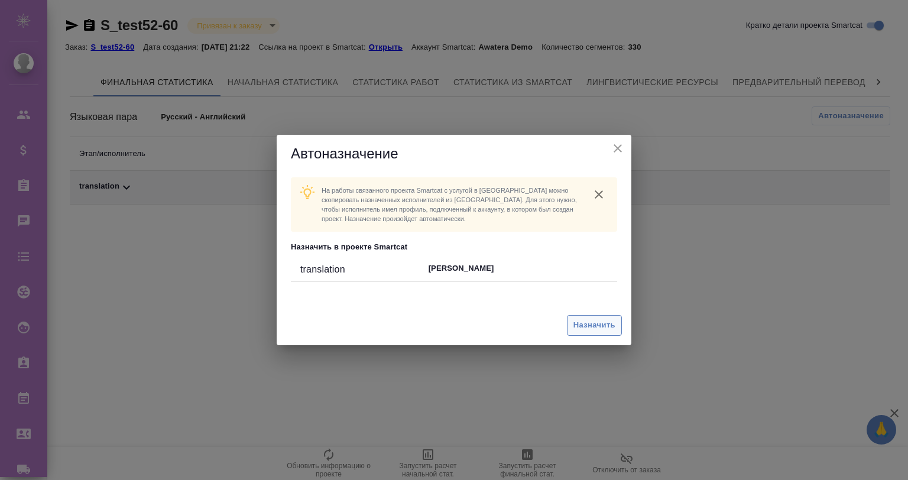
click at [585, 326] on span "Назначить" at bounding box center [595, 326] width 42 height 14
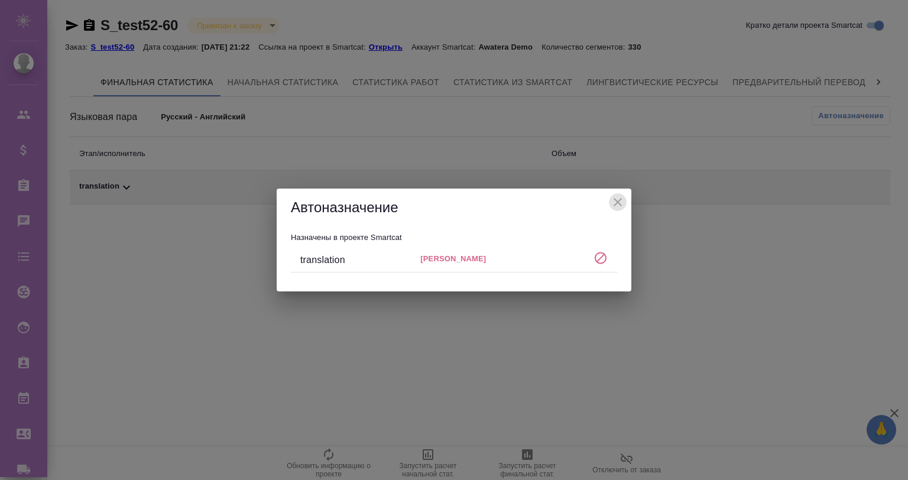
click at [614, 207] on icon "close" at bounding box center [618, 202] width 14 height 14
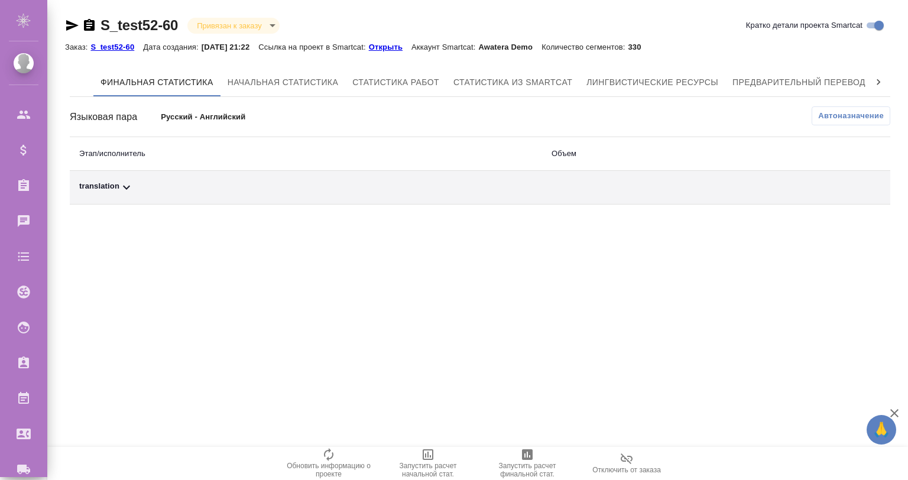
click at [116, 182] on div "translation" at bounding box center [306, 187] width 454 height 14
drag, startPoint x: 118, startPoint y: 183, endPoint x: 140, endPoint y: 195, distance: 24.6
click at [127, 187] on icon at bounding box center [126, 187] width 7 height 4
click at [119, 190] on icon at bounding box center [126, 187] width 14 height 14
click at [123, 180] on td "translation" at bounding box center [211, 188] width 283 height 34
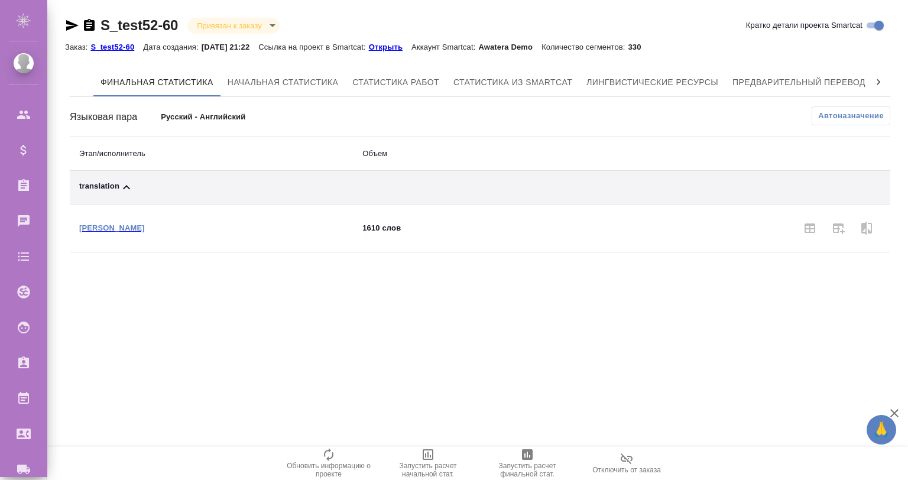
click at [123, 184] on icon at bounding box center [126, 187] width 14 height 14
click at [825, 111] on span "Автоназначение" at bounding box center [851, 116] width 66 height 12
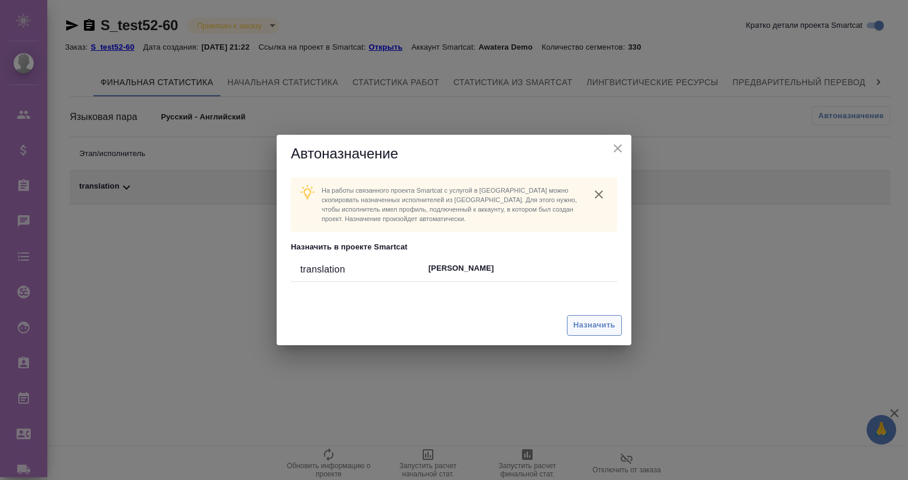
drag, startPoint x: 587, startPoint y: 313, endPoint x: 583, endPoint y: 322, distance: 10.3
click at [587, 315] on div "Назначить" at bounding box center [454, 326] width 355 height 40
click at [583, 323] on span "Назначить" at bounding box center [595, 326] width 42 height 14
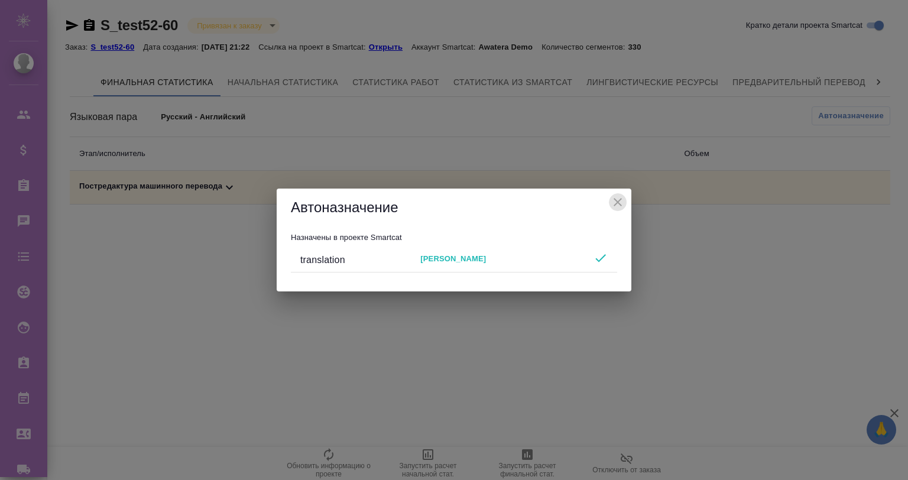
click at [617, 199] on icon "close" at bounding box center [618, 202] width 14 height 14
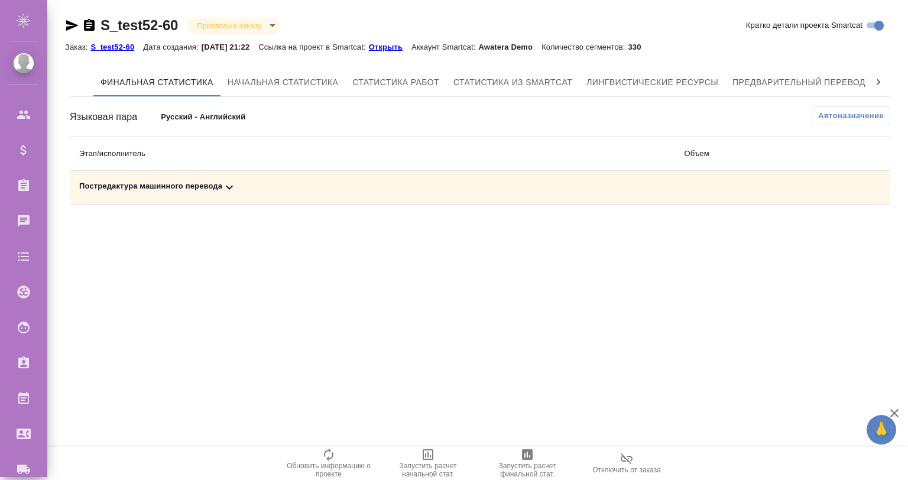
click at [229, 188] on icon at bounding box center [229, 188] width 7 height 4
click at [535, 460] on span "Запустить расчет финальной стат." at bounding box center [527, 463] width 85 height 31
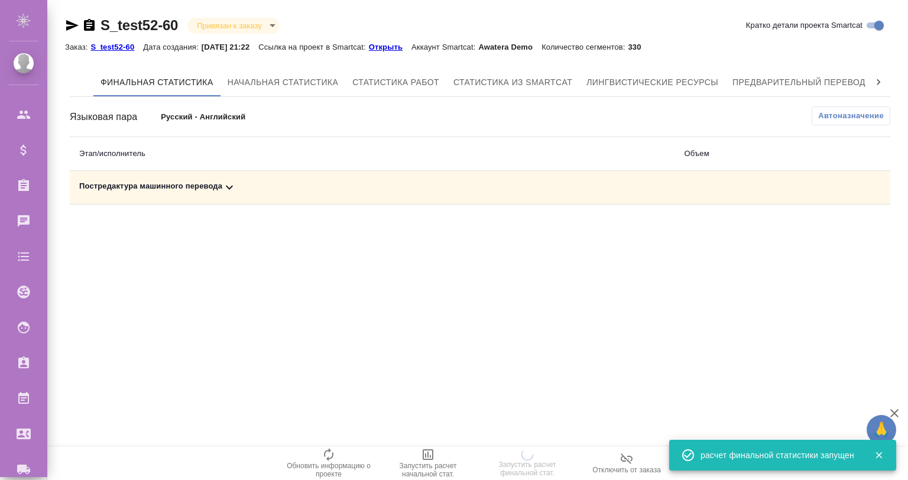
click at [236, 186] on icon at bounding box center [229, 187] width 14 height 14
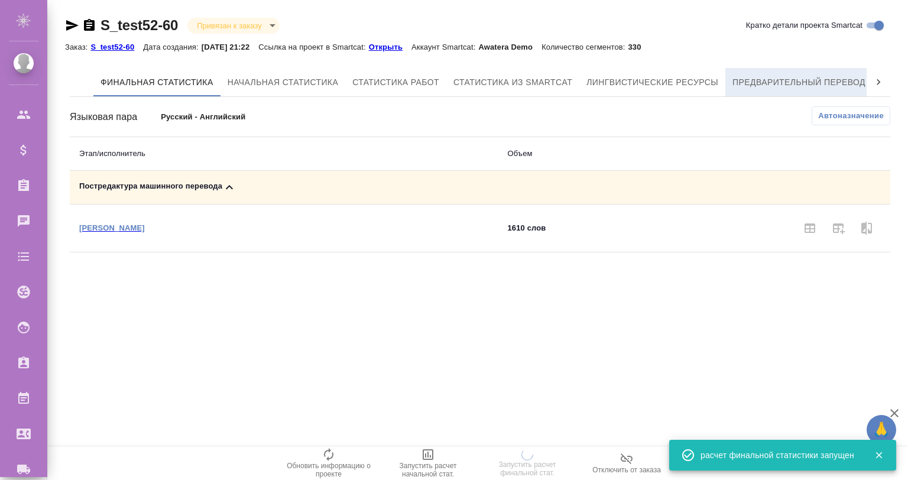
click at [823, 82] on span "Предварительный перевод" at bounding box center [799, 82] width 133 height 15
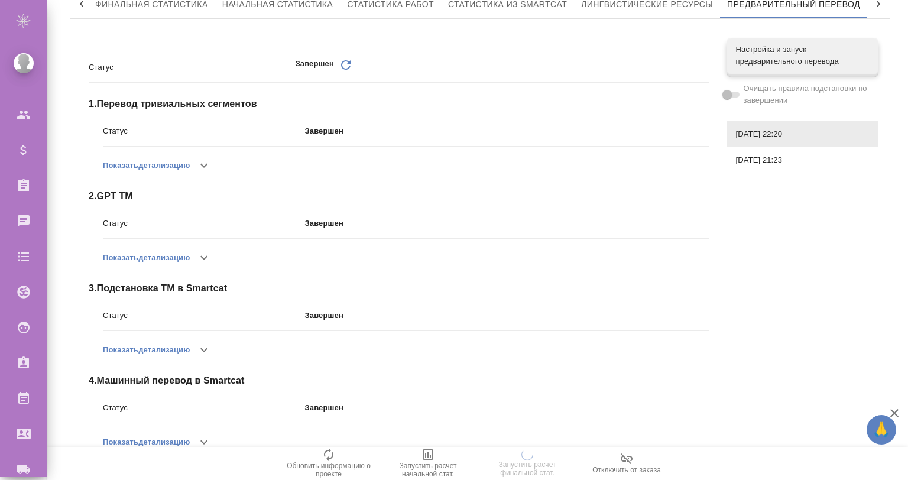
scroll to position [196, 0]
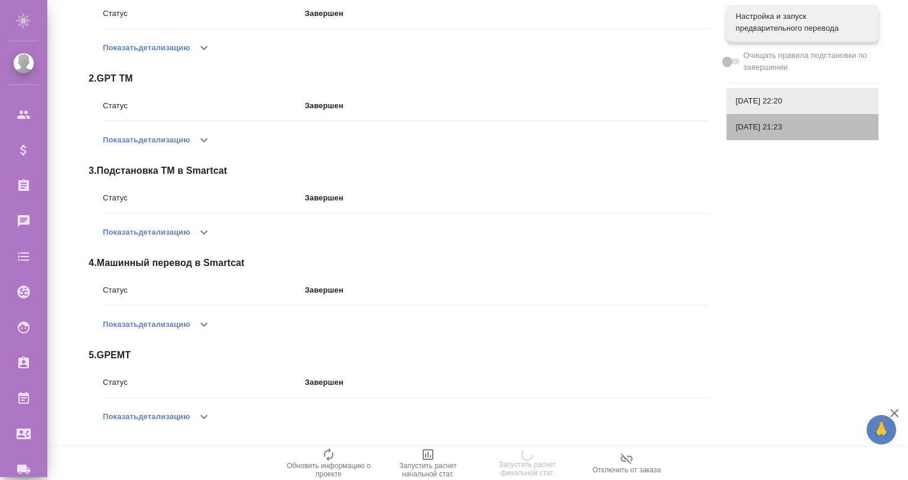
click at [756, 133] on div "[DATE] 21:23" at bounding box center [803, 127] width 152 height 26
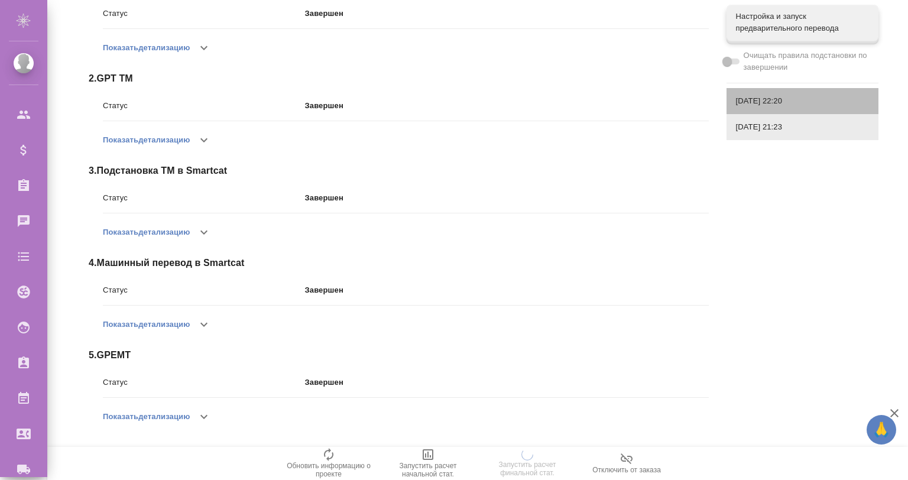
click at [754, 104] on span "08.09.2025, 22:20" at bounding box center [802, 101] width 133 height 12
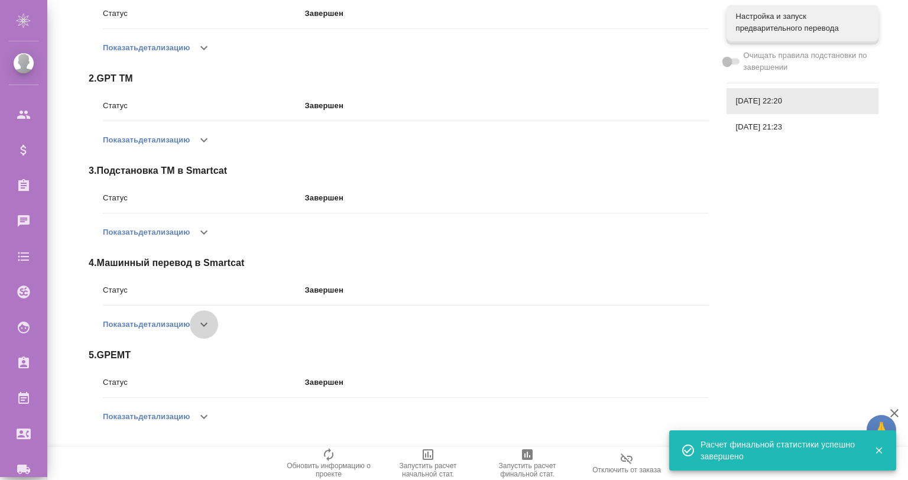
click at [210, 325] on icon "button" at bounding box center [204, 325] width 14 height 14
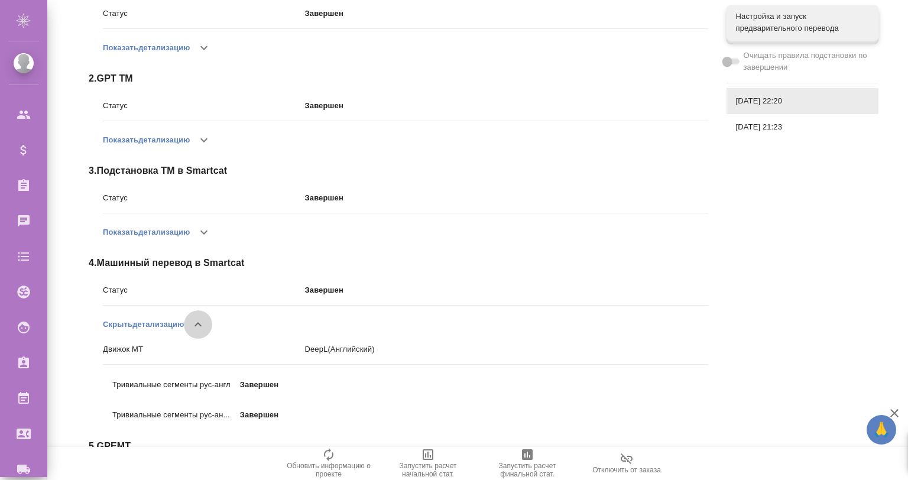
click at [201, 325] on icon "button" at bounding box center [198, 325] width 14 height 14
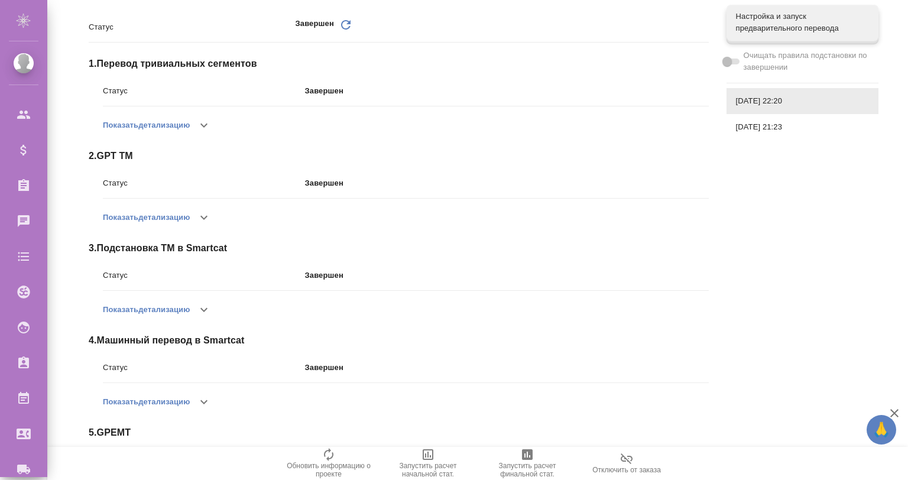
scroll to position [0, 0]
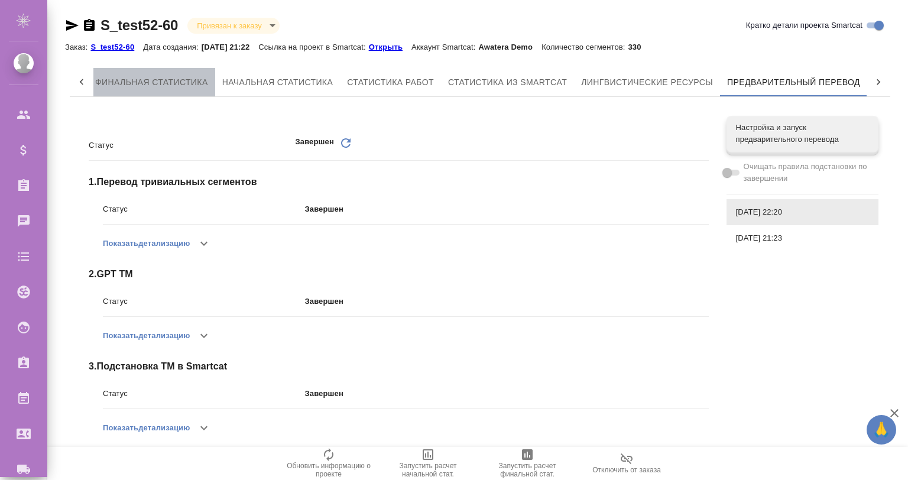
click at [149, 83] on span "Финальная статистика" at bounding box center [151, 82] width 113 height 15
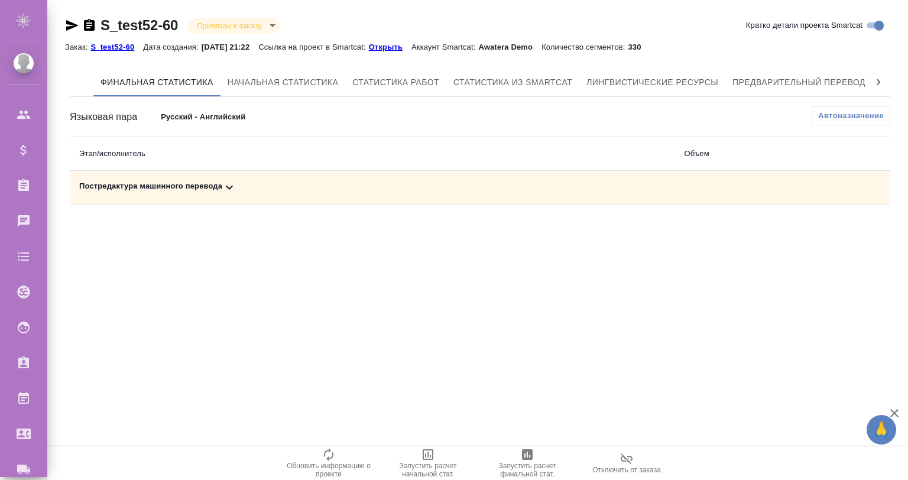
click at [399, 43] on link "Открыть" at bounding box center [390, 46] width 43 height 10
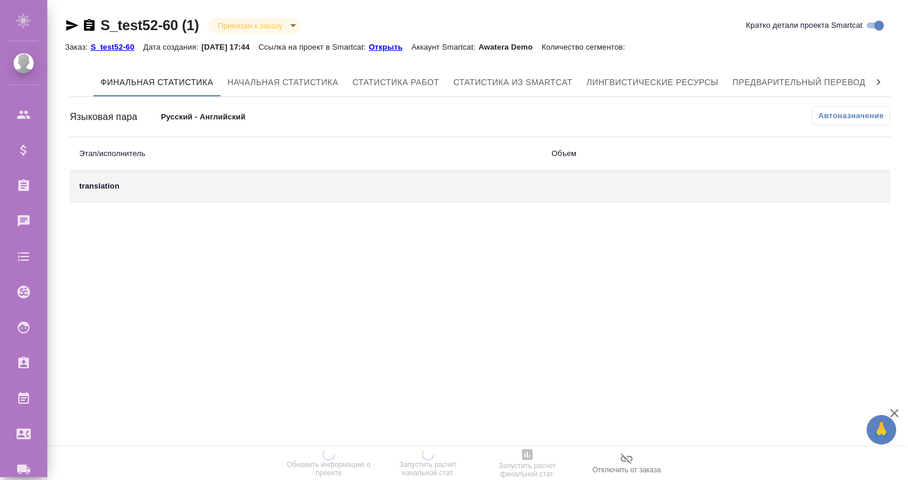
click at [397, 43] on p "Открыть" at bounding box center [390, 47] width 43 height 9
click at [832, 78] on span "Предварительный перевод" at bounding box center [799, 82] width 133 height 15
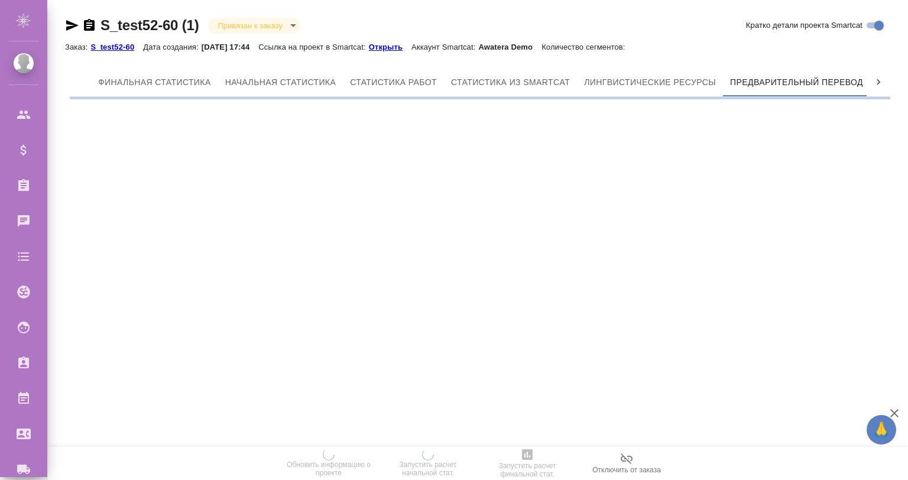
scroll to position [0, 5]
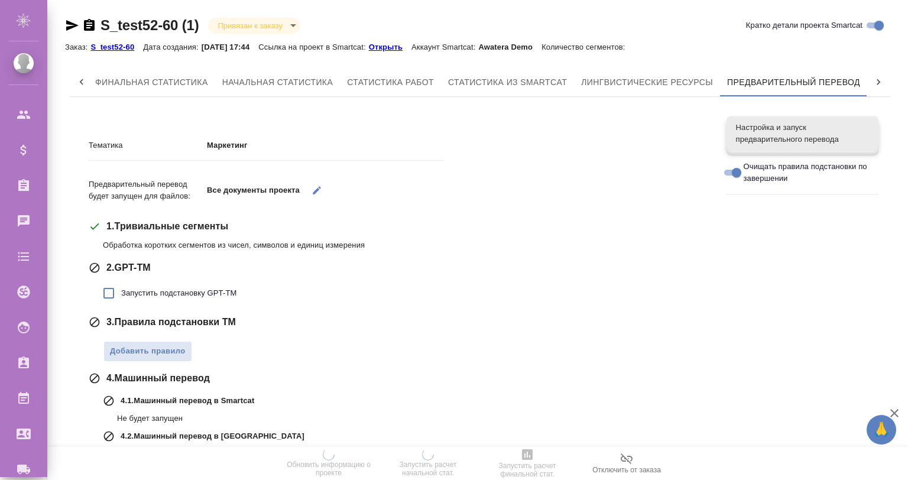
click at [728, 132] on div "Настройка и запуск предварительного перевода" at bounding box center [803, 133] width 152 height 35
click at [161, 286] on label "Запустить подстановку GPT-TM" at bounding box center [166, 293] width 140 height 25
click at [121, 286] on input "Запустить подстановку GPT-TM" at bounding box center [108, 293] width 25 height 25
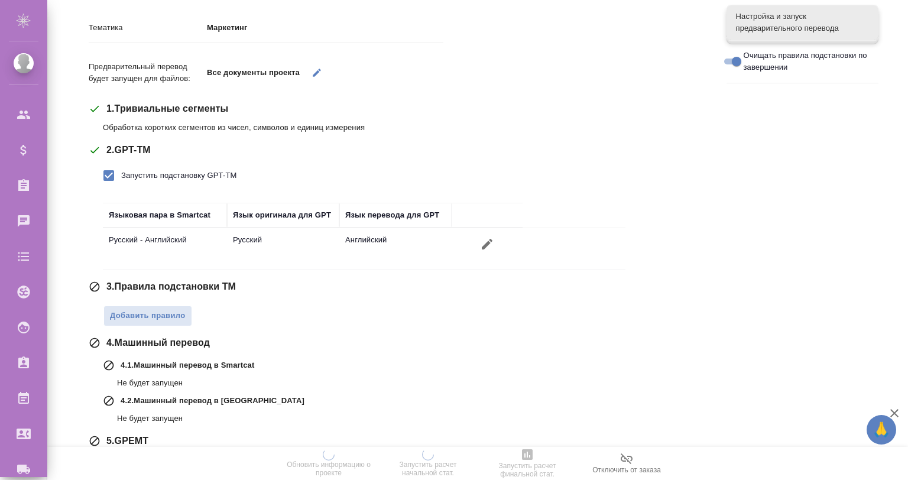
scroll to position [194, 0]
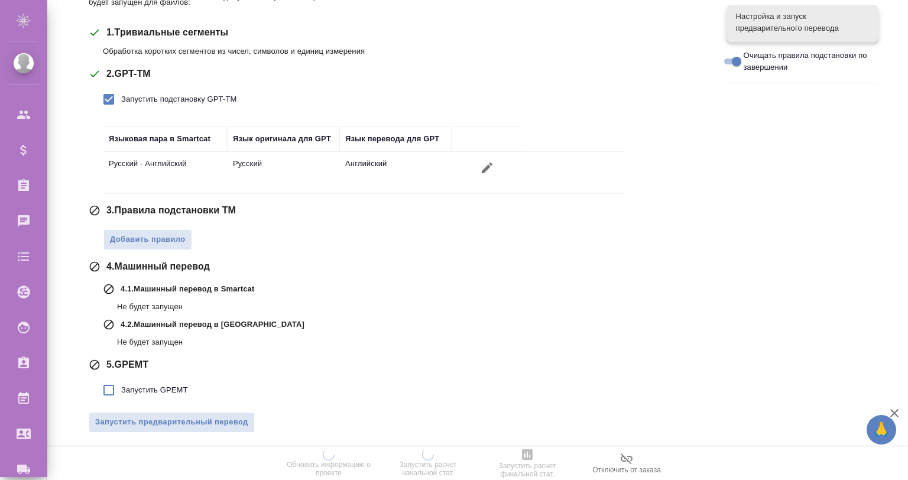
click at [160, 228] on div "Добавить правило" at bounding box center [406, 237] width 606 height 27
drag, startPoint x: 171, startPoint y: 240, endPoint x: 172, endPoint y: 246, distance: 5.9
click at [172, 246] on button "Добавить правило" at bounding box center [147, 239] width 89 height 21
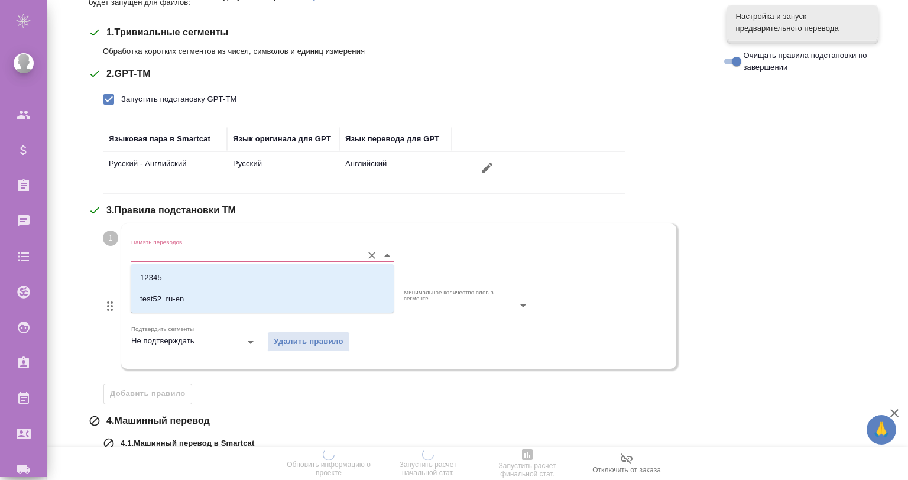
click at [191, 260] on input "Память переводов" at bounding box center [243, 255] width 225 height 14
click at [197, 292] on li "test52_ru-en" at bounding box center [262, 299] width 263 height 21
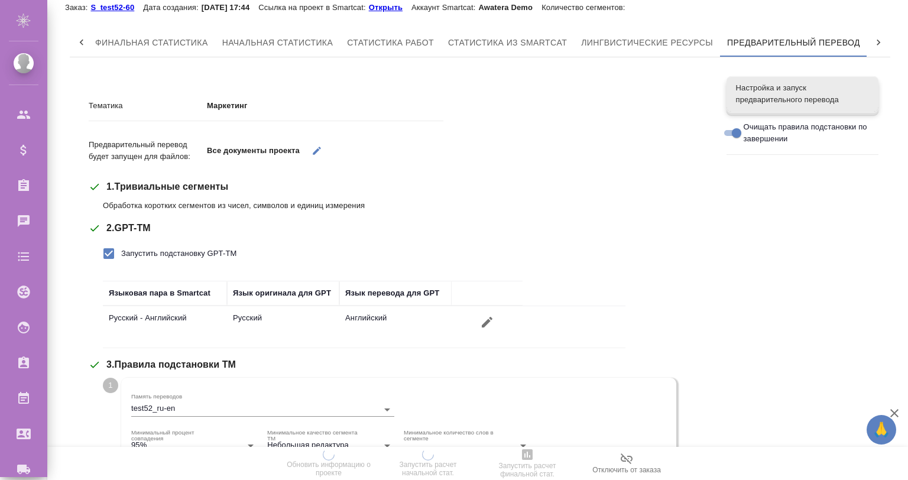
scroll to position [79, 0]
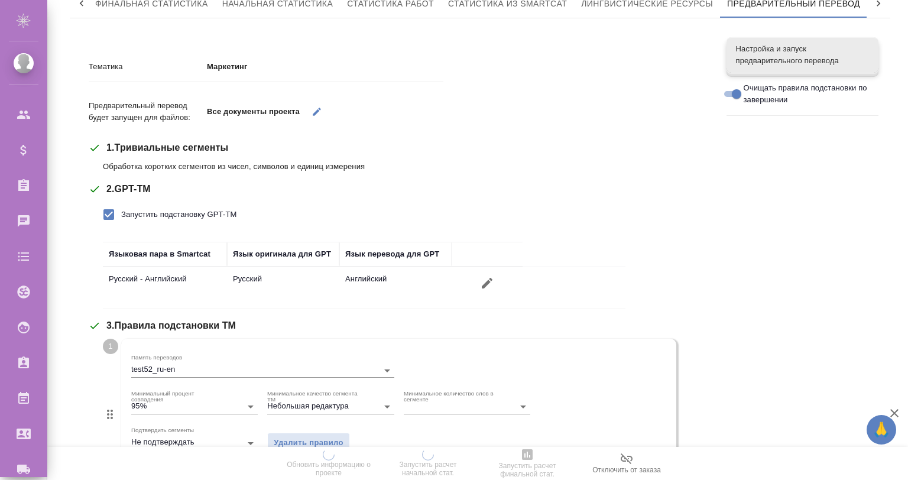
click at [158, 209] on span "Запустить подстановку GPT-TM" at bounding box center [178, 215] width 115 height 12
click at [121, 209] on input "Запустить подстановку GPT-TM" at bounding box center [108, 214] width 25 height 25
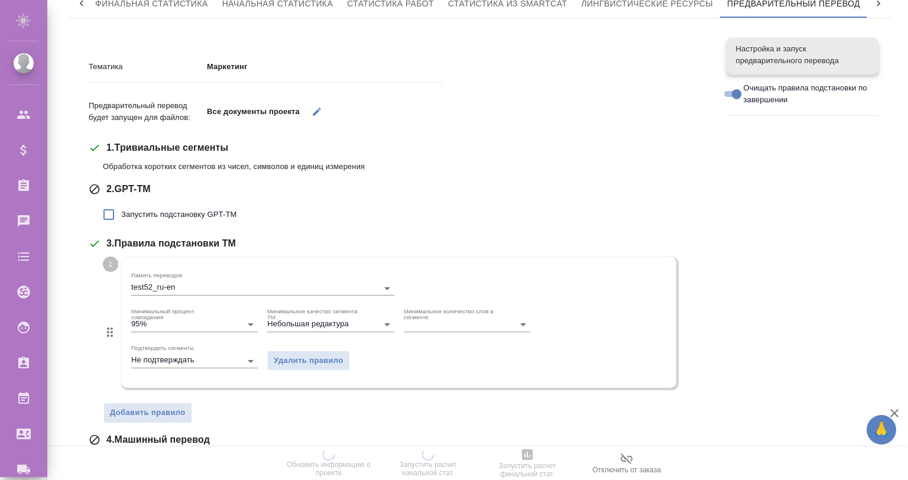
click at [173, 206] on label "Запустить подстановку GPT-TM" at bounding box center [166, 214] width 140 height 25
click at [121, 206] on input "Запустить подстановку GPT-TM" at bounding box center [108, 214] width 25 height 25
checkbox input "true"
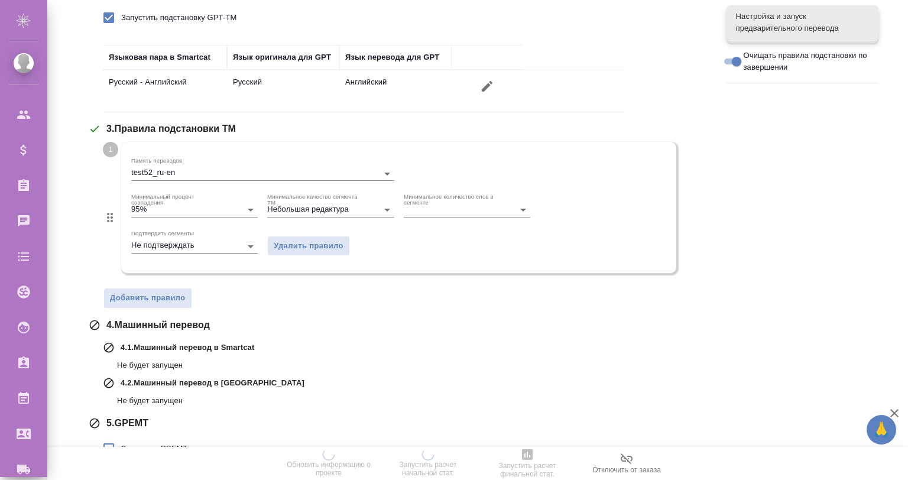
scroll to position [334, 0]
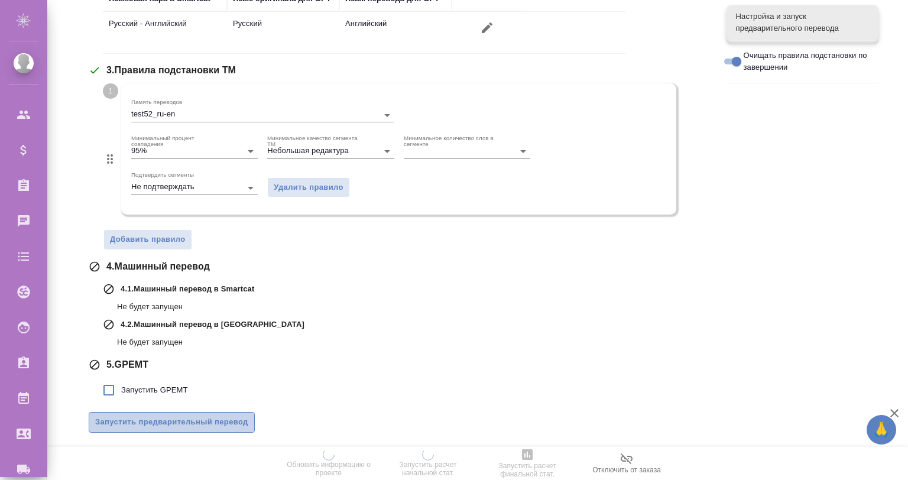
click at [190, 422] on span "Запустить предварительный перевод" at bounding box center [171, 423] width 153 height 14
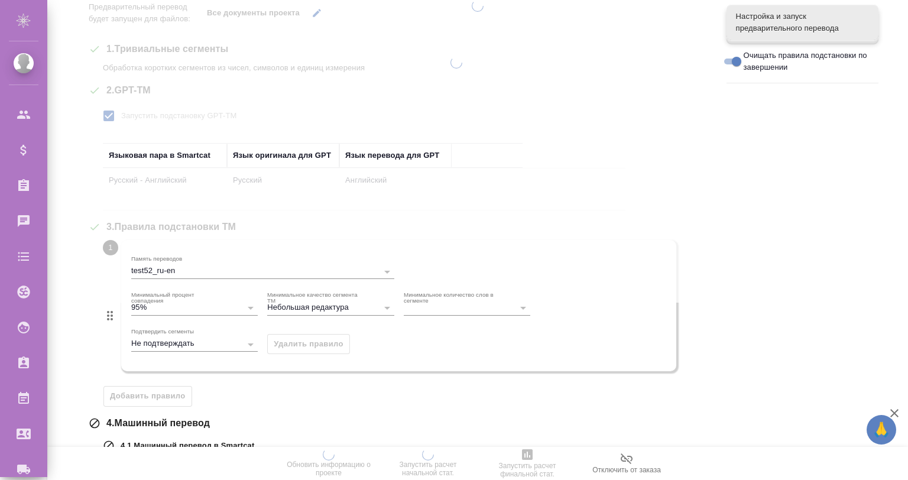
scroll to position [20, 0]
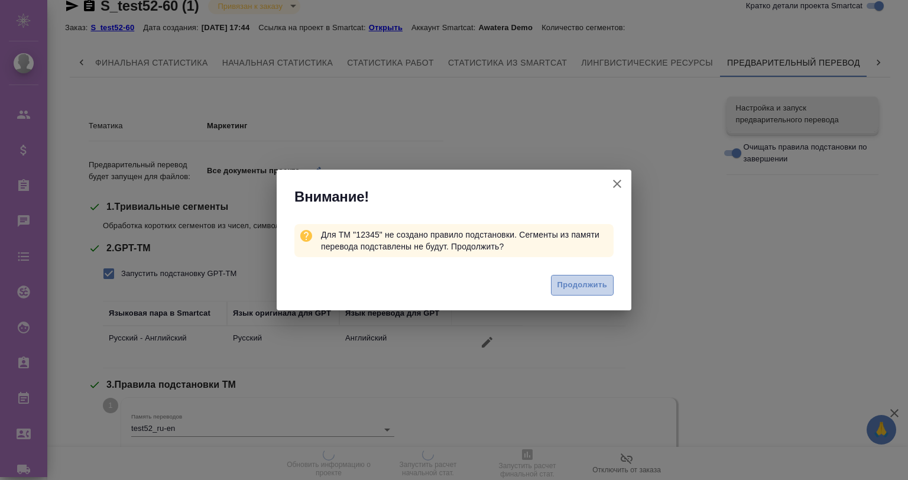
click at [564, 287] on span "Продолжить" at bounding box center [583, 285] width 50 height 14
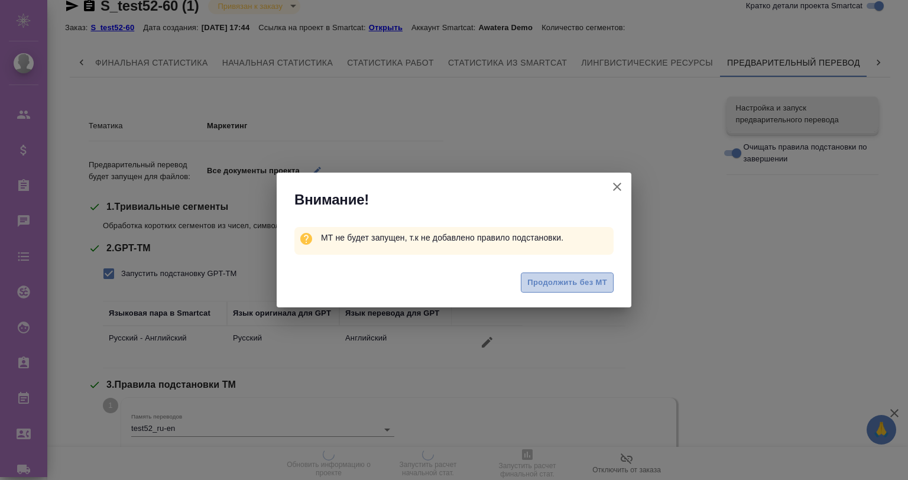
click at [564, 287] on span "Продолжить без МТ" at bounding box center [567, 283] width 80 height 14
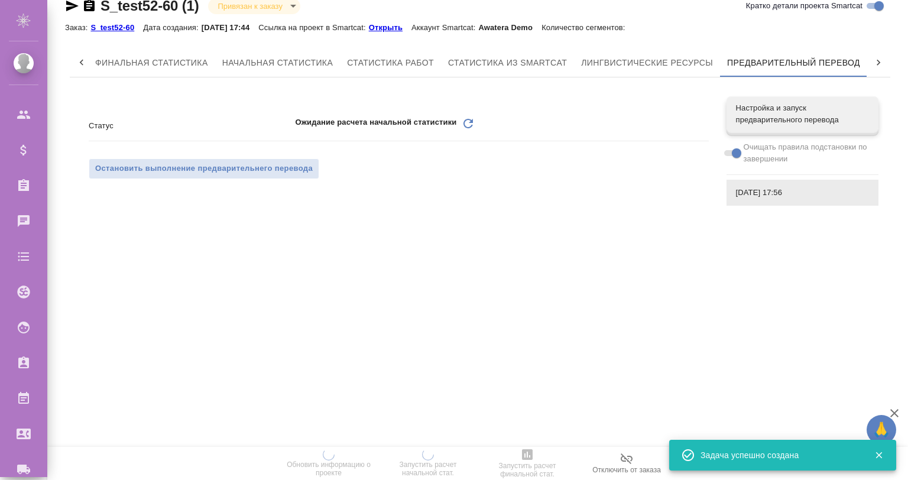
scroll to position [0, 0]
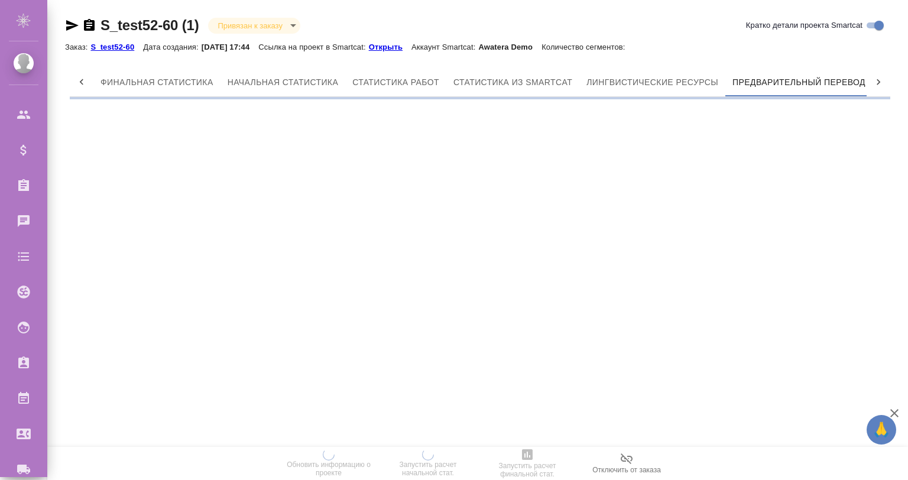
scroll to position [0, 5]
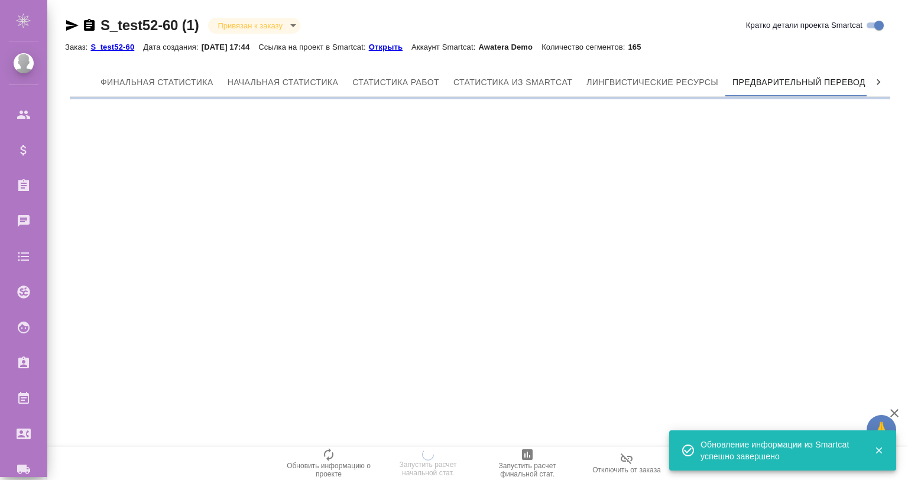
scroll to position [0, 5]
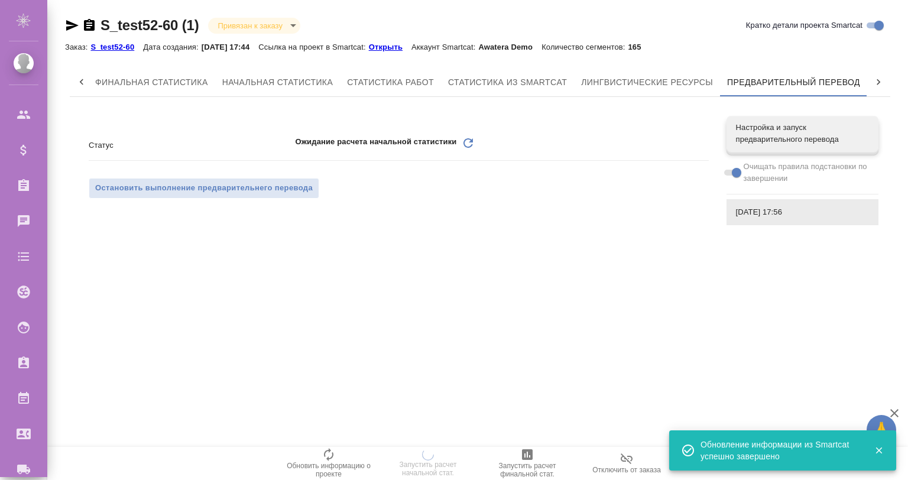
click at [472, 140] on icon "Обновить" at bounding box center [468, 143] width 14 height 14
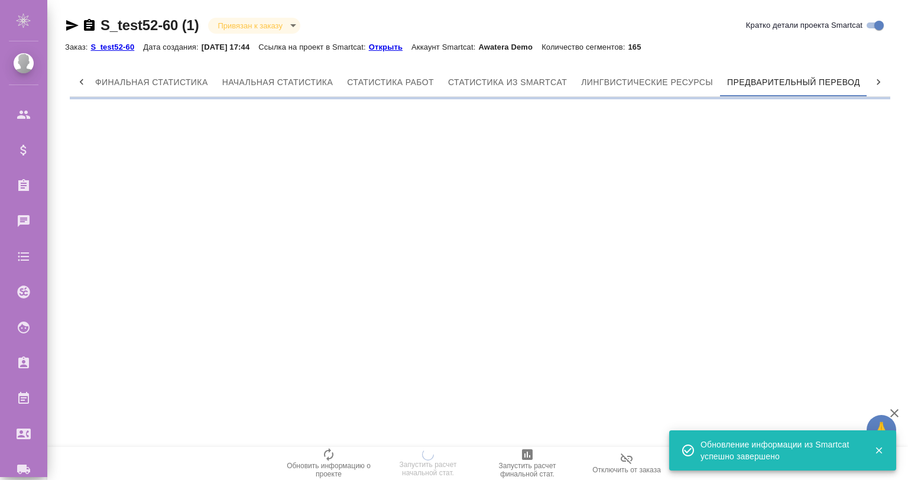
click at [467, 140] on div ".cls-1 fill:#fff; AWATERA [PERSON_NAME] Спецификации Заказы 0 Чаты Todo Проекты…" at bounding box center [454, 240] width 908 height 480
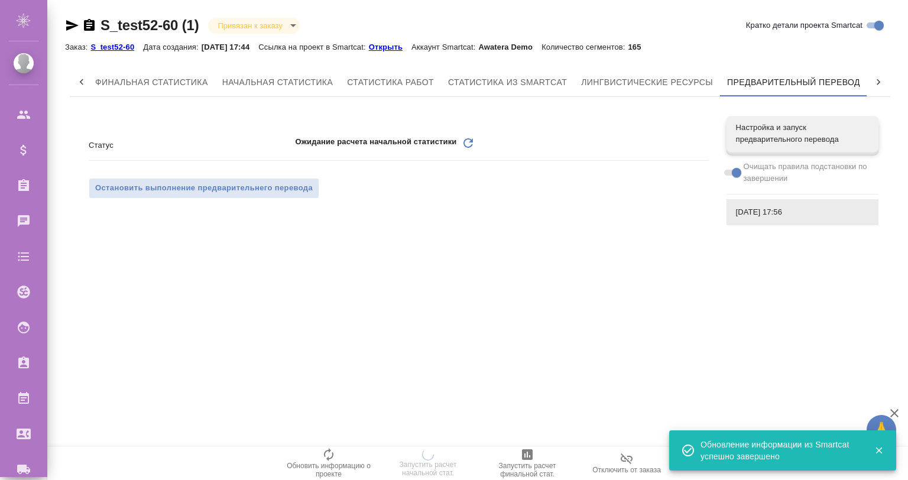
click at [466, 140] on icon at bounding box center [468, 142] width 9 height 9
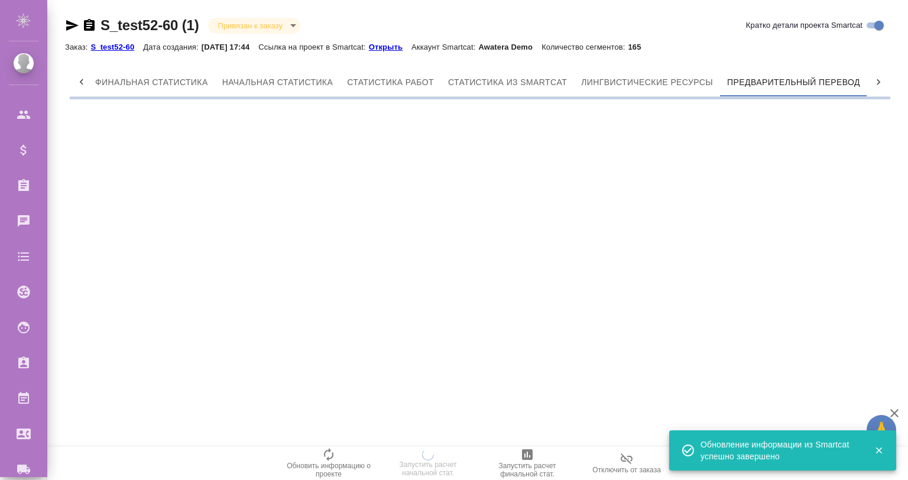
click at [466, 140] on div ".cls-1 fill:#fff; AWATERA [PERSON_NAME] Спецификации Заказы 0 Чаты Todo Проекты…" at bounding box center [454, 240] width 908 height 480
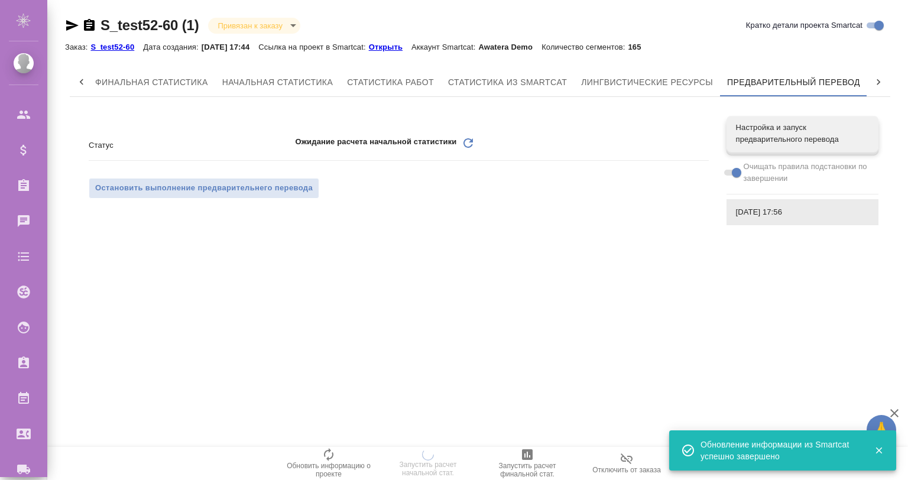
click at [466, 140] on icon at bounding box center [468, 142] width 9 height 9
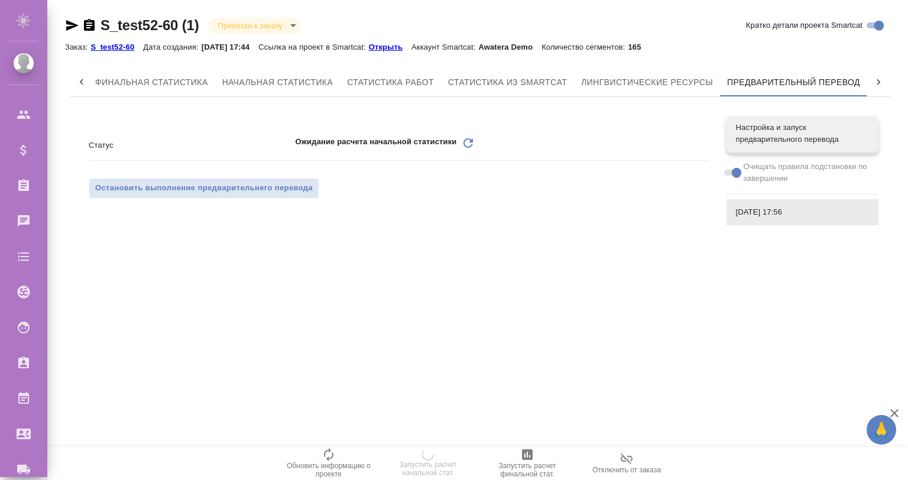
click at [466, 140] on icon at bounding box center [468, 142] width 9 height 9
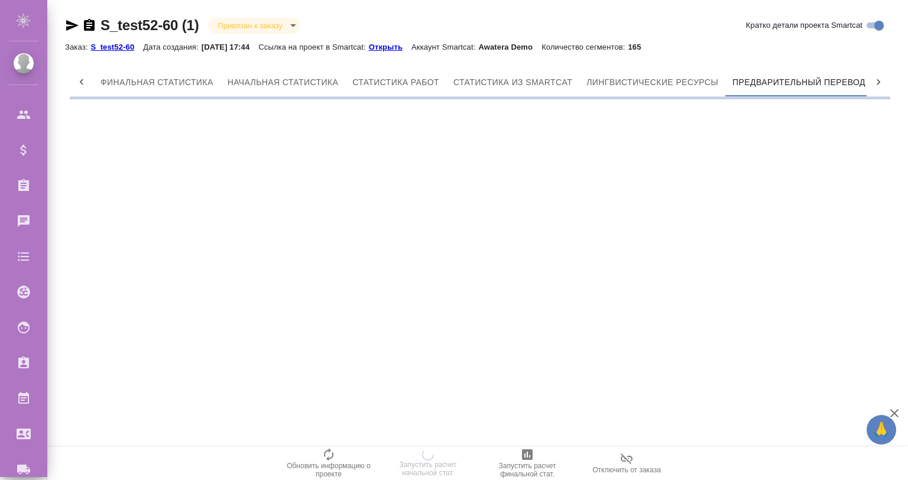
scroll to position [0, 5]
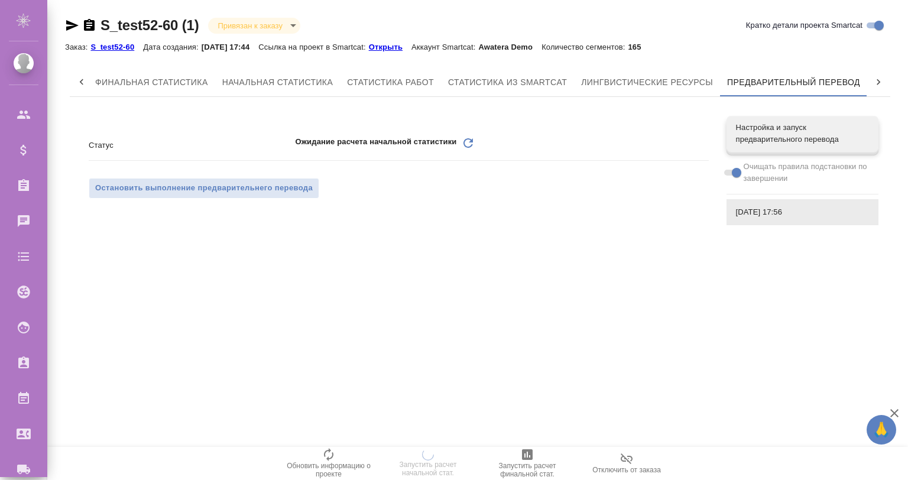
click at [468, 141] on icon "Обновить" at bounding box center [468, 143] width 14 height 14
click at [288, 283] on div ".cls-1 fill:#fff; AWATERA [PERSON_NAME] Спецификации Заказы 0 Чаты Todo Проекты…" at bounding box center [454, 240] width 908 height 480
click at [463, 138] on icon "Обновить" at bounding box center [468, 143] width 14 height 14
click at [467, 147] on icon at bounding box center [468, 142] width 9 height 9
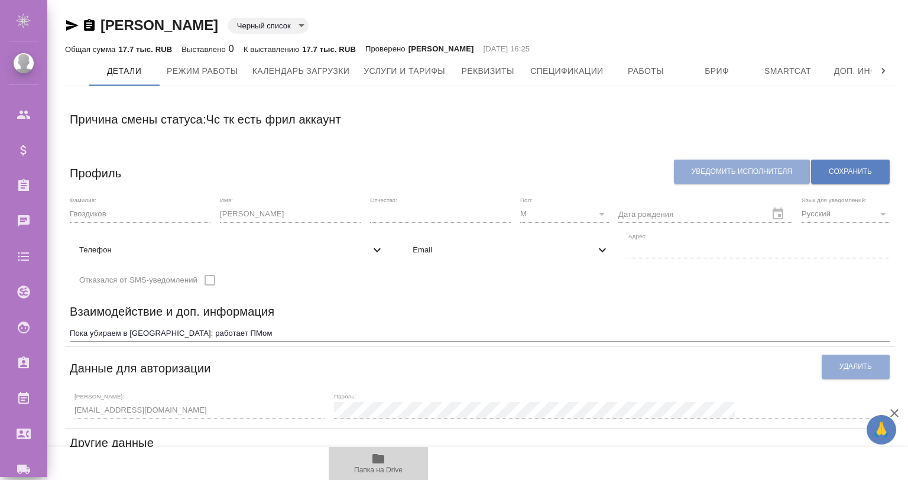
click at [377, 466] on span "Папка на Drive" at bounding box center [378, 470] width 48 height 8
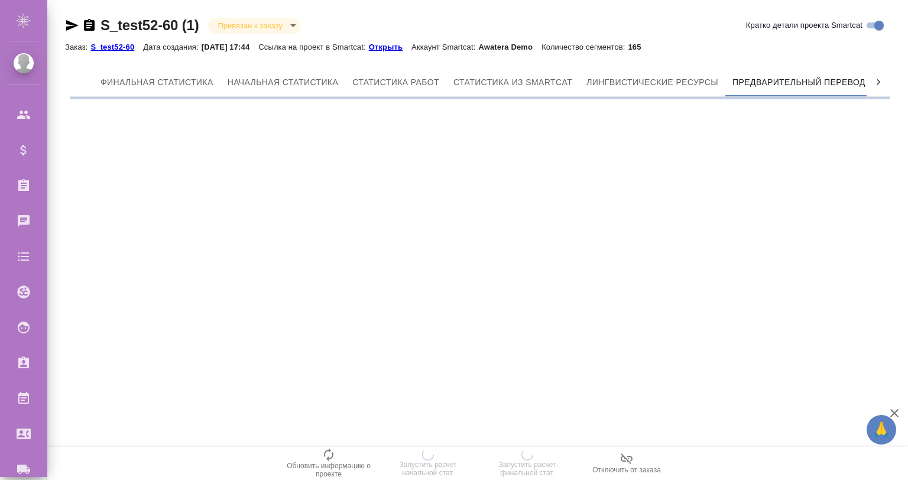
scroll to position [0, 5]
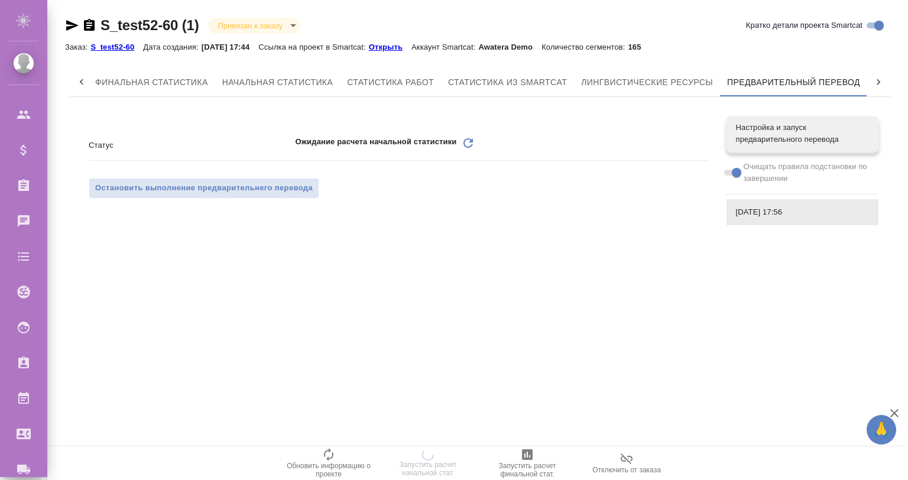
click at [466, 144] on icon "Обновить" at bounding box center [468, 143] width 14 height 14
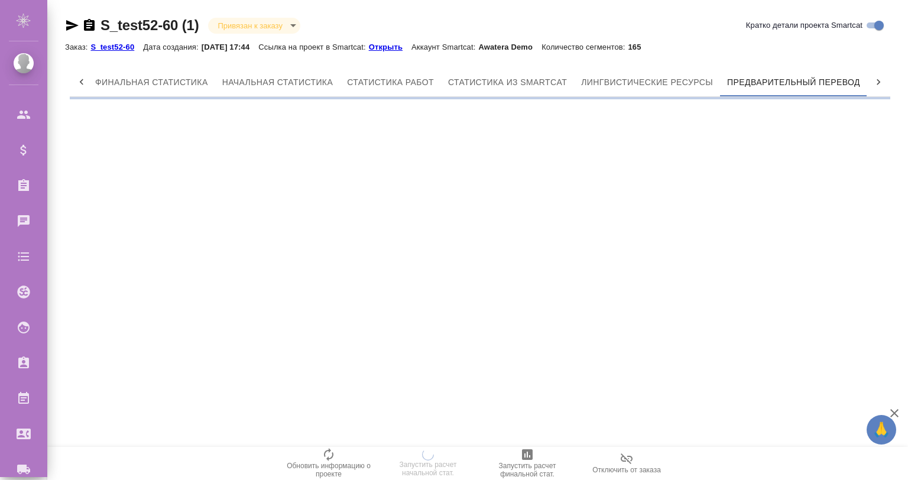
click at [464, 142] on div ".cls-1 fill:#fff; AWATERA [PERSON_NAME] Спецификации Заказы 0 Чаты Todo Проекты…" at bounding box center [454, 240] width 908 height 480
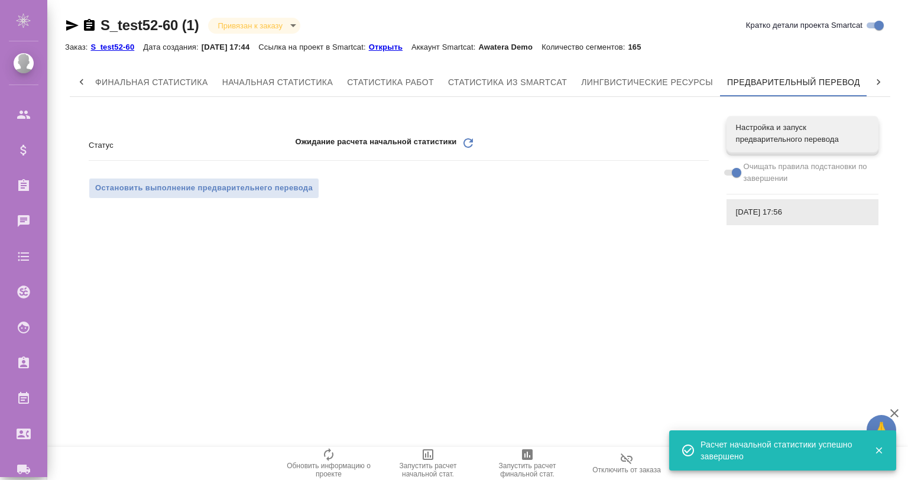
click at [467, 141] on icon "Обновить" at bounding box center [468, 143] width 14 height 14
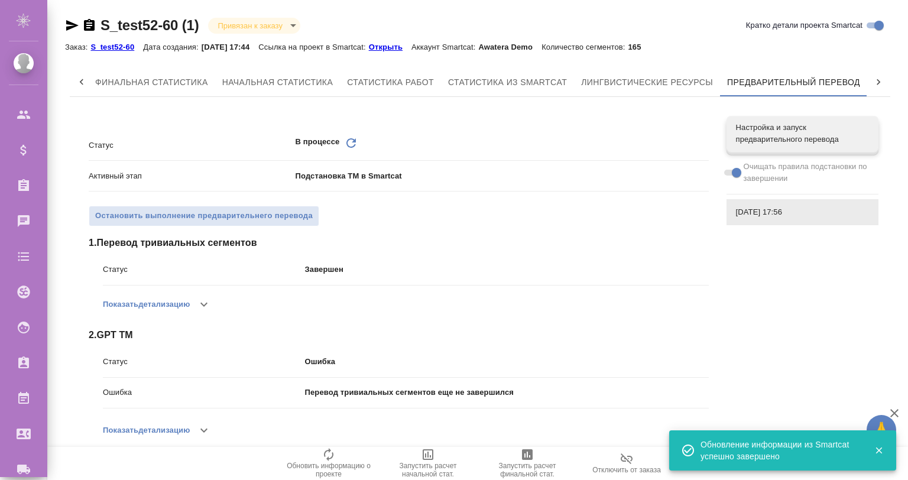
scroll to position [77, 0]
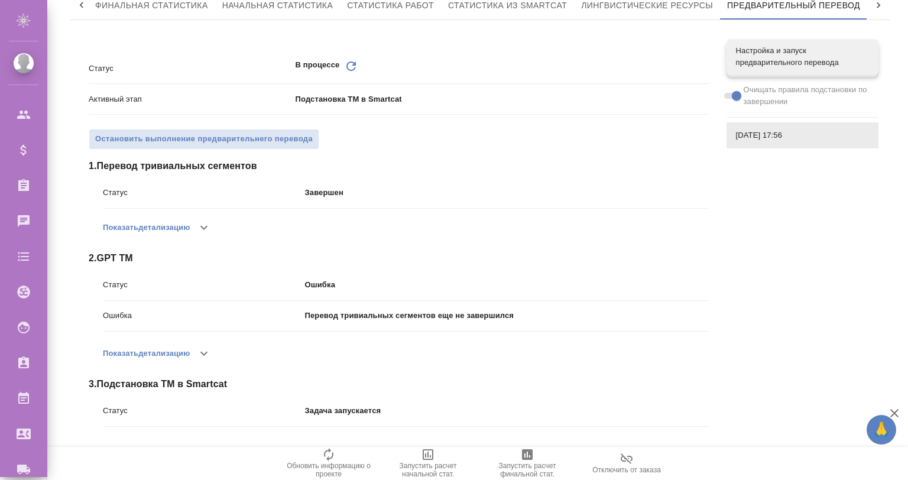
click at [207, 224] on icon "button" at bounding box center [204, 228] width 14 height 14
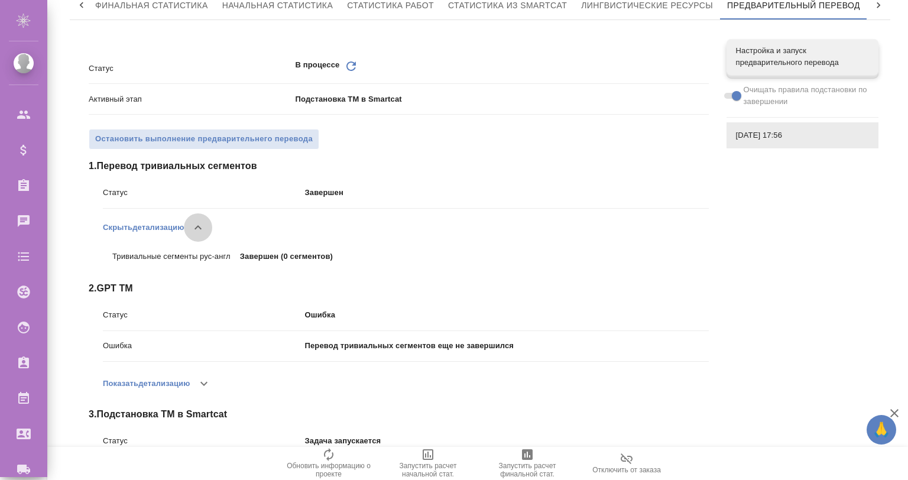
click at [205, 224] on icon "button" at bounding box center [198, 228] width 14 height 14
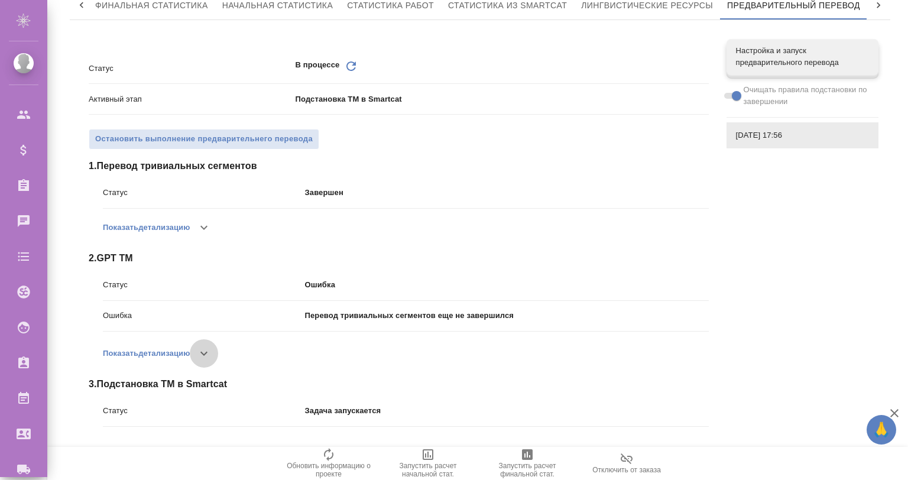
click at [209, 358] on icon "button" at bounding box center [204, 353] width 14 height 14
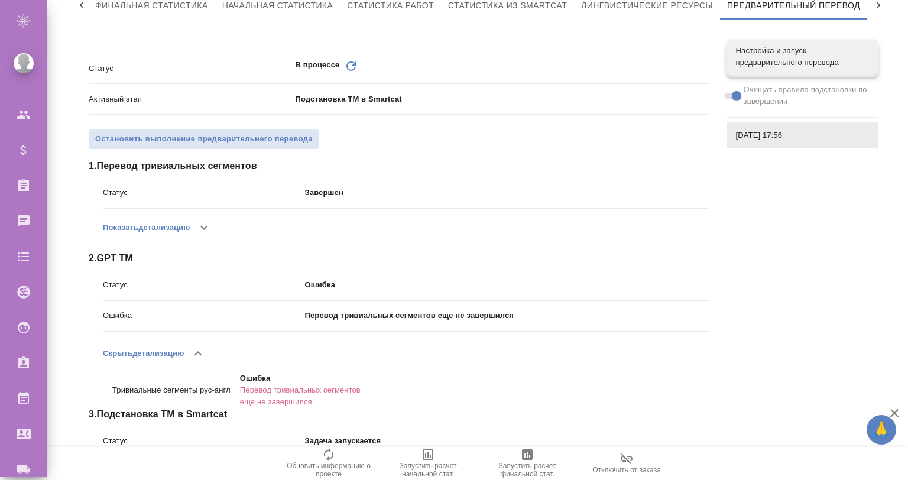
scroll to position [107, 0]
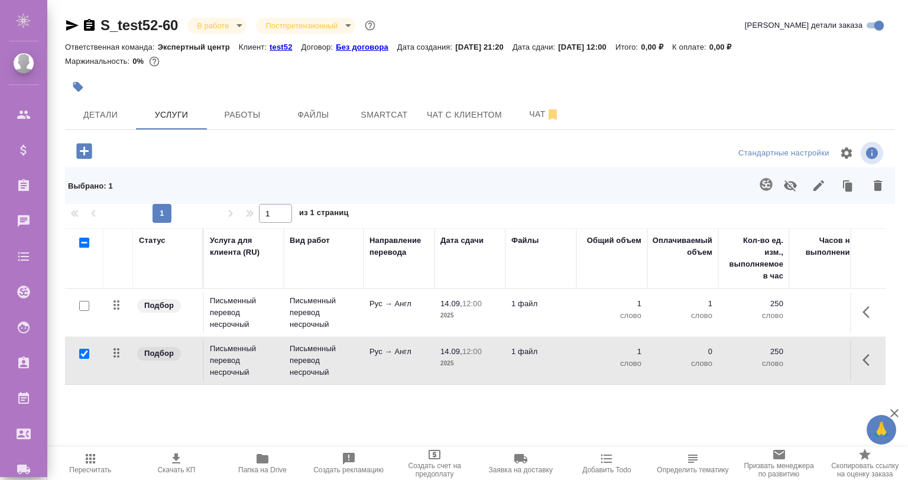
scroll to position [33, 0]
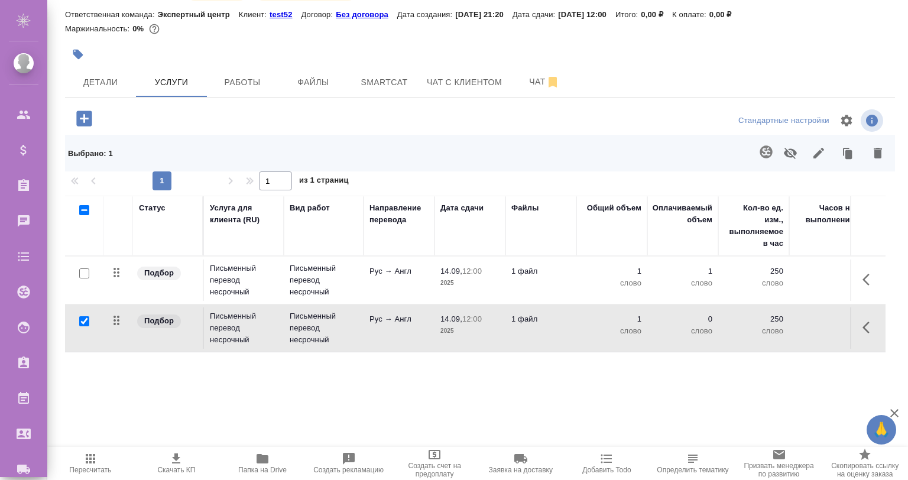
click at [84, 322] on input "checkbox" at bounding box center [84, 321] width 10 height 10
checkbox input "false"
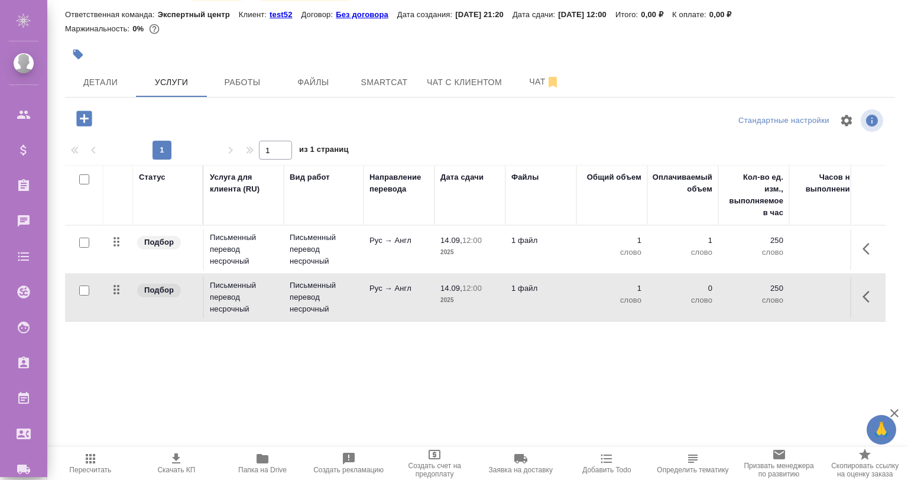
scroll to position [0, 0]
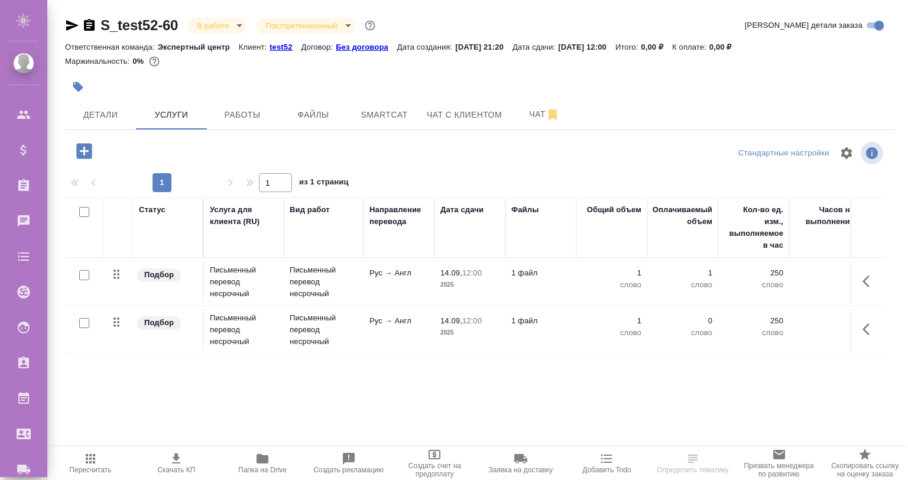
click at [446, 373] on div "Статус Услуга для клиента (RU) Вид работ Направление перевода Дата сдачи Файлы …" at bounding box center [475, 324] width 821 height 254
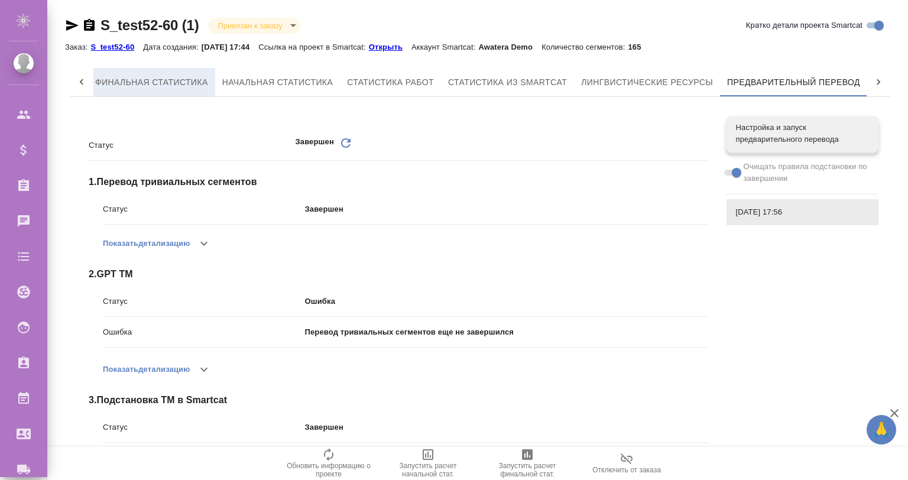
click at [140, 73] on button "Финальная статистика" at bounding box center [151, 82] width 127 height 28
